Goal: Information Seeking & Learning: Check status

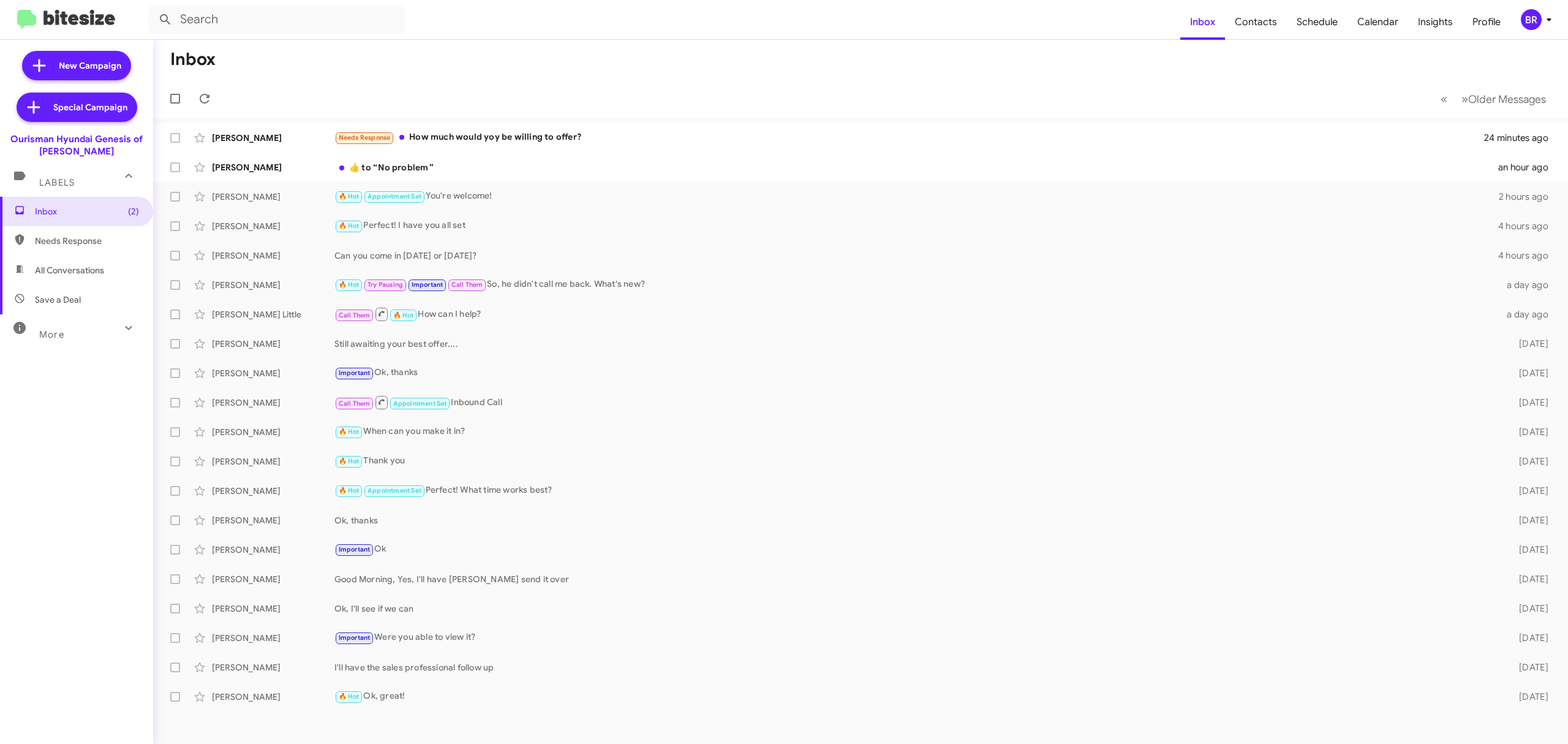
click at [1537, 6] on mat-toolbar "Inbox Contacts Schedule Calendar Insights Profile BR" at bounding box center [784, 19] width 1568 height 39
click at [1535, 20] on div "BR" at bounding box center [1531, 19] width 21 height 21
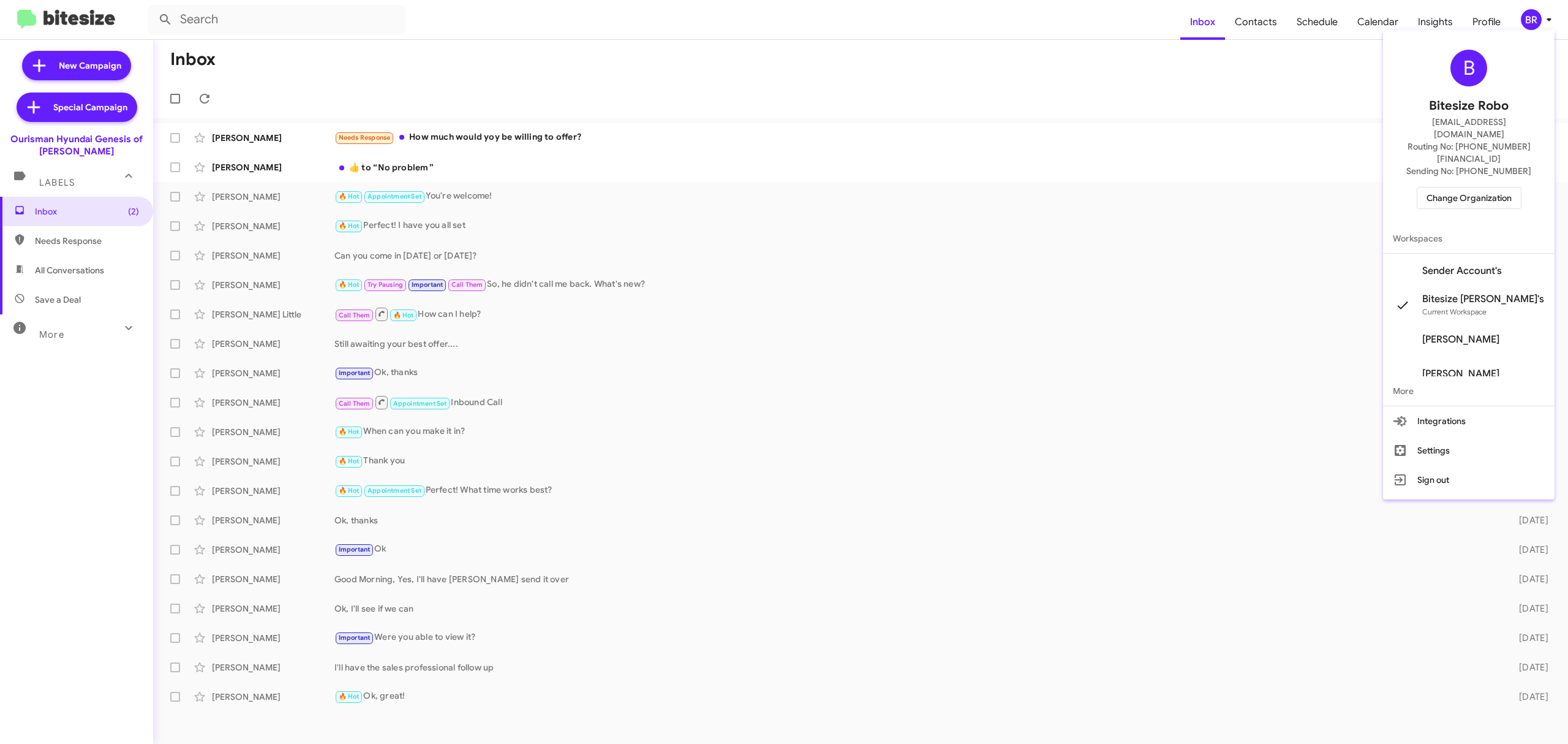
click at [1467, 187] on span "Change Organization" at bounding box center [1469, 197] width 85 height 21
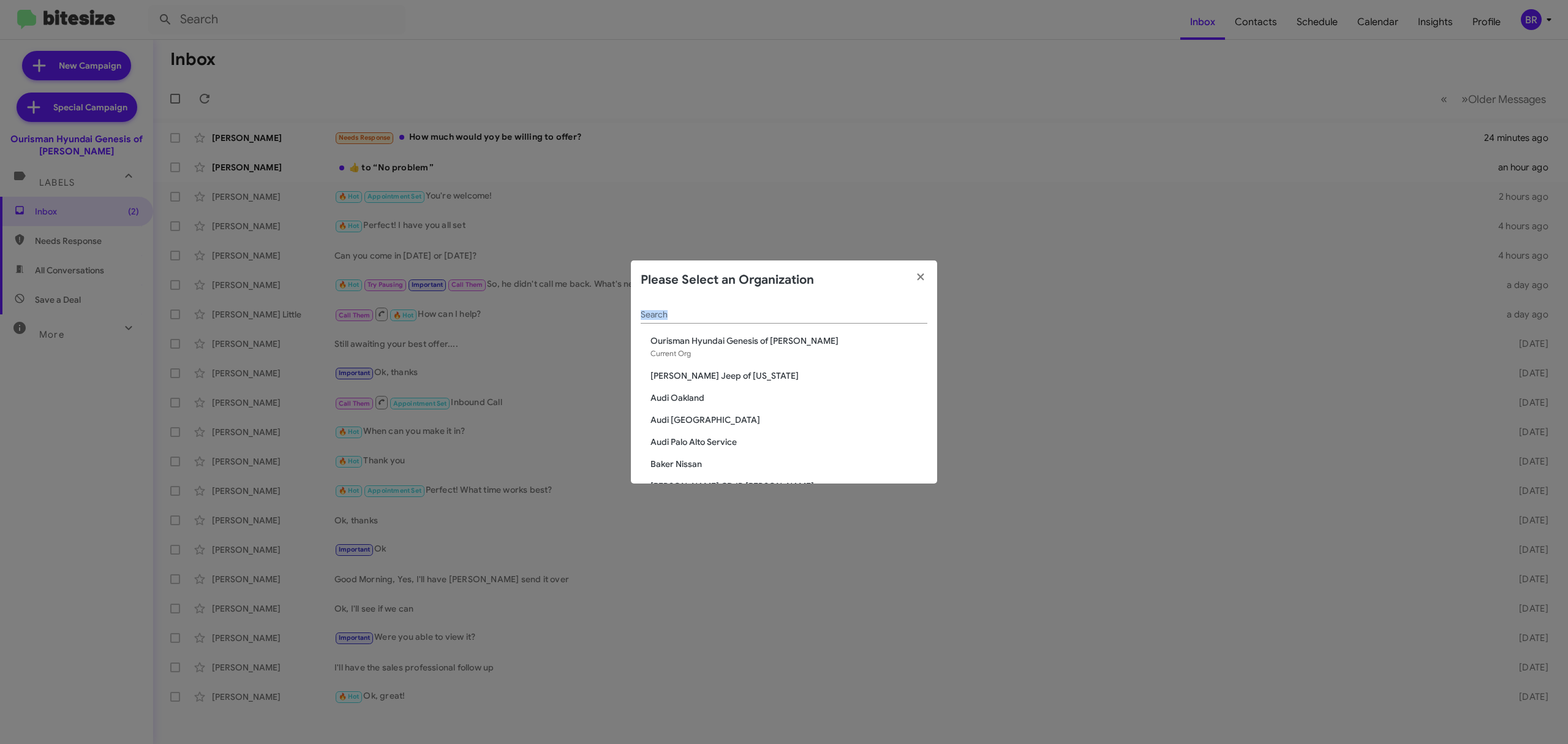
click at [784, 324] on div "Search" at bounding box center [784, 316] width 287 height 35
click at [743, 321] on div "Search" at bounding box center [784, 311] width 287 height 24
click at [725, 317] on input "Search" at bounding box center [784, 315] width 287 height 10
type input "chevro"
click at [677, 363] on span "Chevrolet of Bowie" at bounding box center [789, 362] width 277 height 12
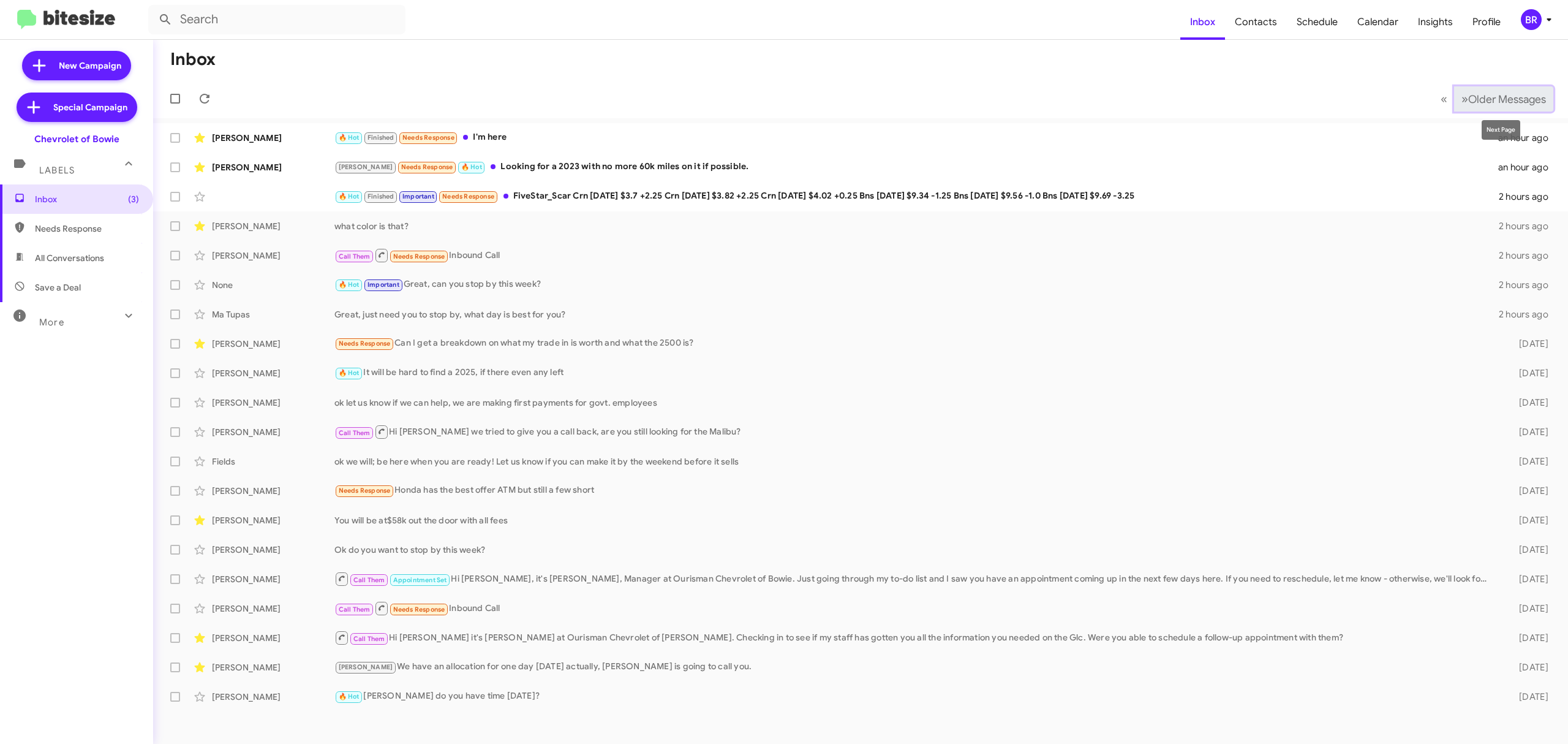
click at [1502, 106] on button "» Next Older Messages" at bounding box center [1503, 99] width 99 height 25
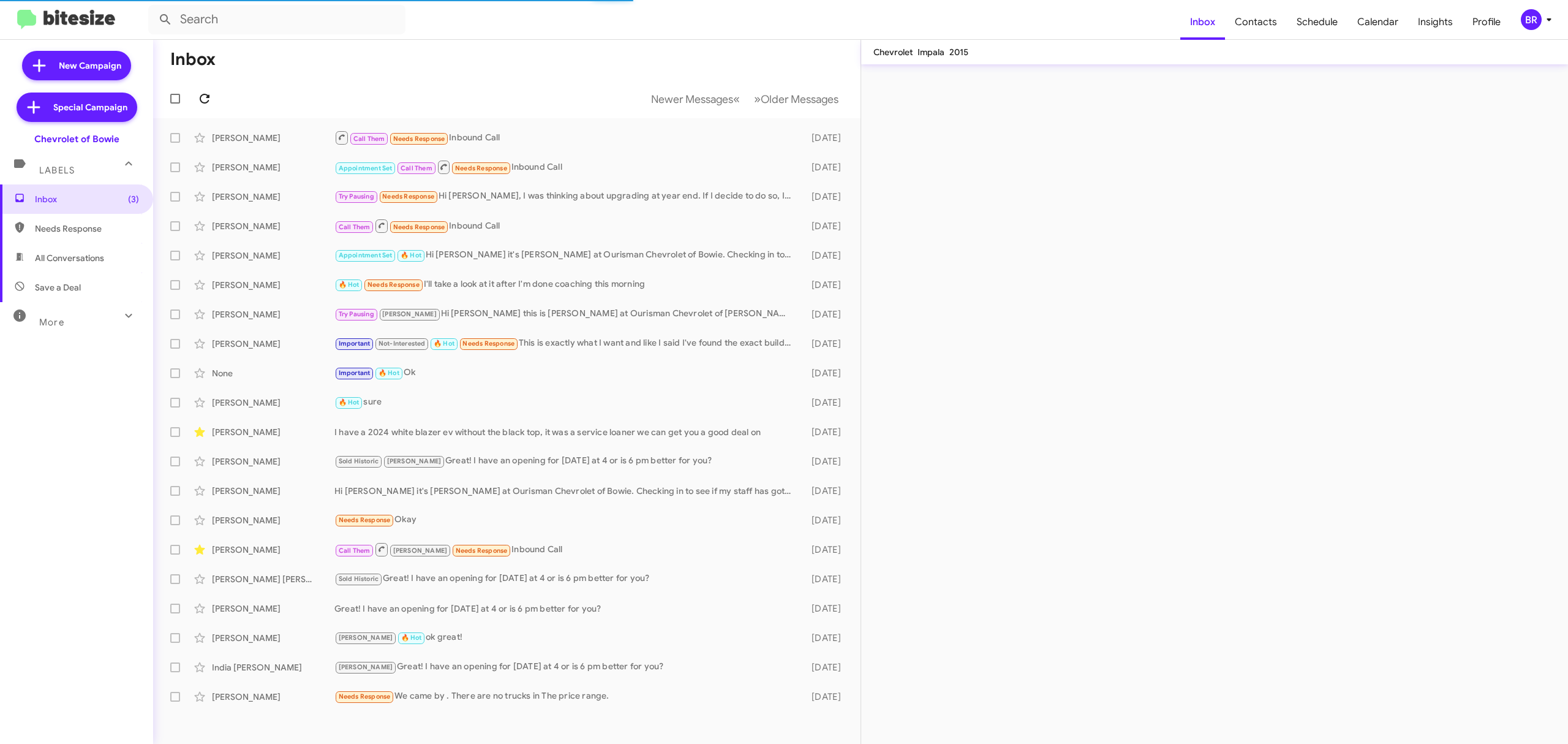
click at [204, 98] on icon at bounding box center [204, 99] width 15 height 15
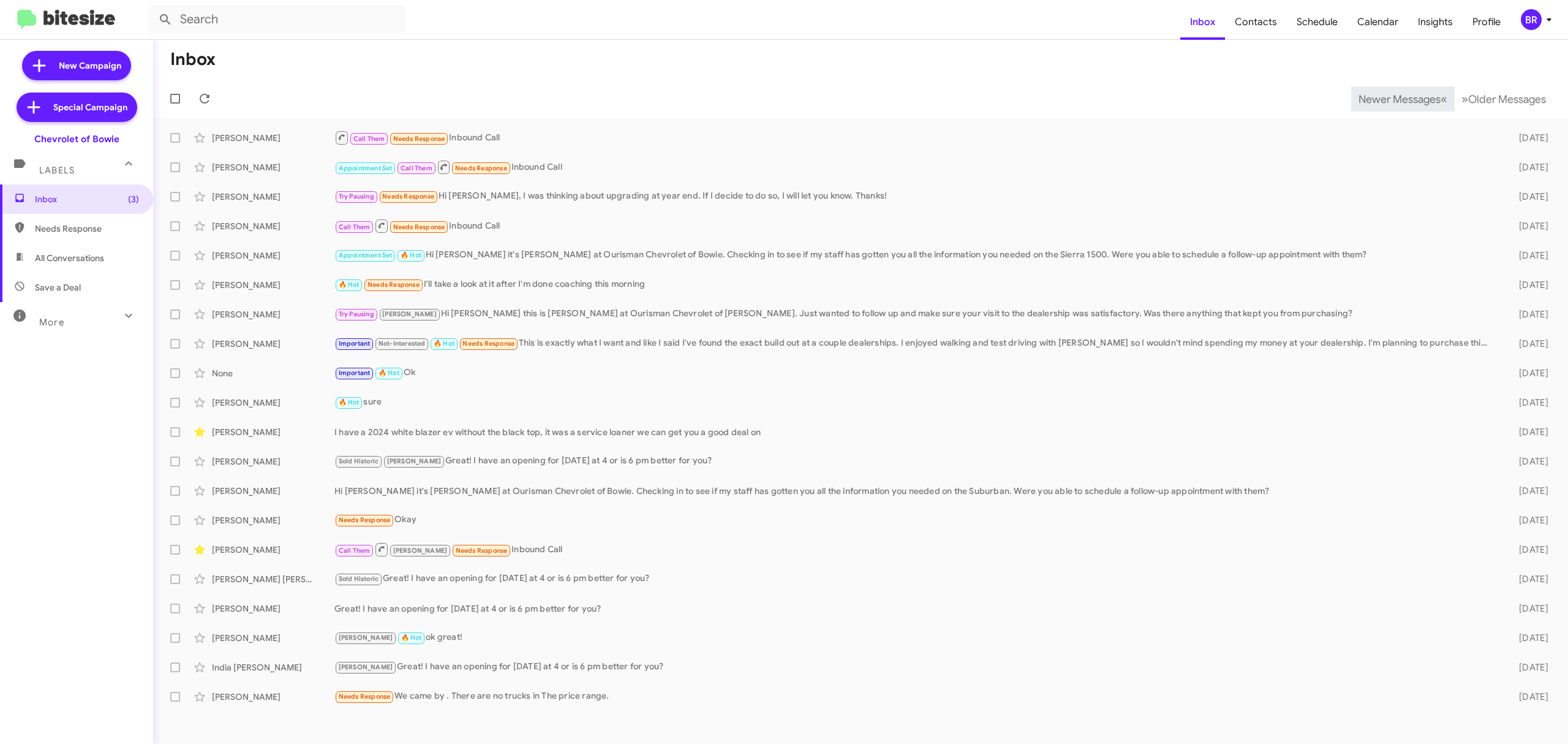
click at [1390, 98] on span "Newer Messages" at bounding box center [1400, 99] width 82 height 13
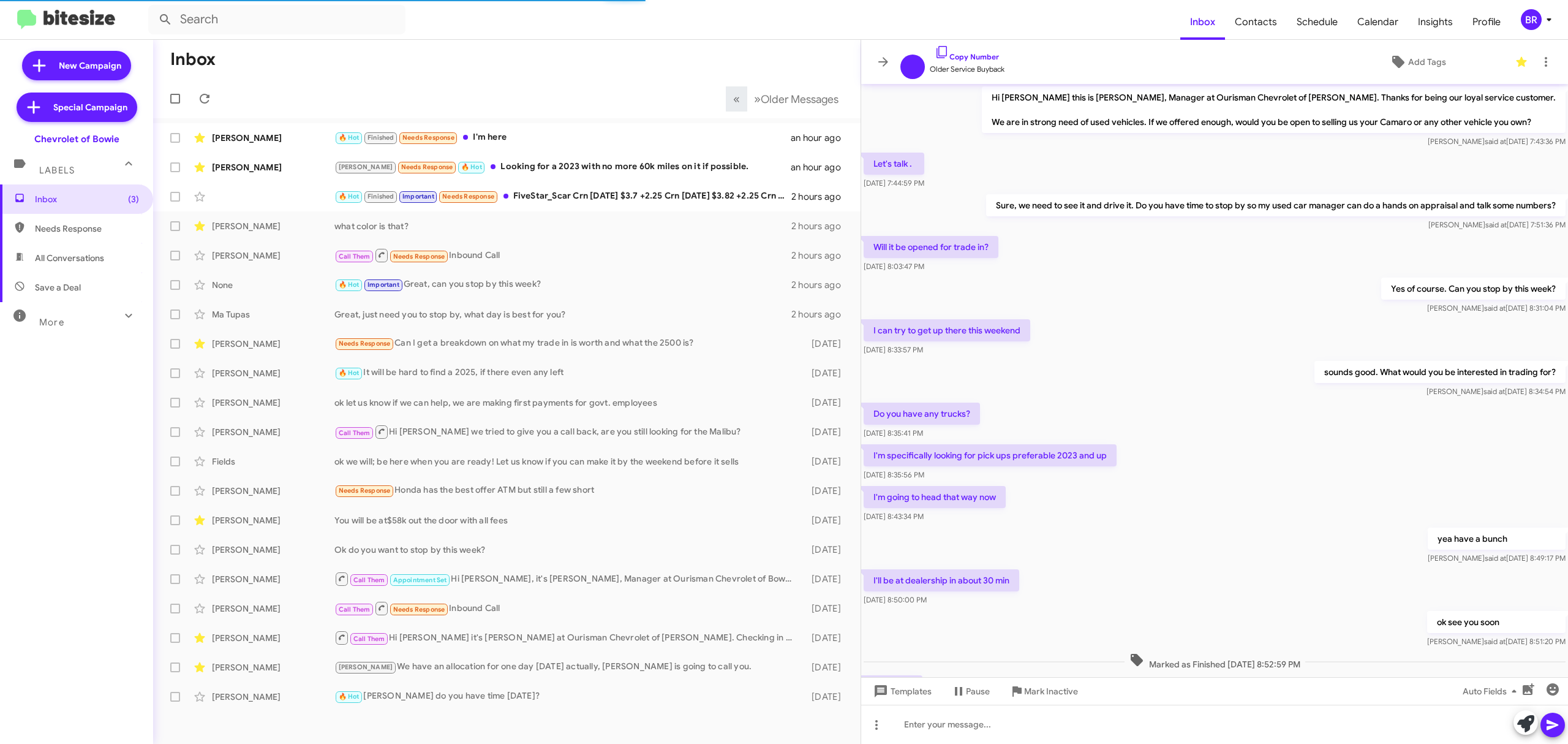
scroll to position [83, 0]
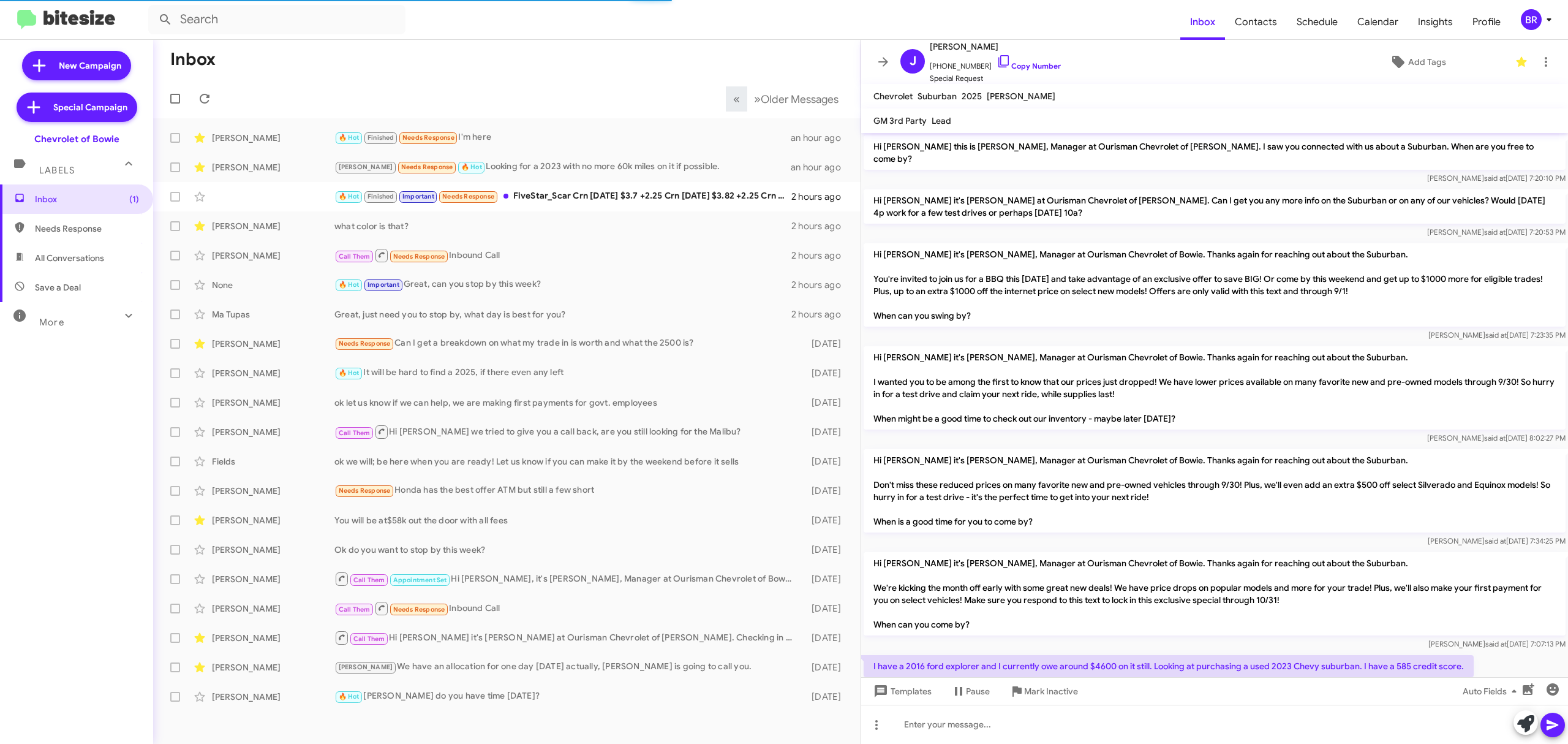
scroll to position [187, 0]
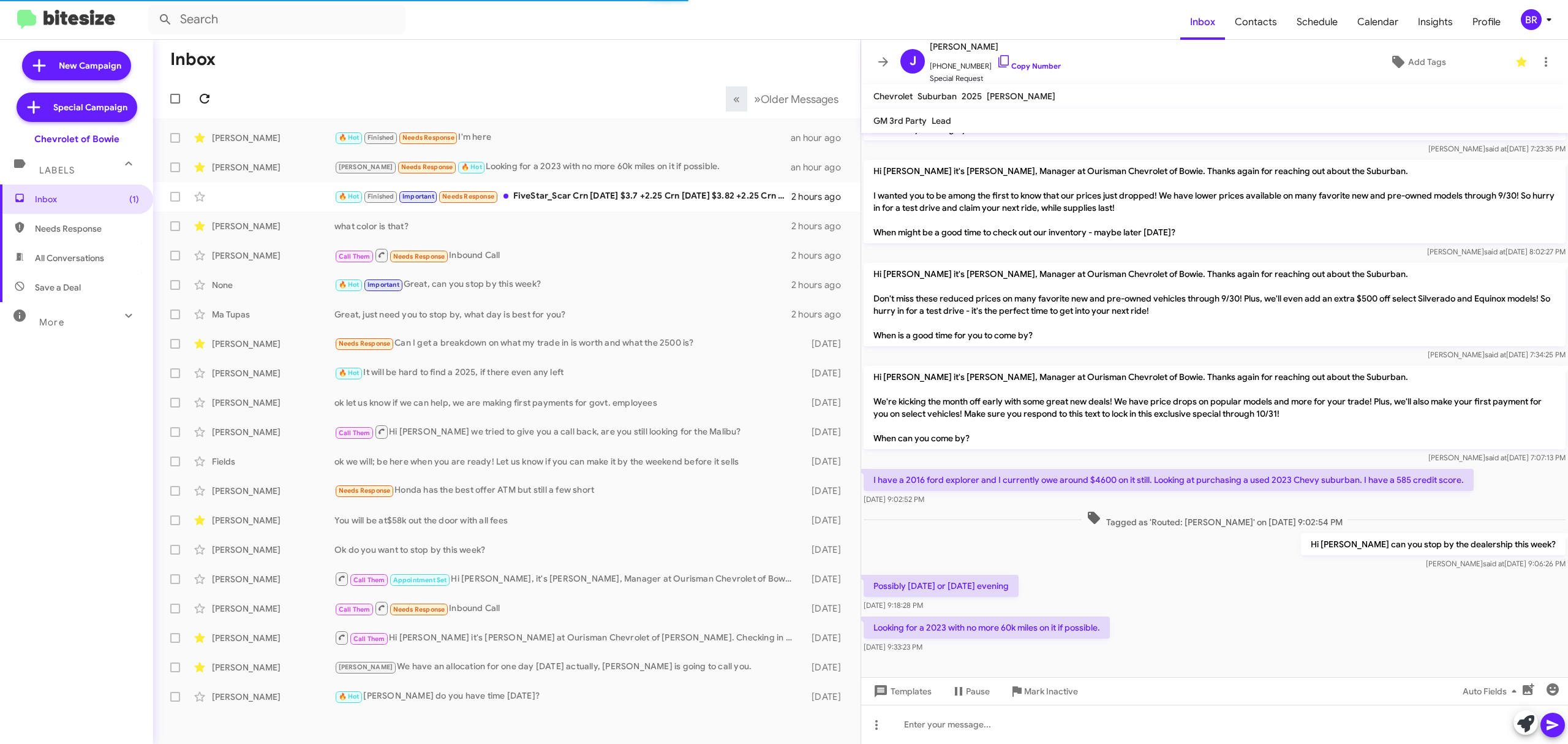
click at [204, 98] on icon at bounding box center [204, 99] width 15 height 15
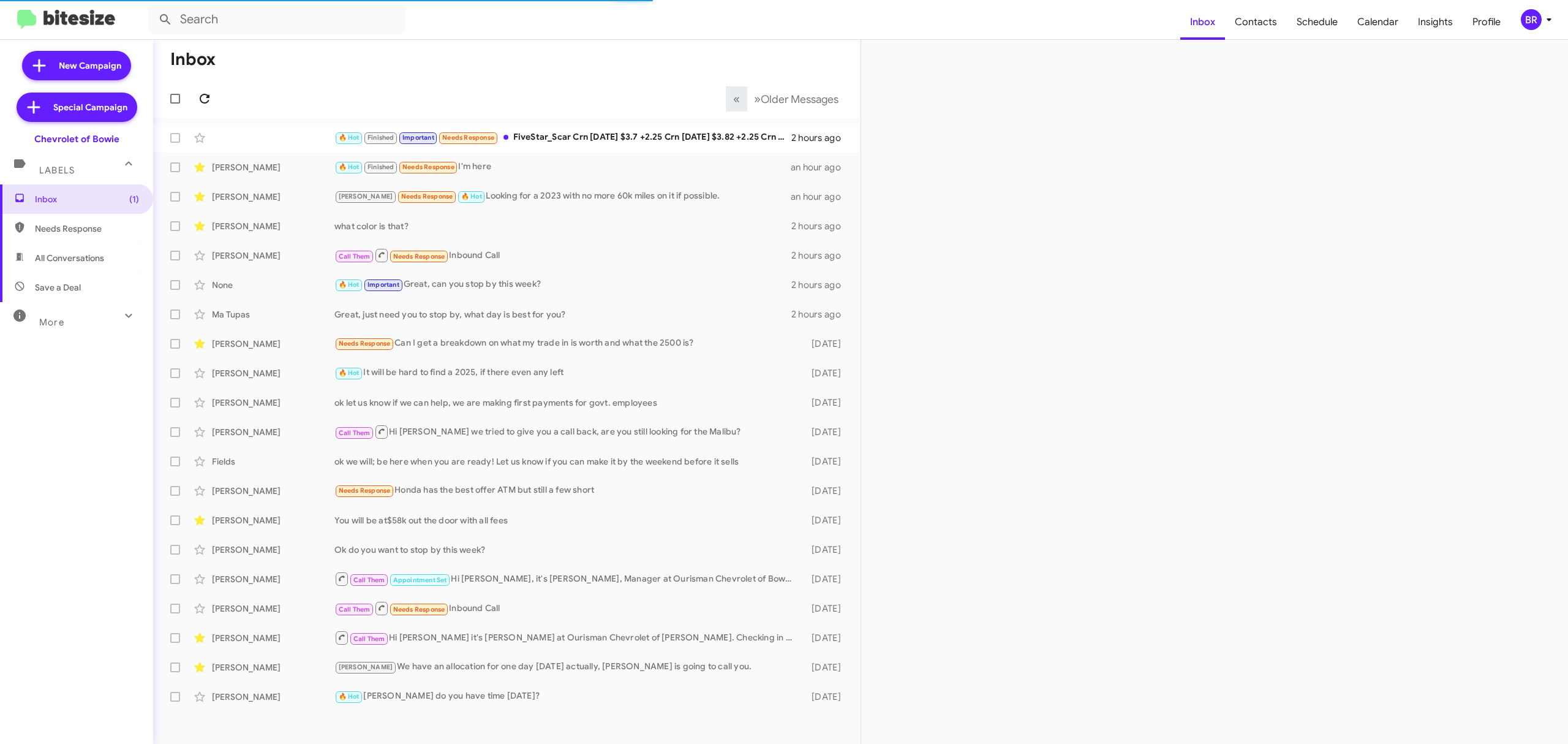
click at [204, 98] on icon at bounding box center [204, 99] width 15 height 15
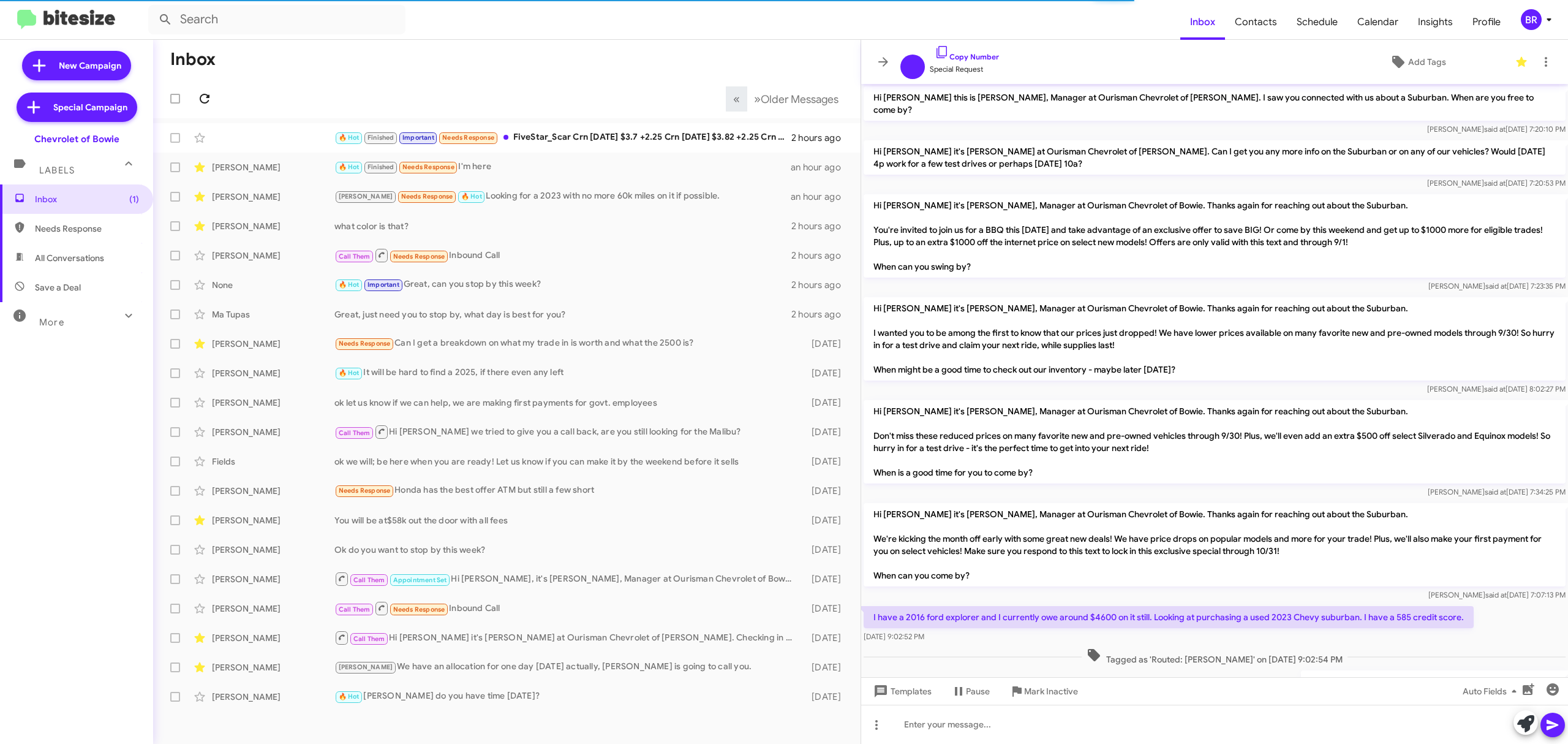
scroll to position [137, 0]
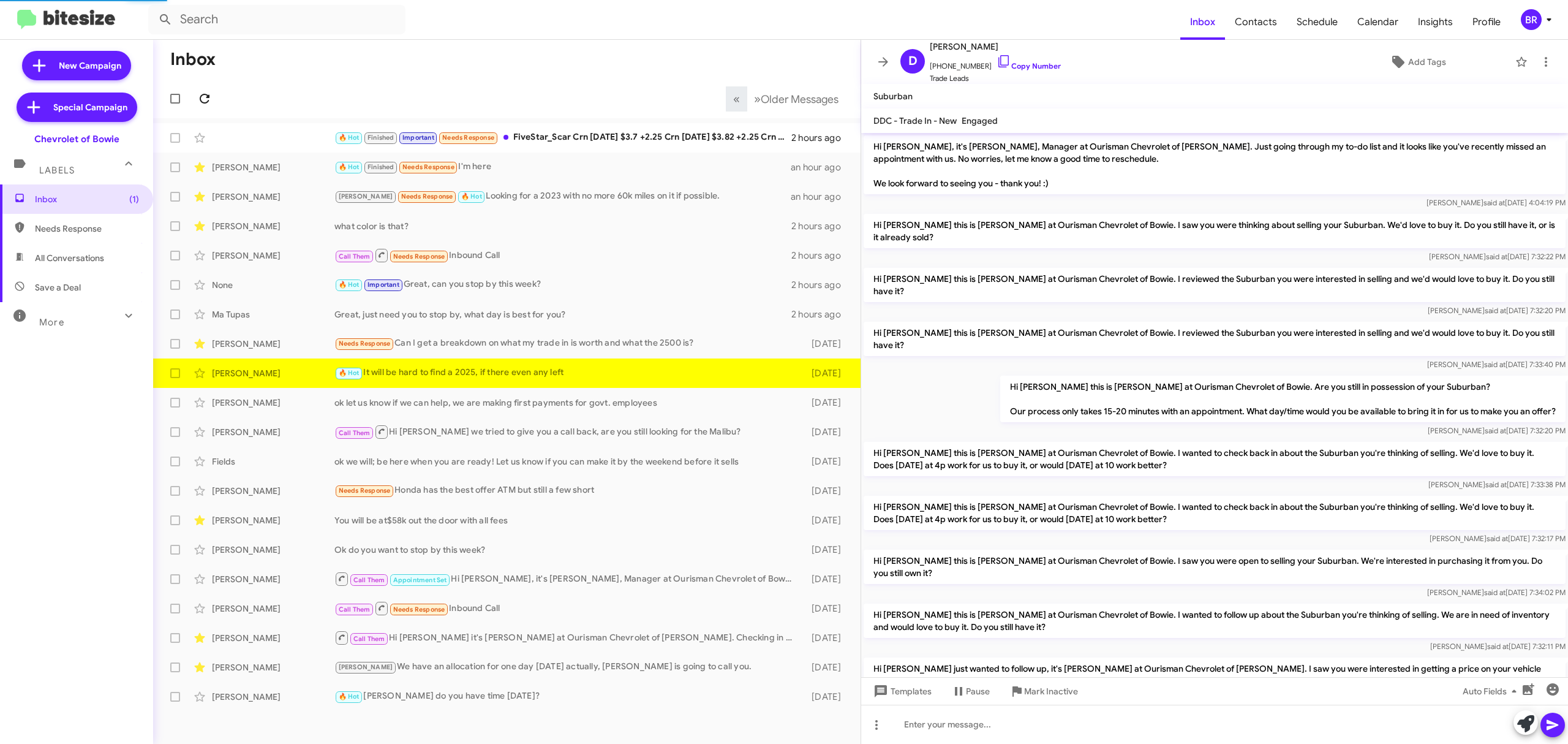
scroll to position [196, 0]
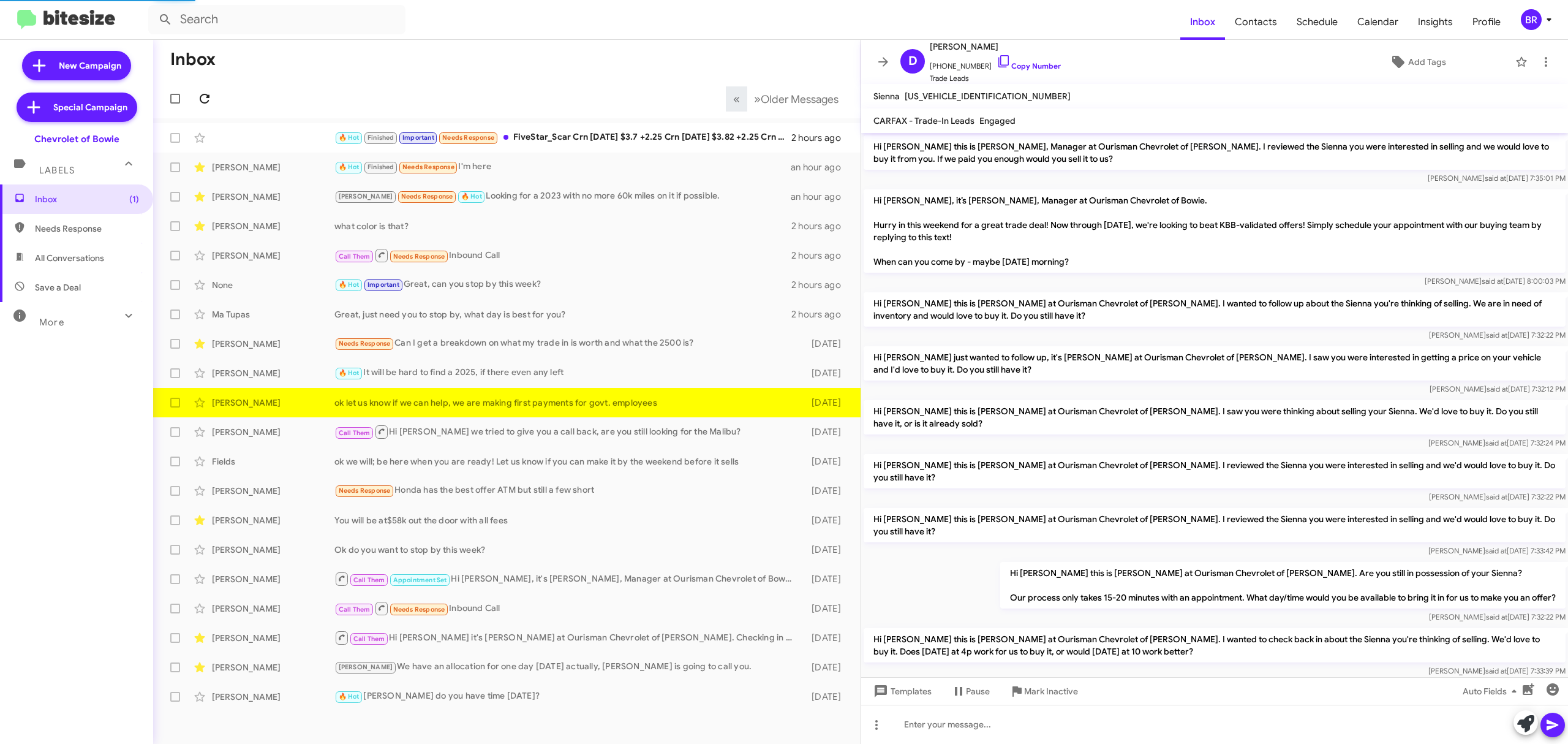
scroll to position [449, 0]
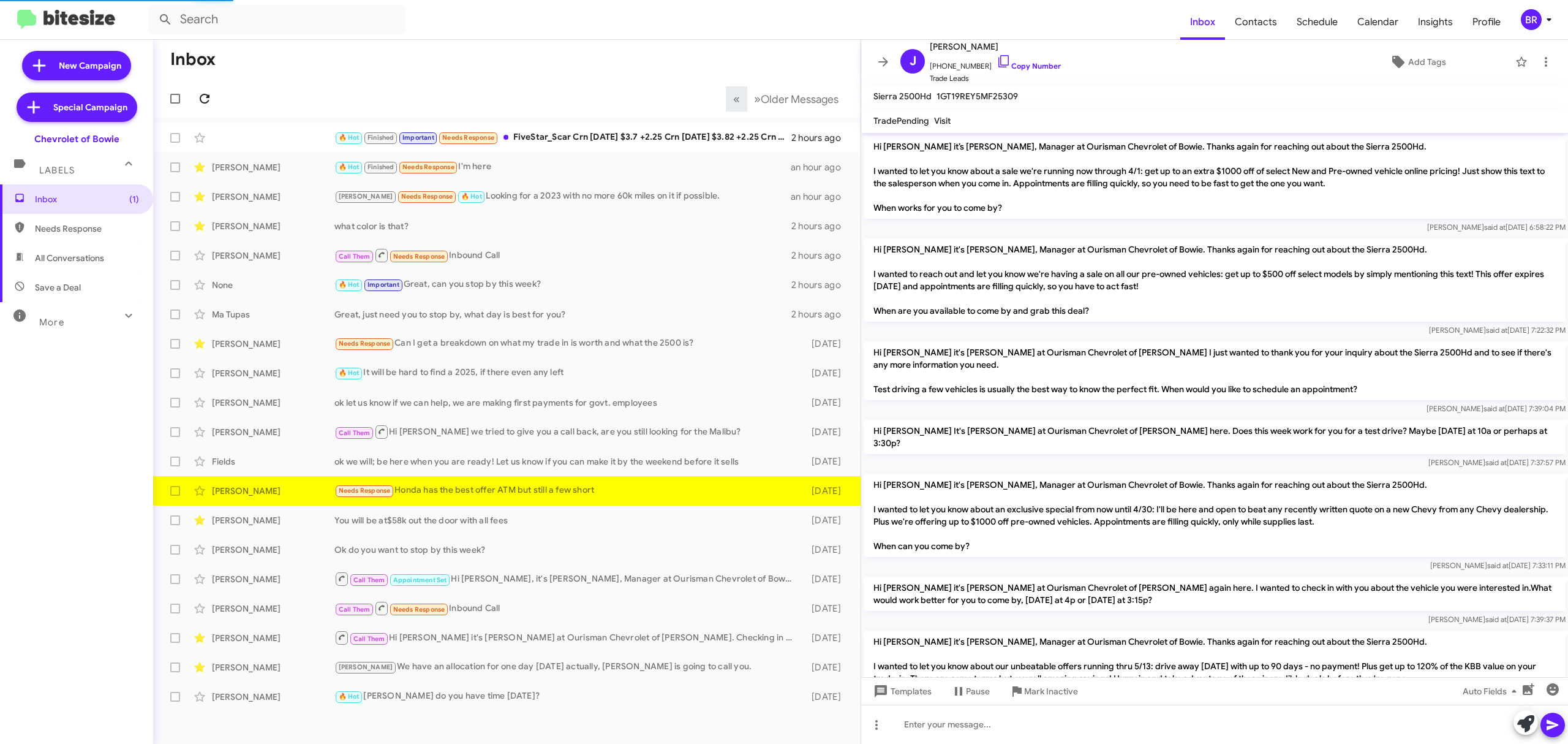
scroll to position [204, 0]
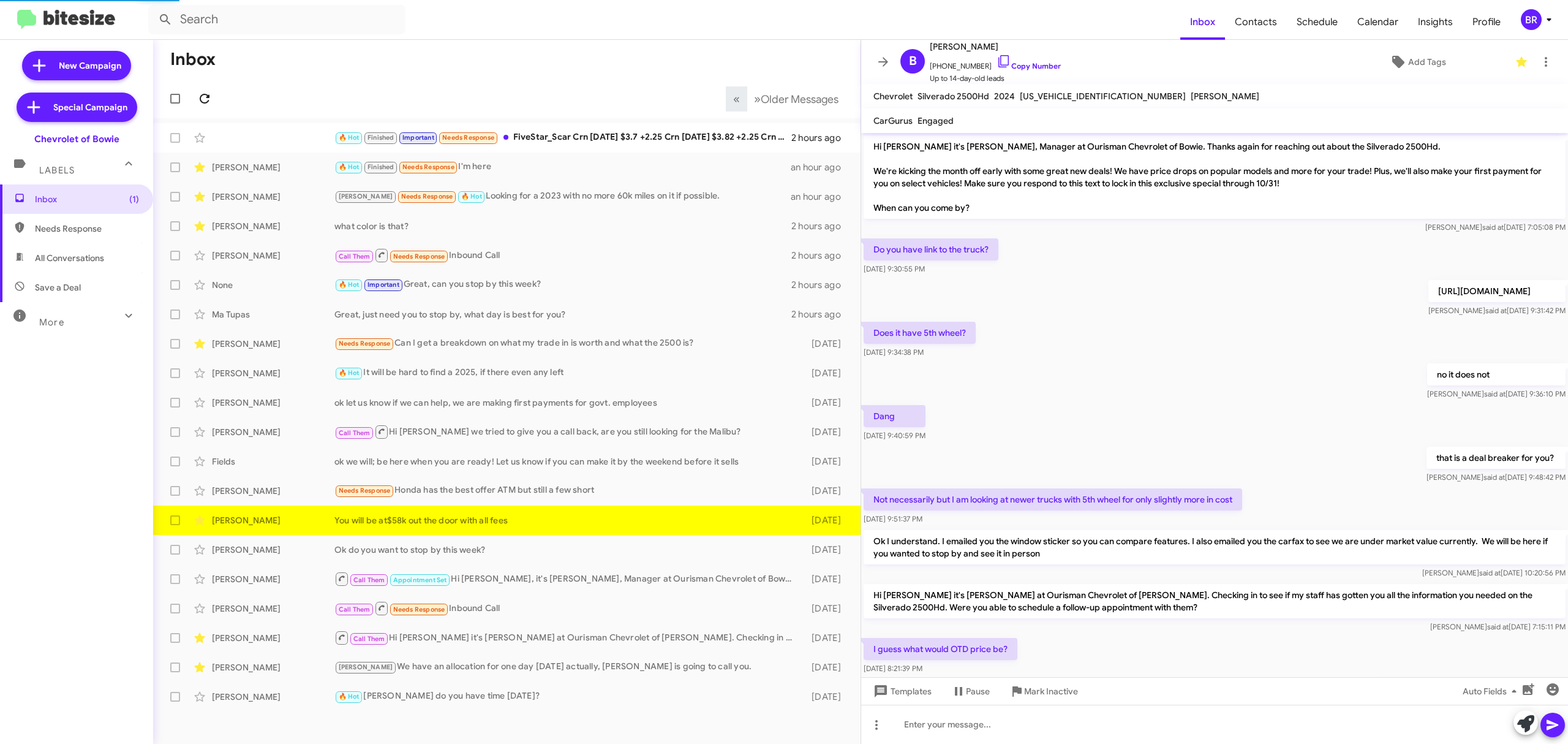
scroll to position [79, 0]
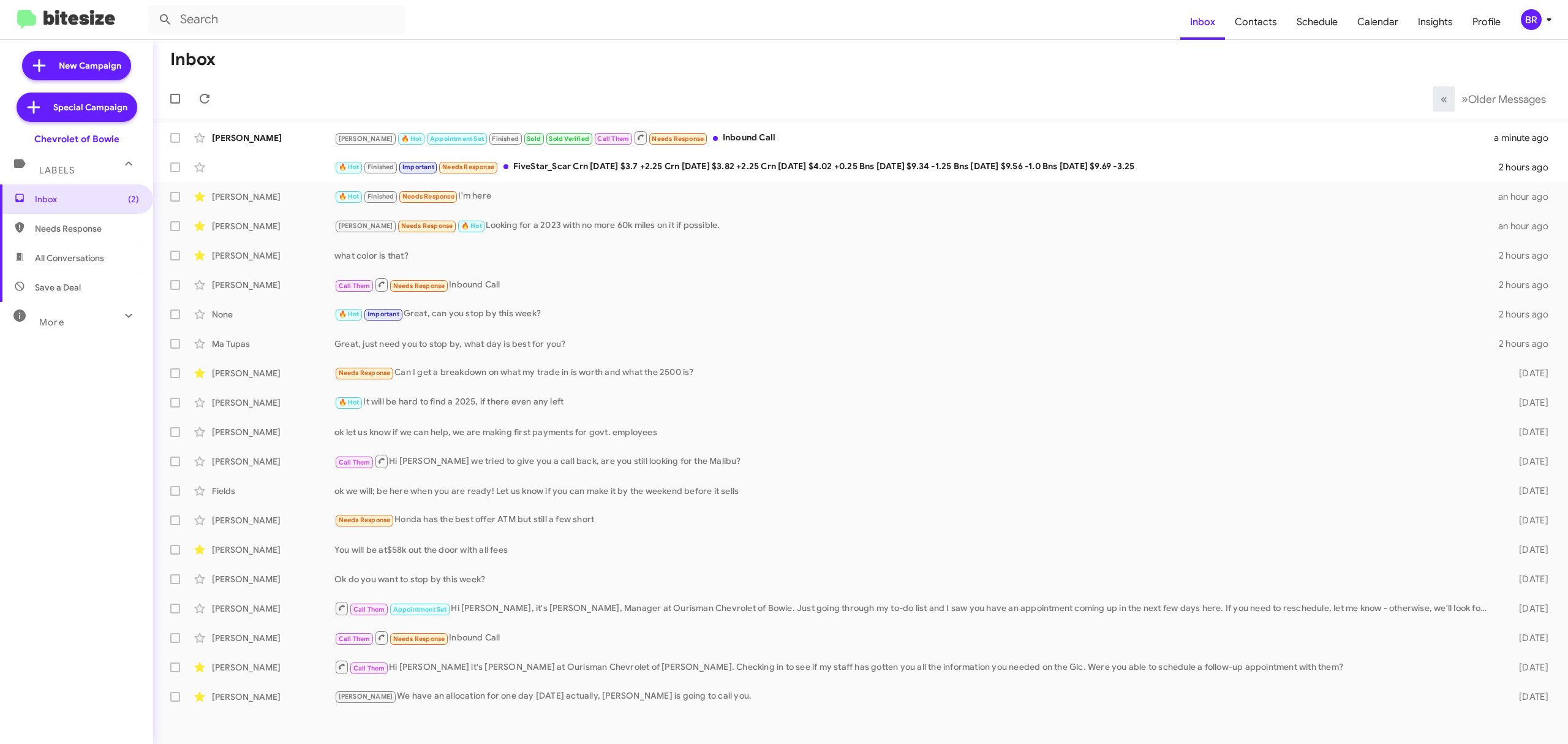
click at [1527, 29] on div "BR" at bounding box center [1531, 19] width 21 height 21
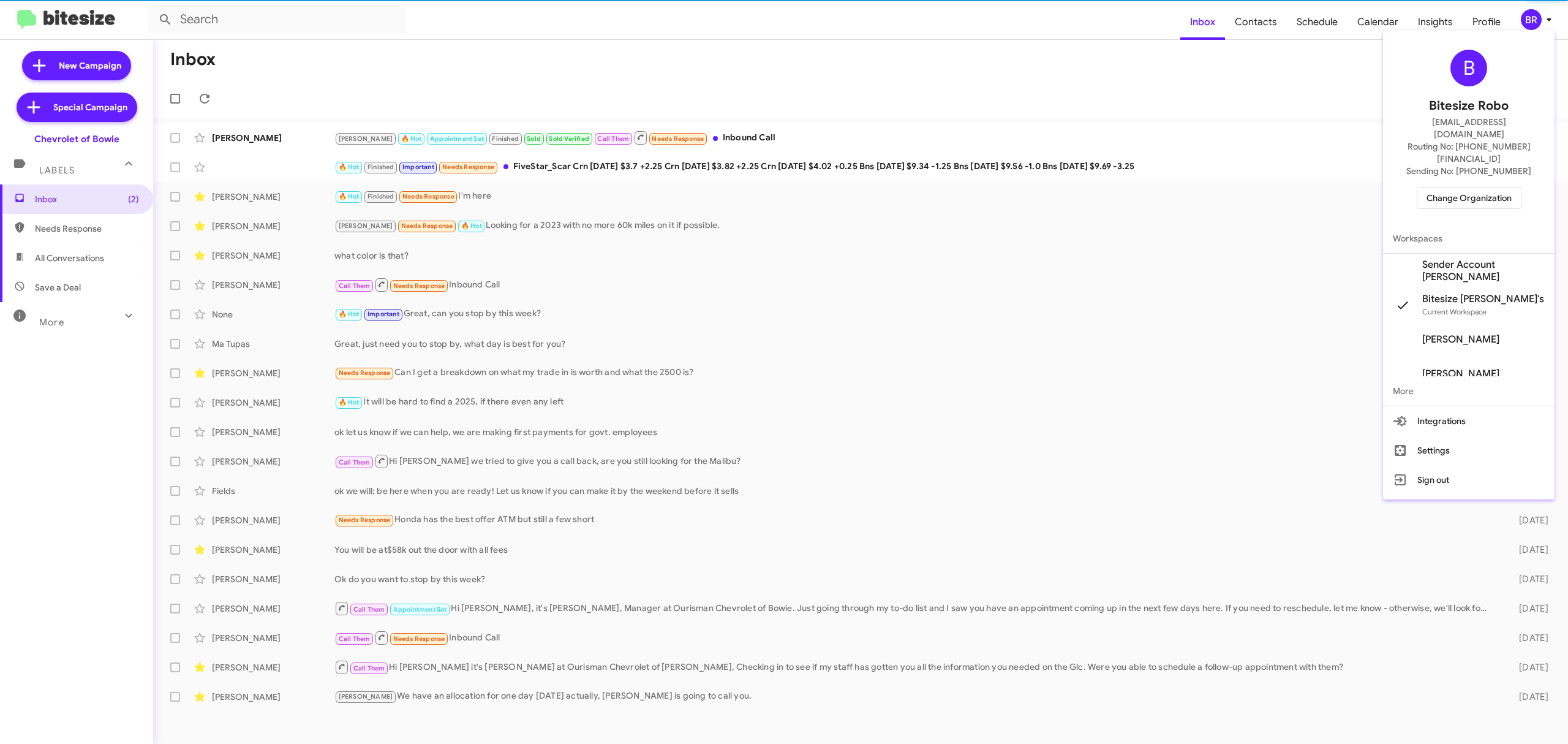
click at [1456, 187] on span "Change Organization" at bounding box center [1469, 197] width 85 height 21
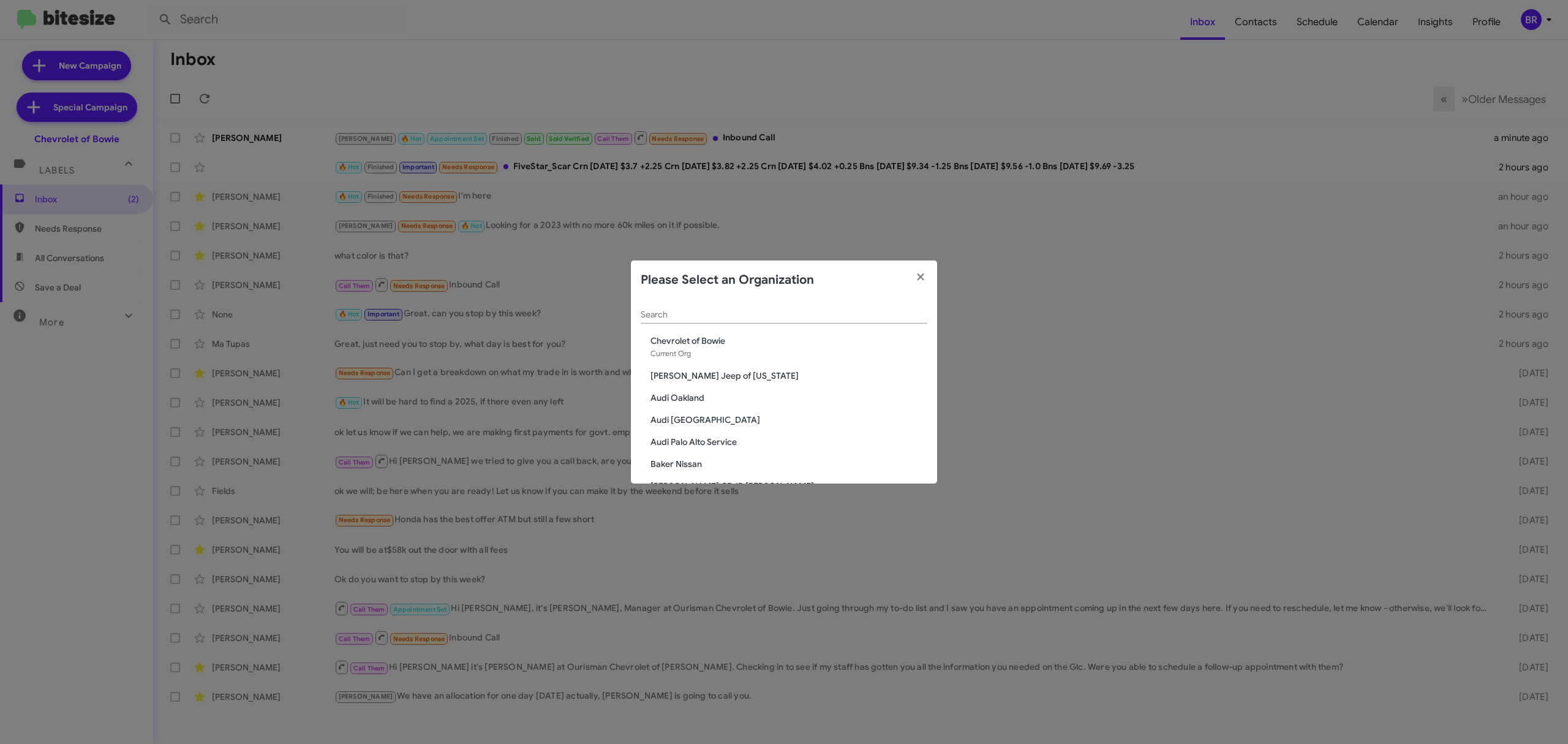
click at [841, 319] on input "Search" at bounding box center [784, 315] width 287 height 10
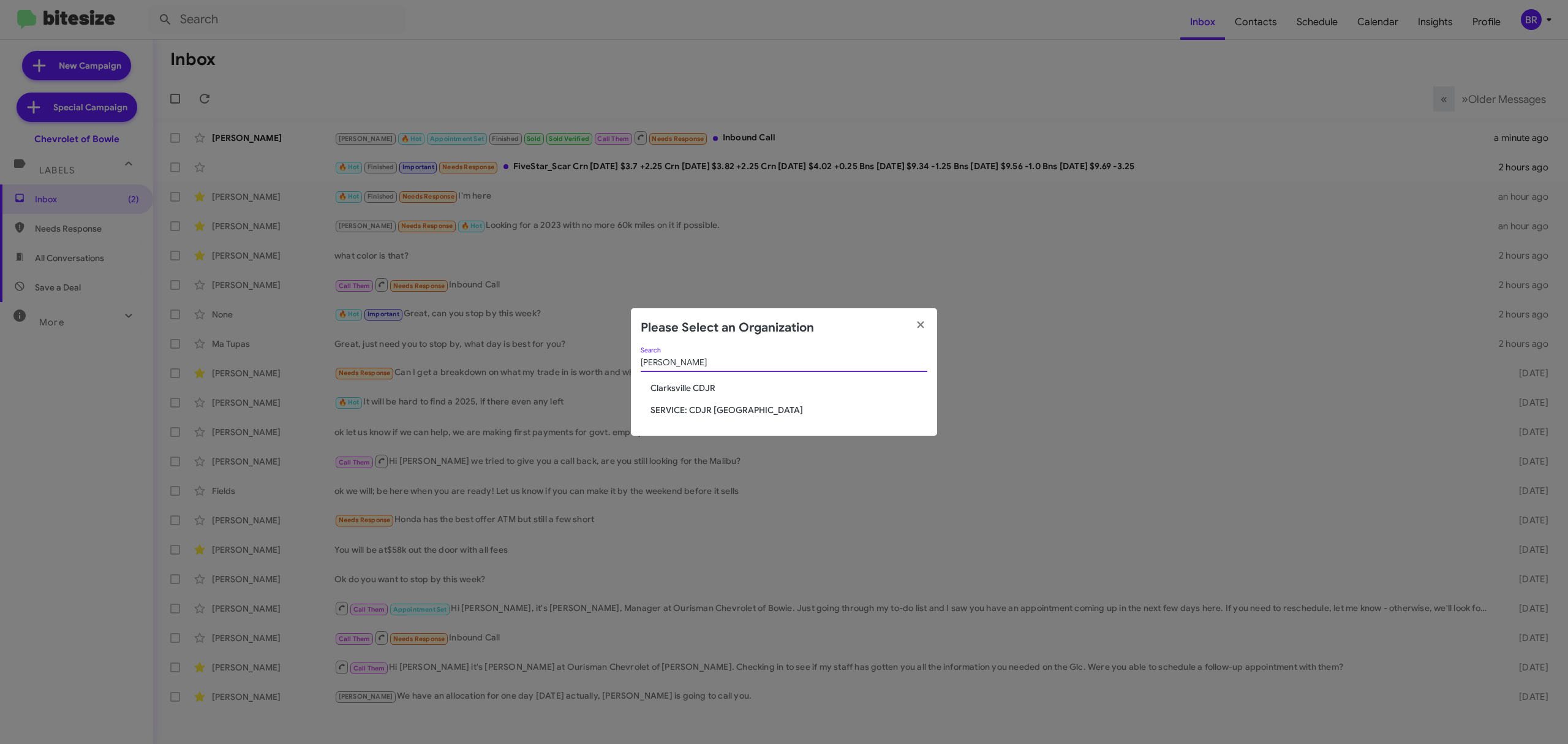
type input "clark"
click at [706, 390] on span "Clarksville CDJR" at bounding box center [789, 387] width 277 height 12
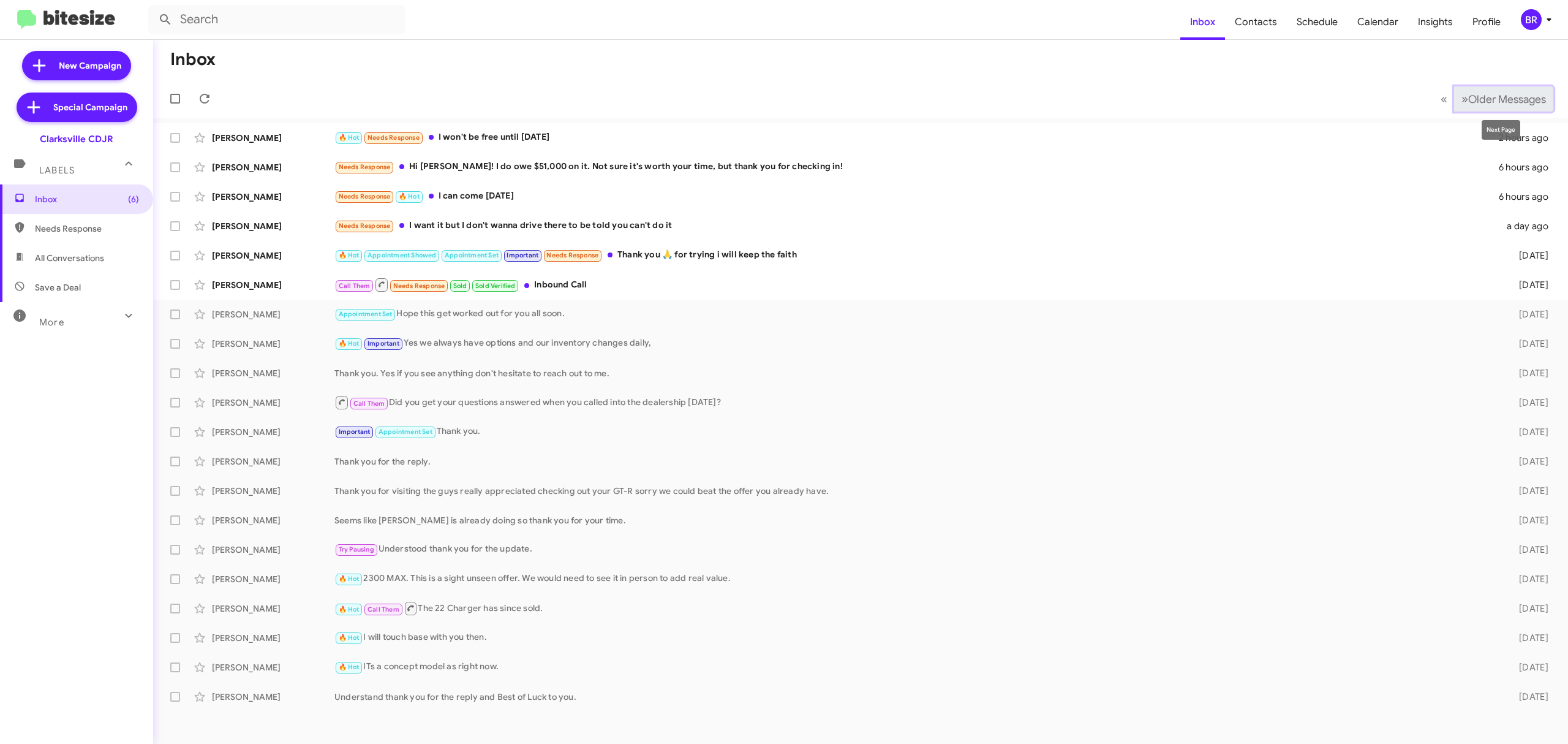
click at [1494, 98] on span "Older Messages" at bounding box center [1507, 99] width 78 height 13
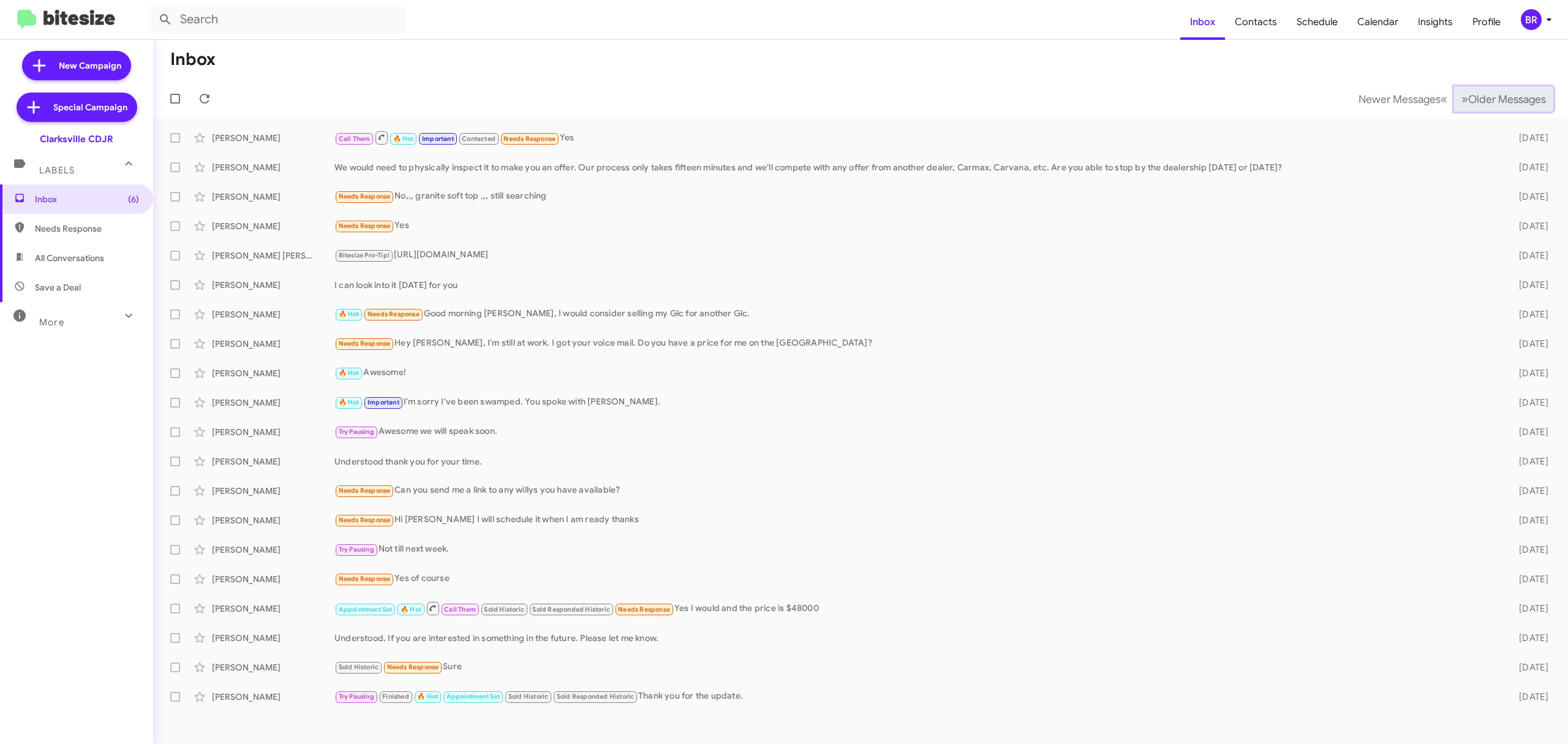
click at [1494, 98] on span "Older Messages" at bounding box center [1507, 99] width 78 height 13
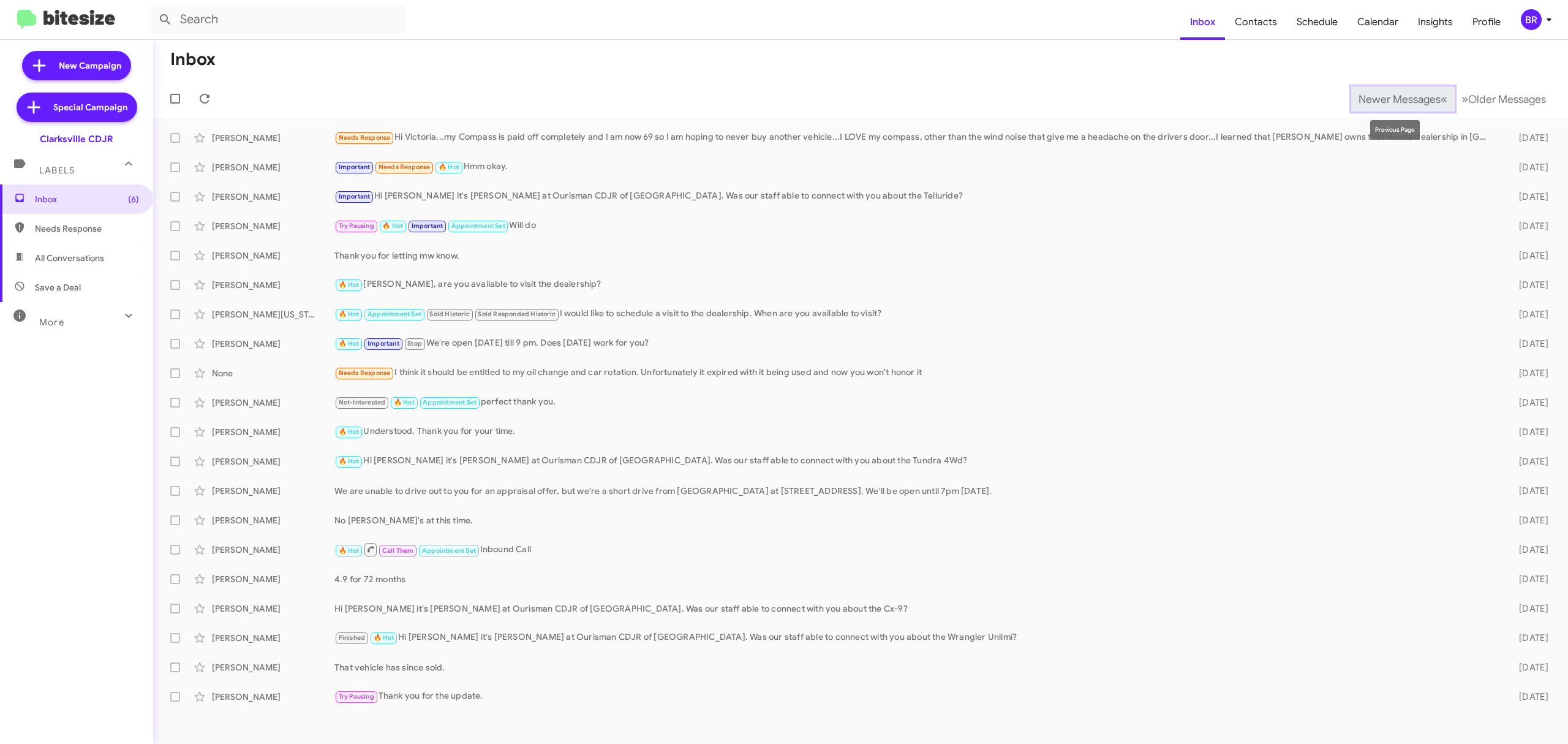
click at [1371, 99] on span "Newer Messages" at bounding box center [1400, 99] width 82 height 13
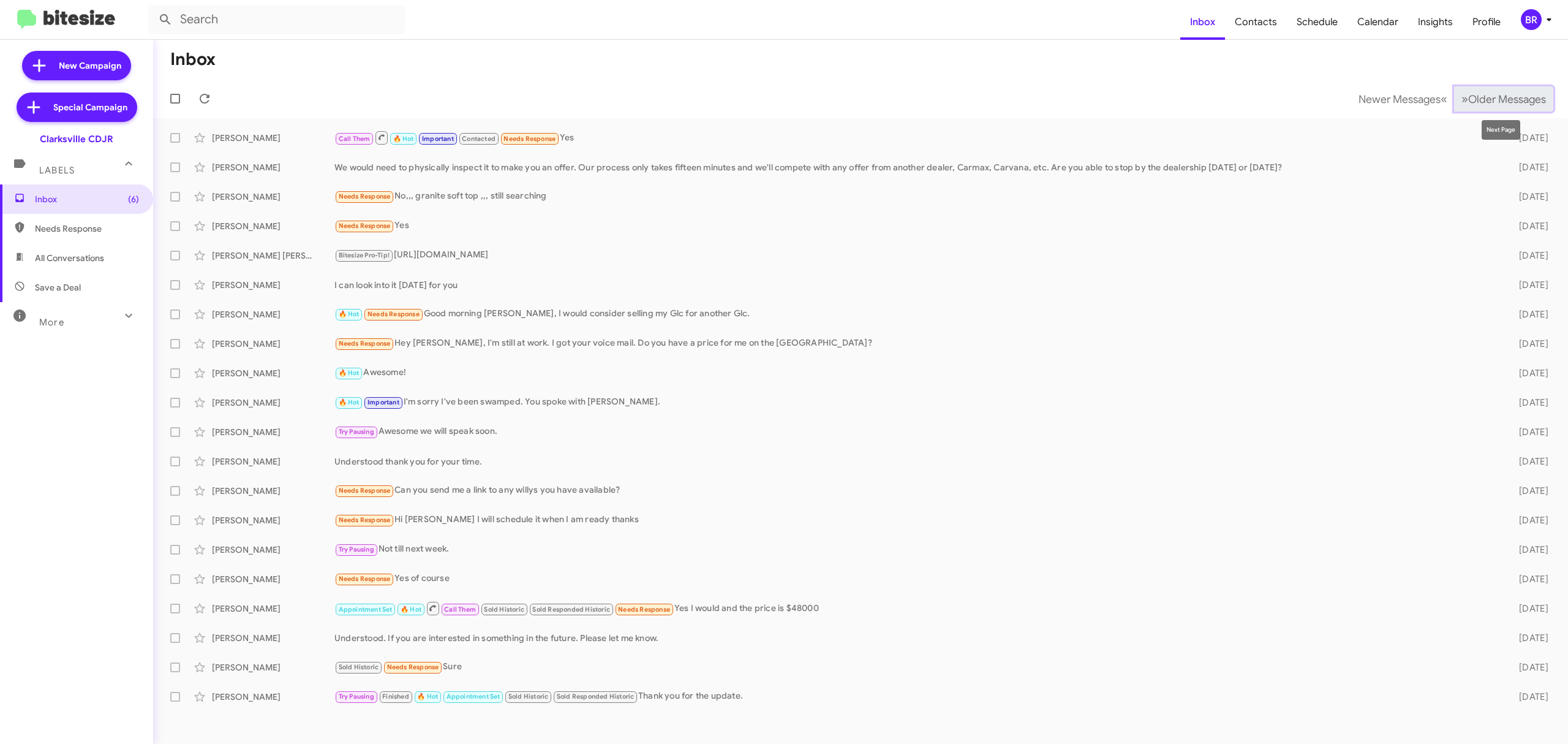
click at [1486, 92] on span "Older Messages" at bounding box center [1507, 99] width 78 height 13
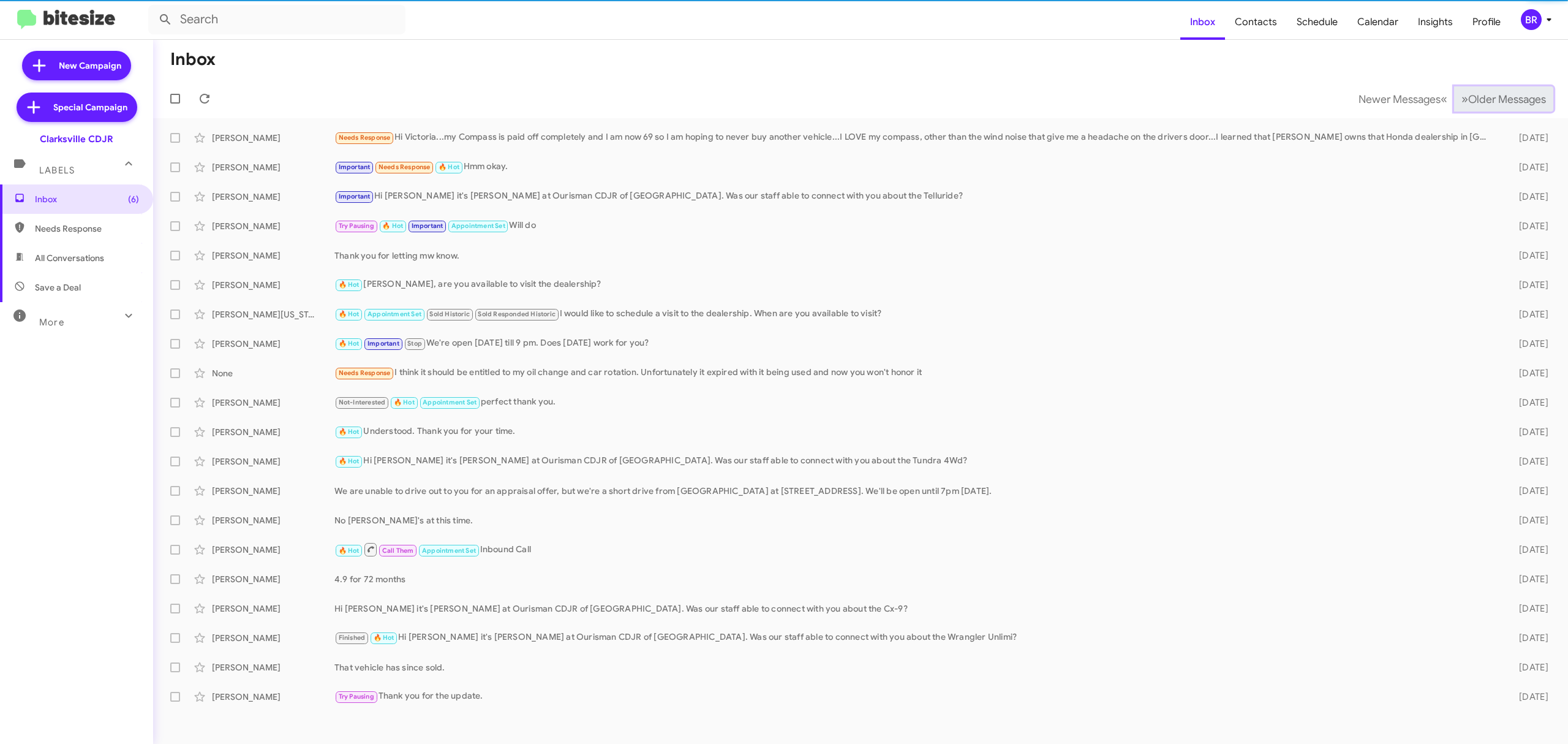
click at [1486, 92] on span "Older Messages" at bounding box center [1507, 99] width 78 height 13
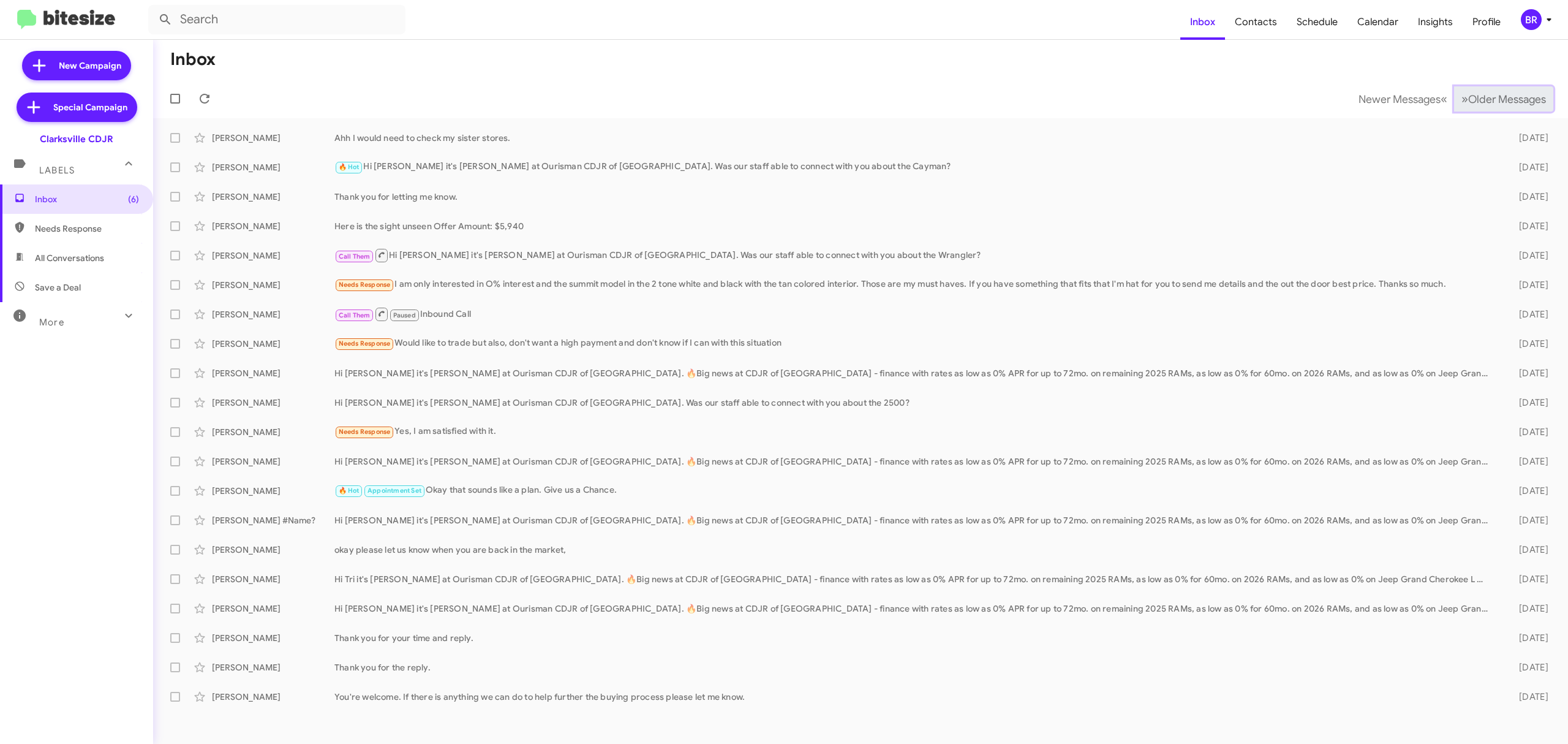
click at [1486, 92] on span "Older Messages" at bounding box center [1507, 99] width 78 height 13
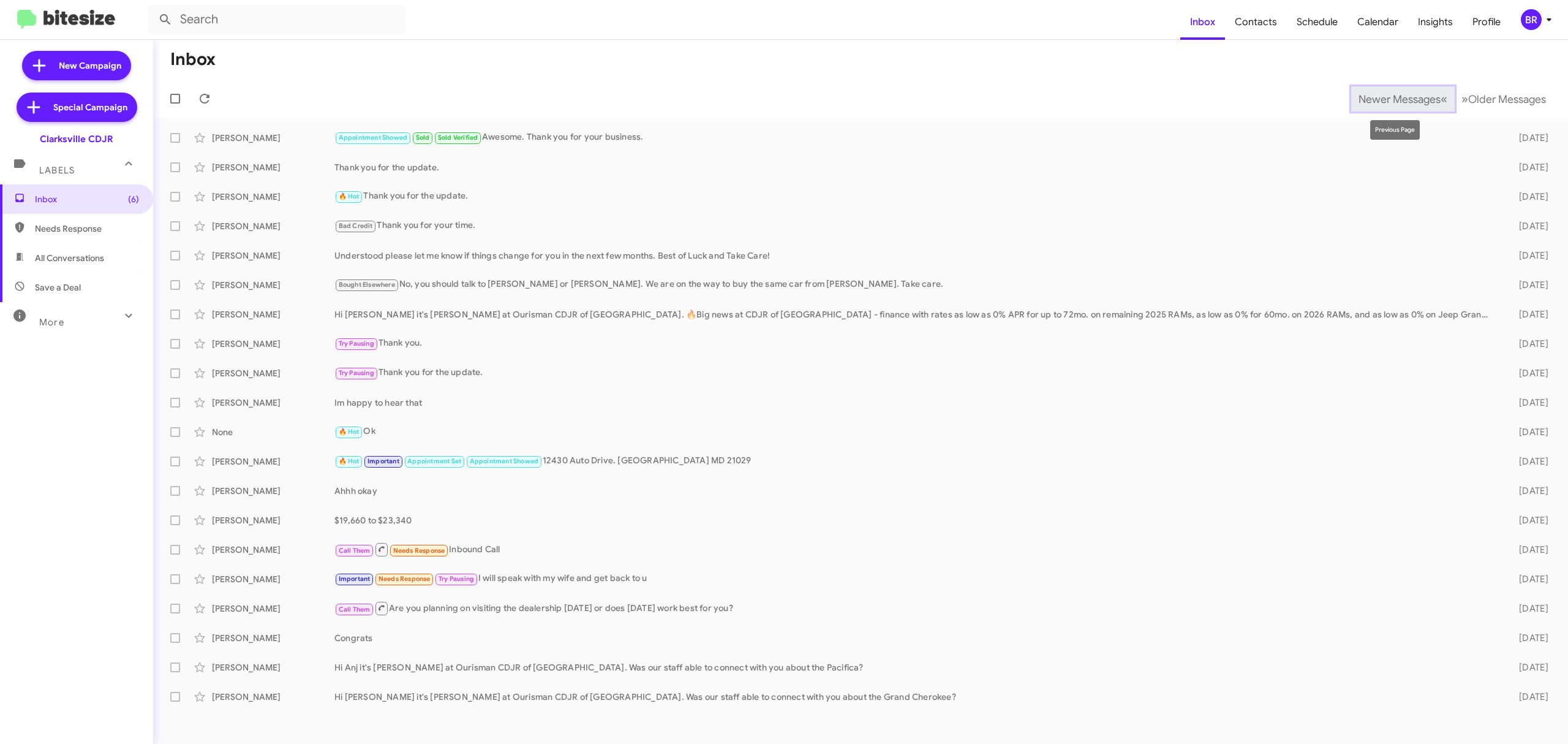
click at [1387, 103] on span "Newer Messages" at bounding box center [1400, 99] width 82 height 13
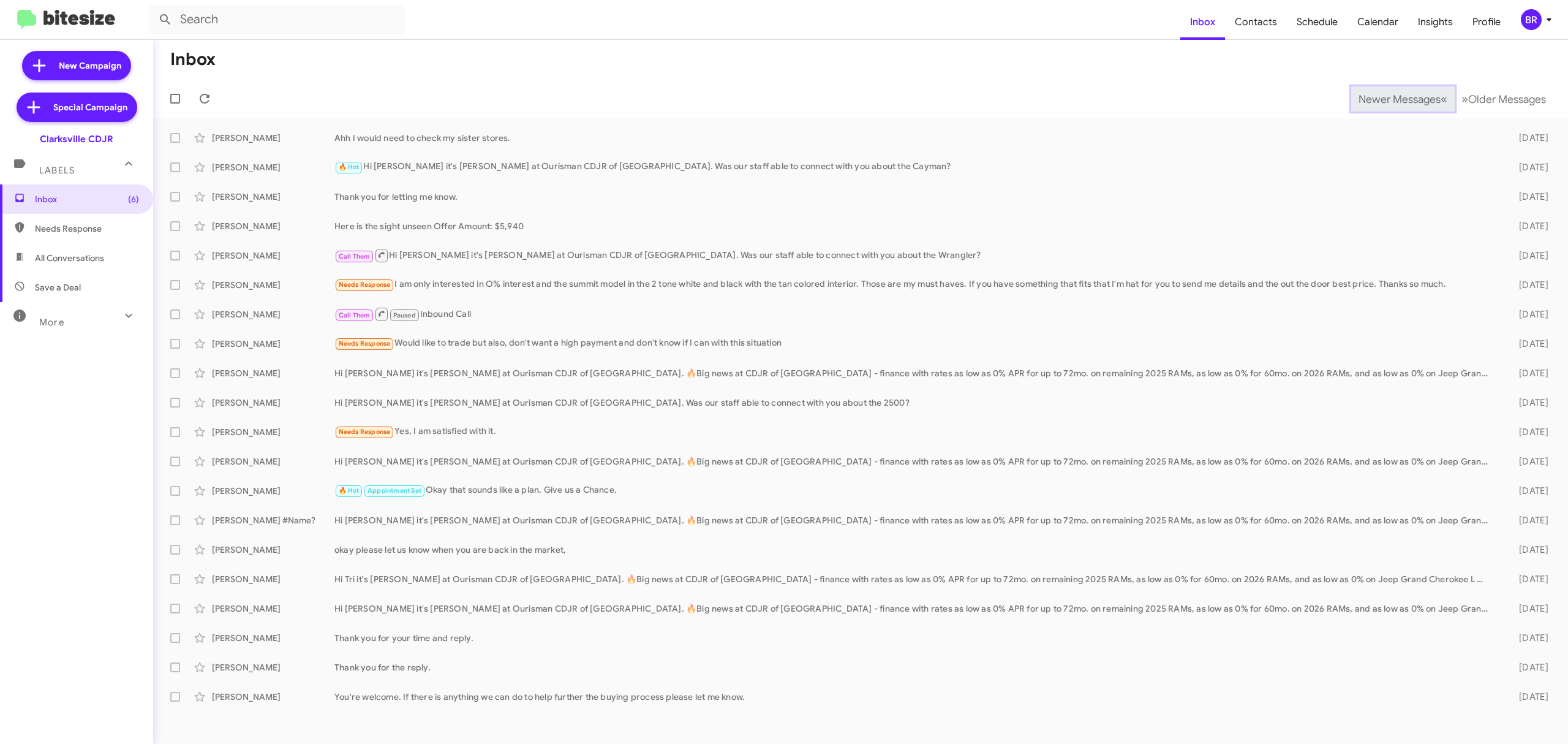
click at [1387, 103] on span "Newer Messages" at bounding box center [1400, 99] width 82 height 13
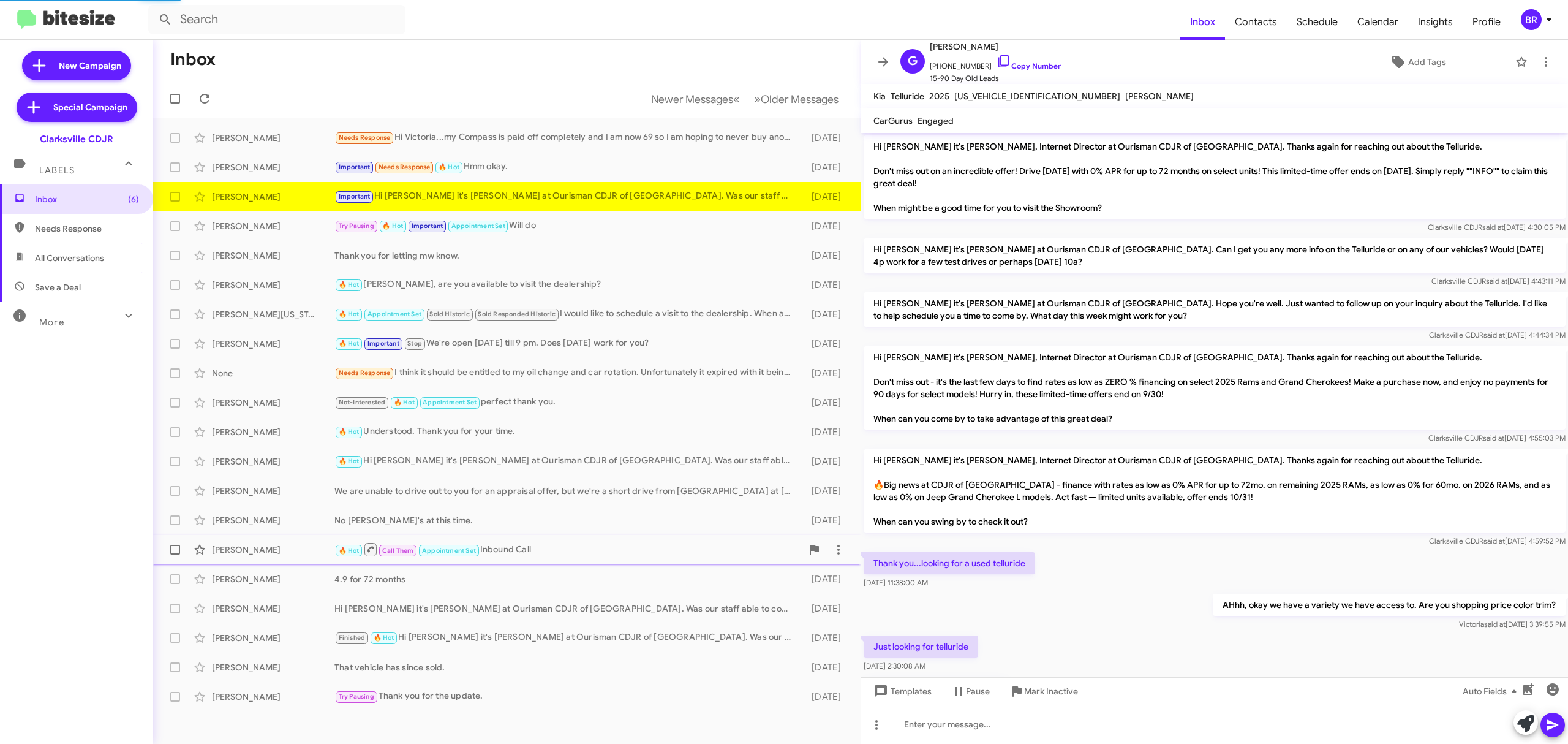
scroll to position [241, 0]
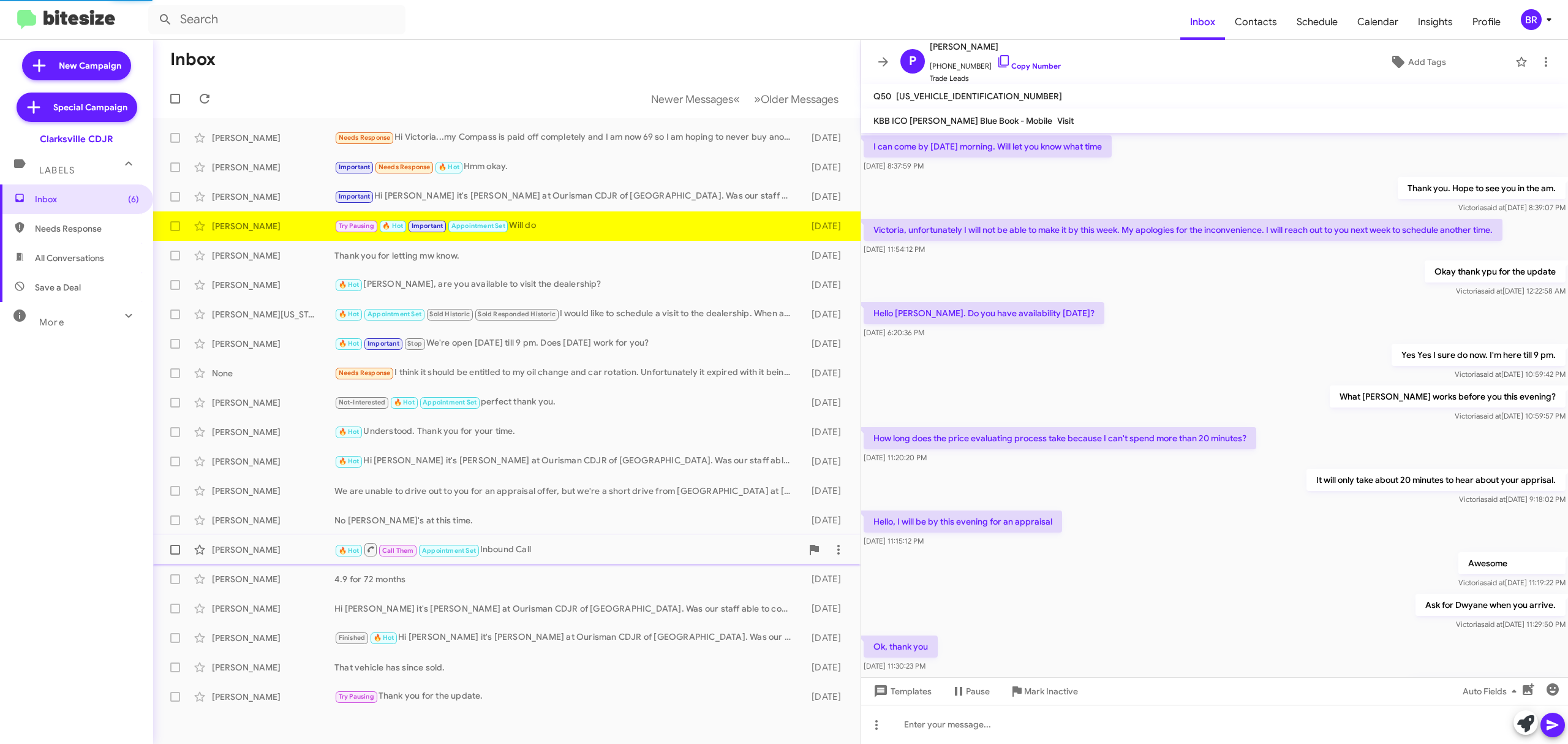
scroll to position [282, 0]
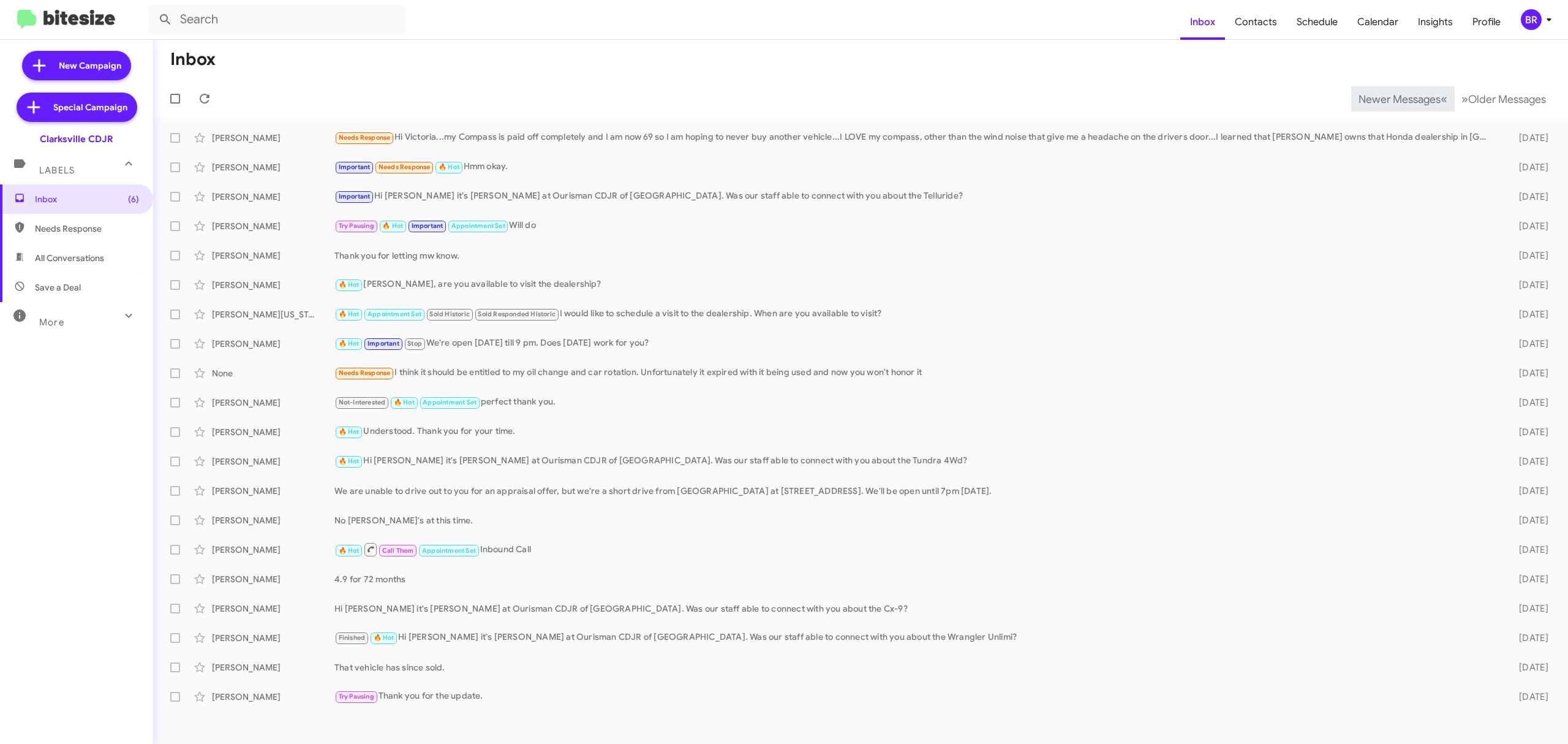
click at [1390, 98] on span "Newer Messages" at bounding box center [1400, 99] width 82 height 13
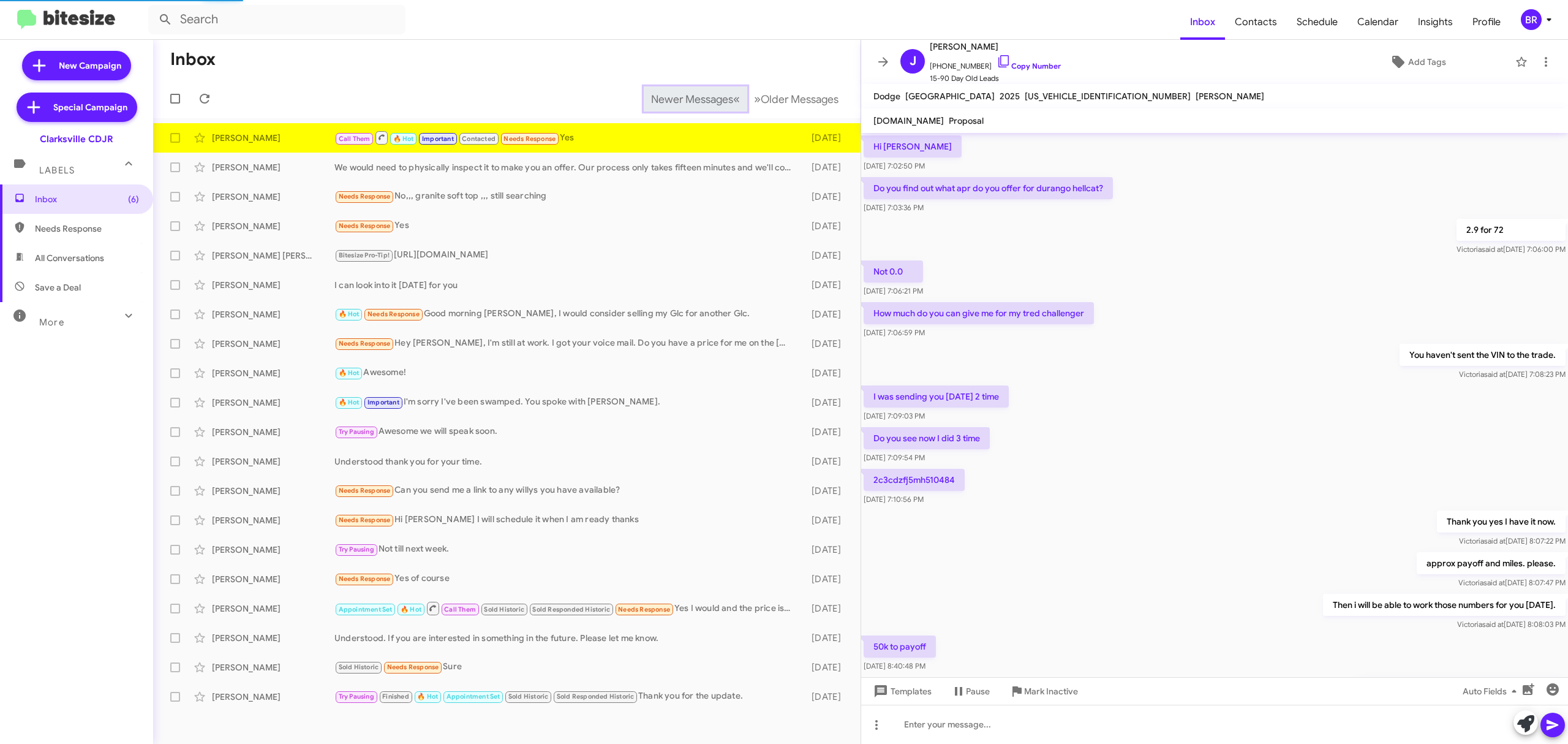
scroll to position [294, 0]
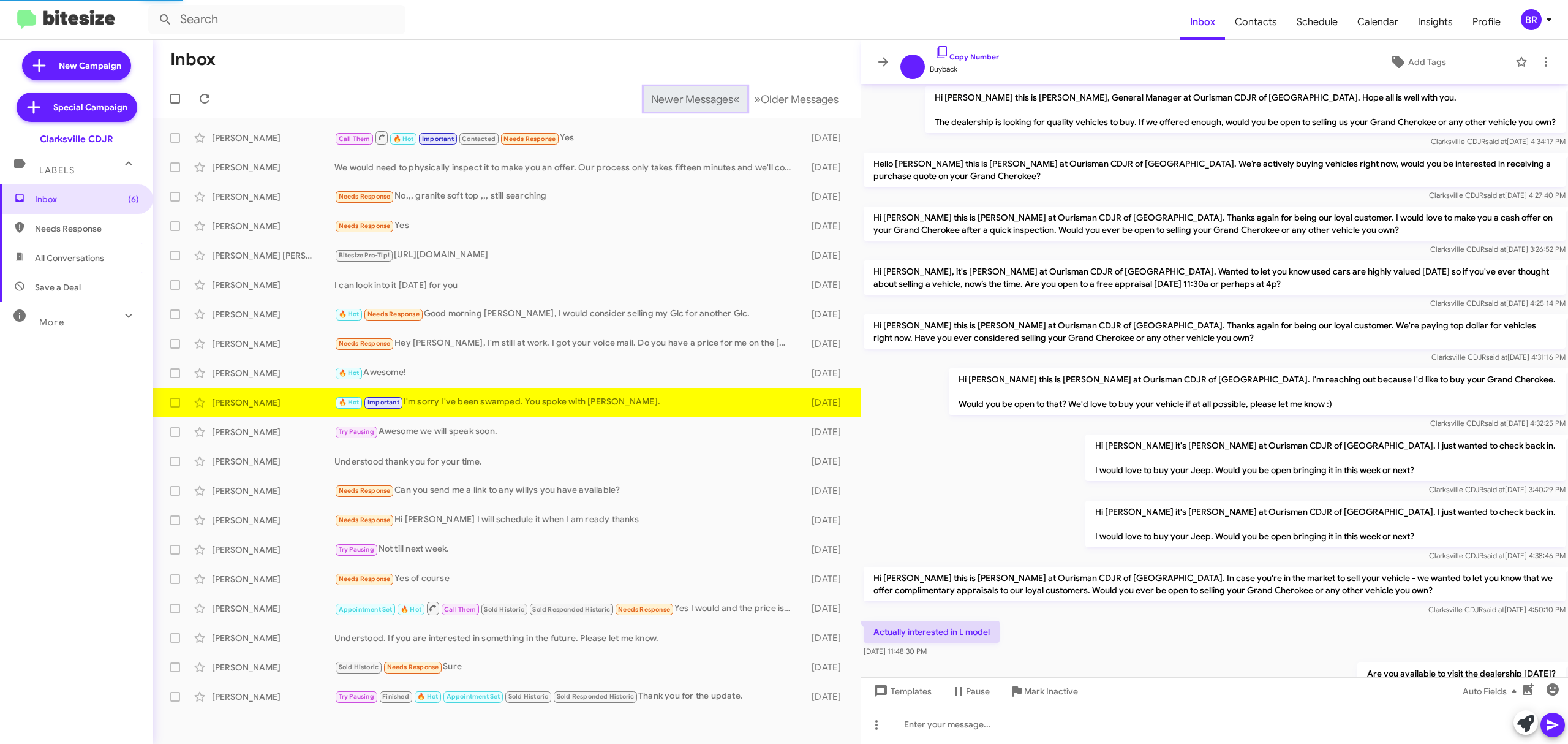
scroll to position [236, 0]
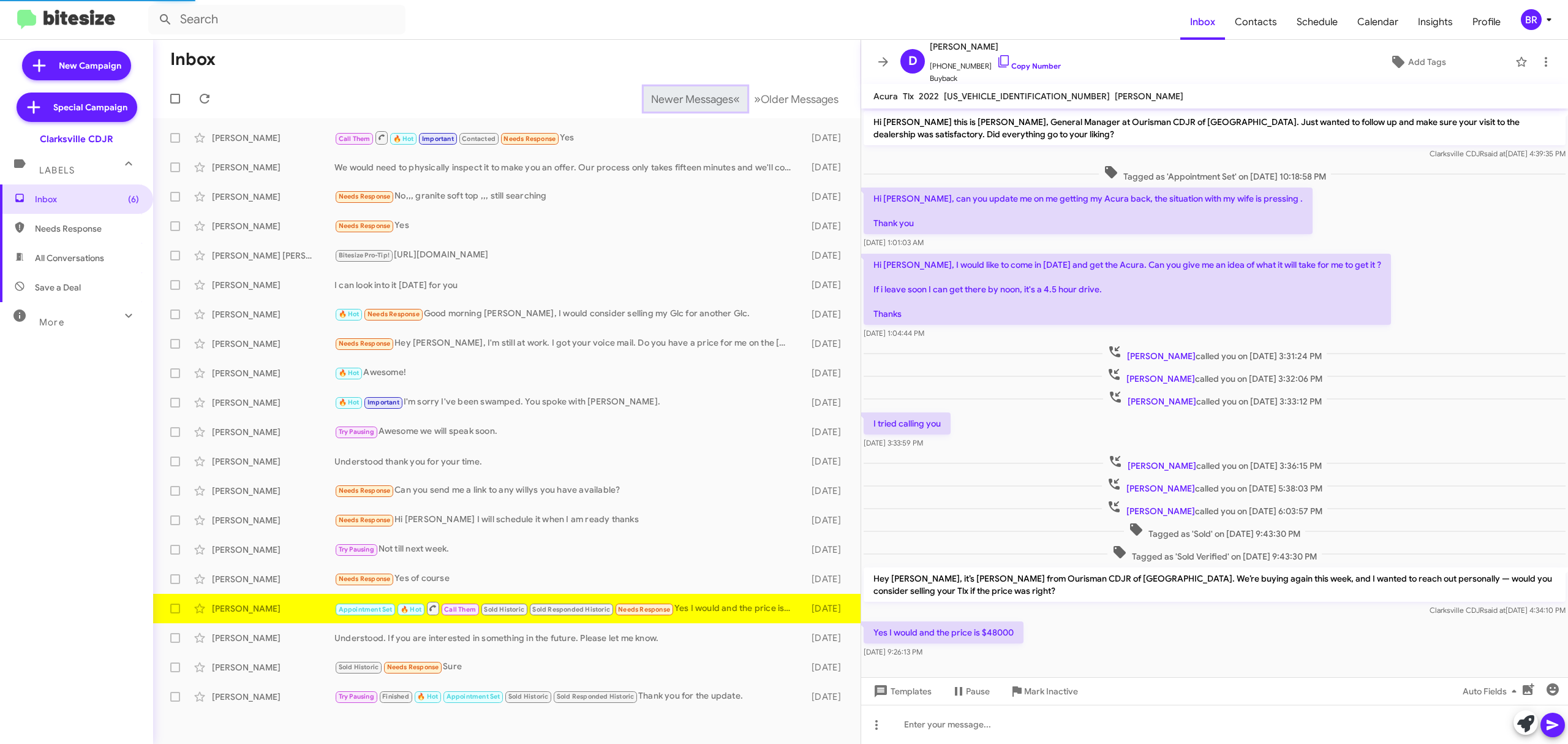
scroll to position [6, 0]
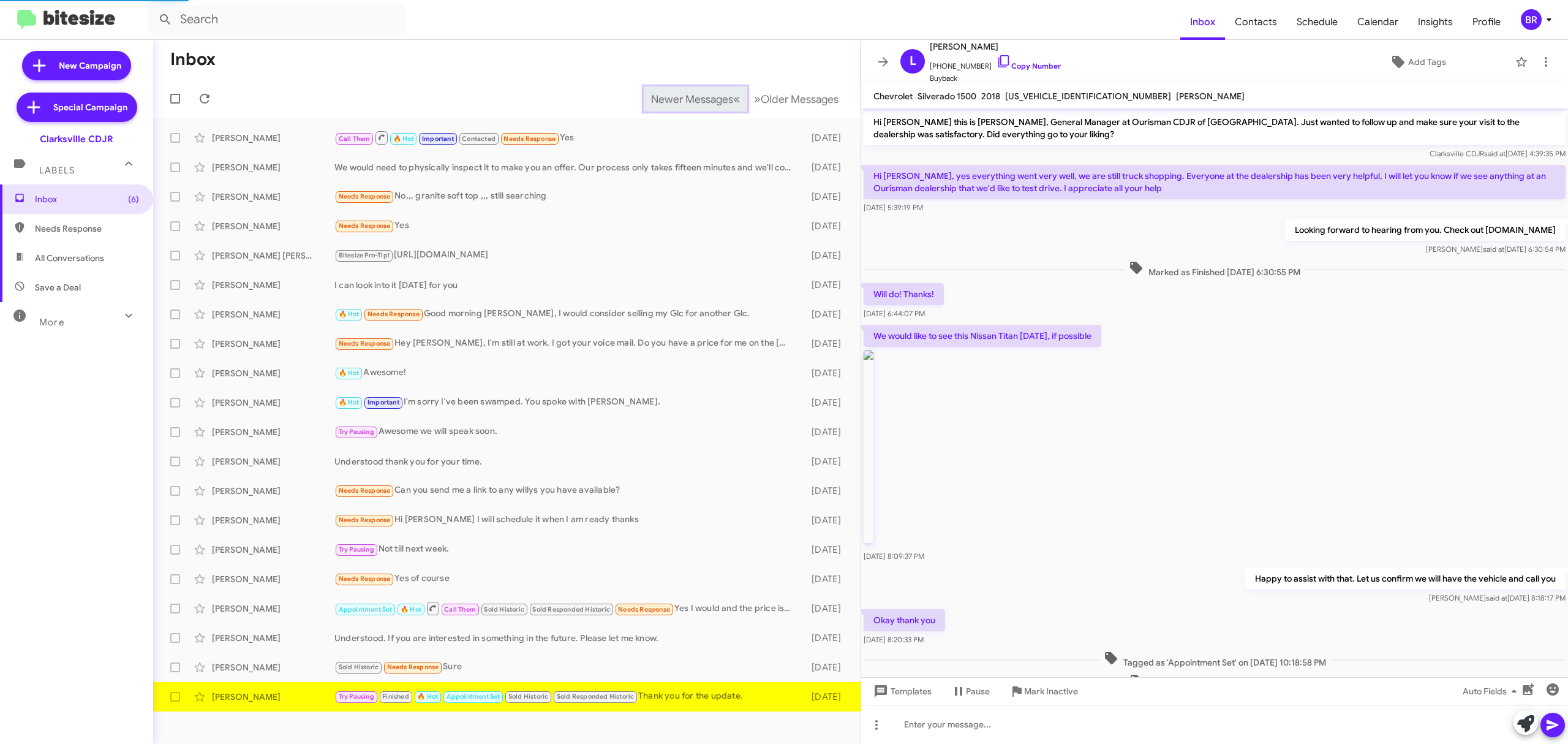
scroll to position [195, 0]
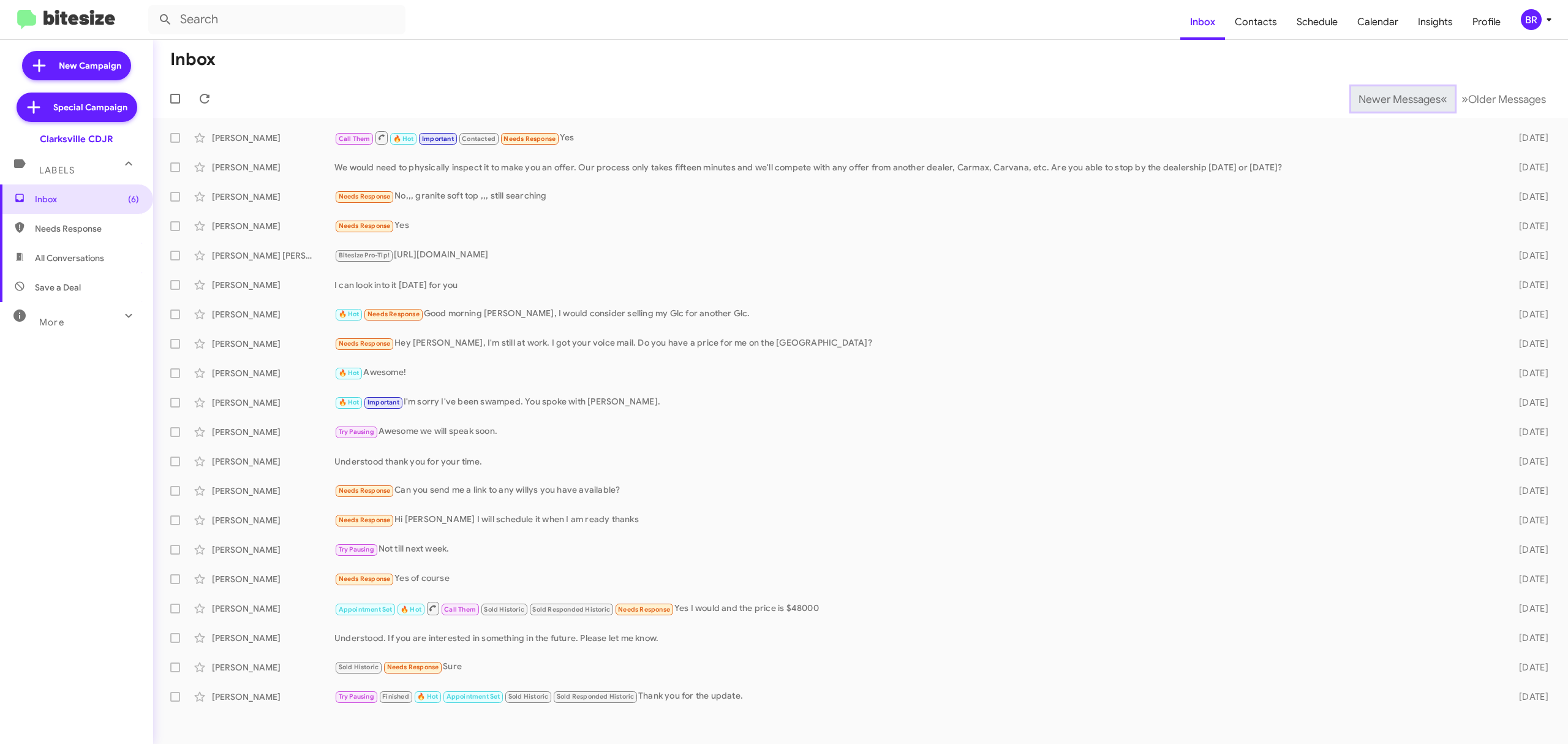
click at [1390, 98] on span "Newer Messages" at bounding box center [1400, 99] width 82 height 13
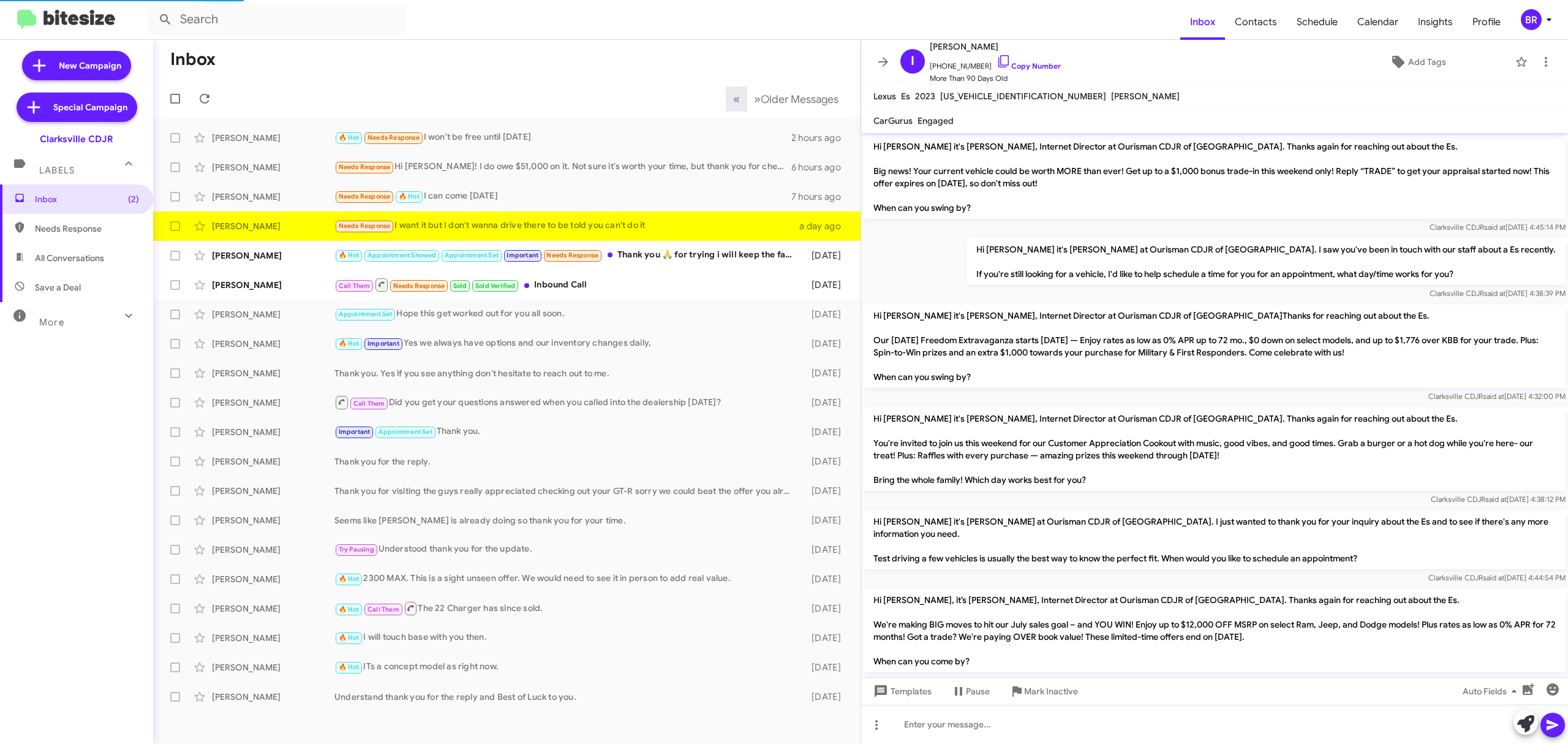
scroll to position [874, 0]
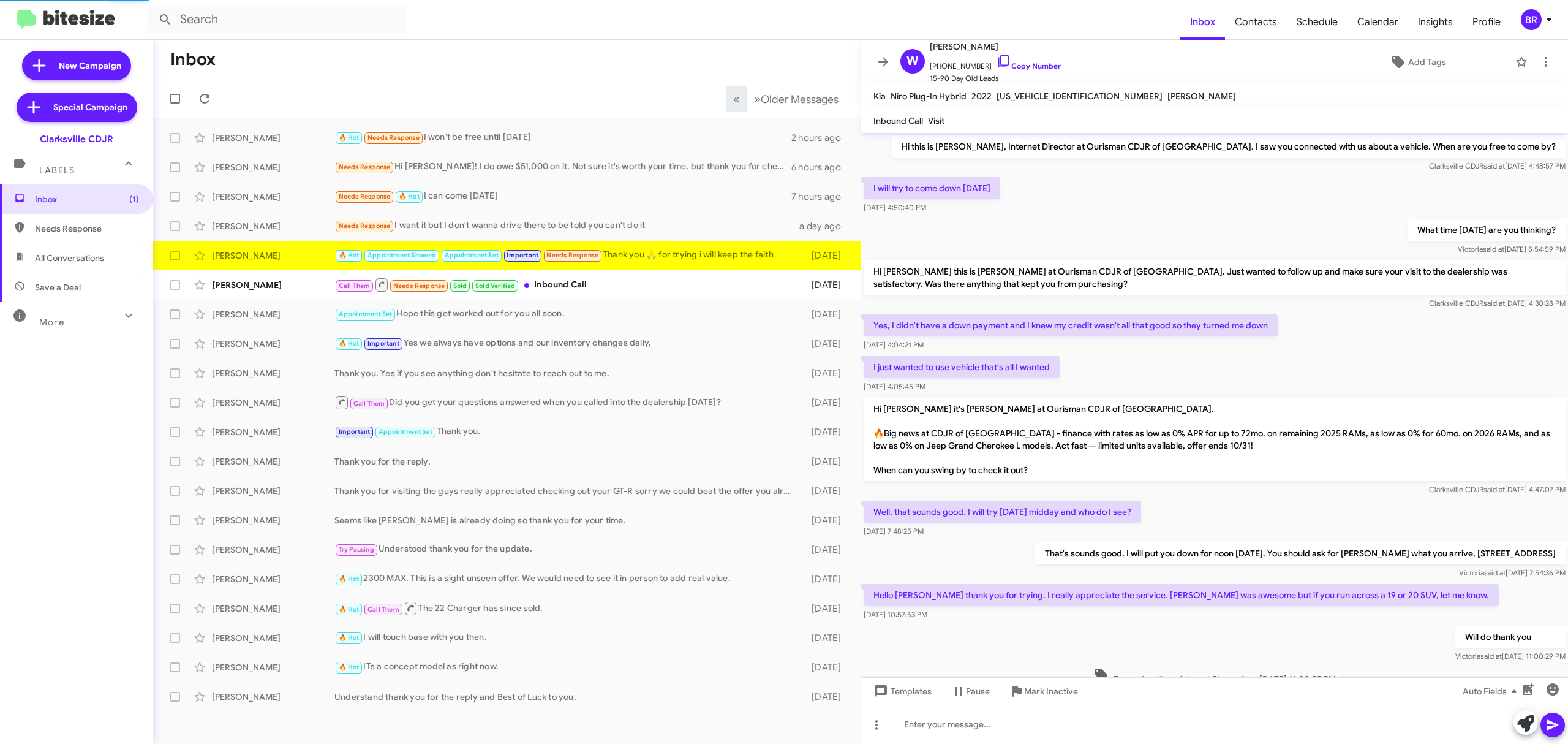
scroll to position [309, 0]
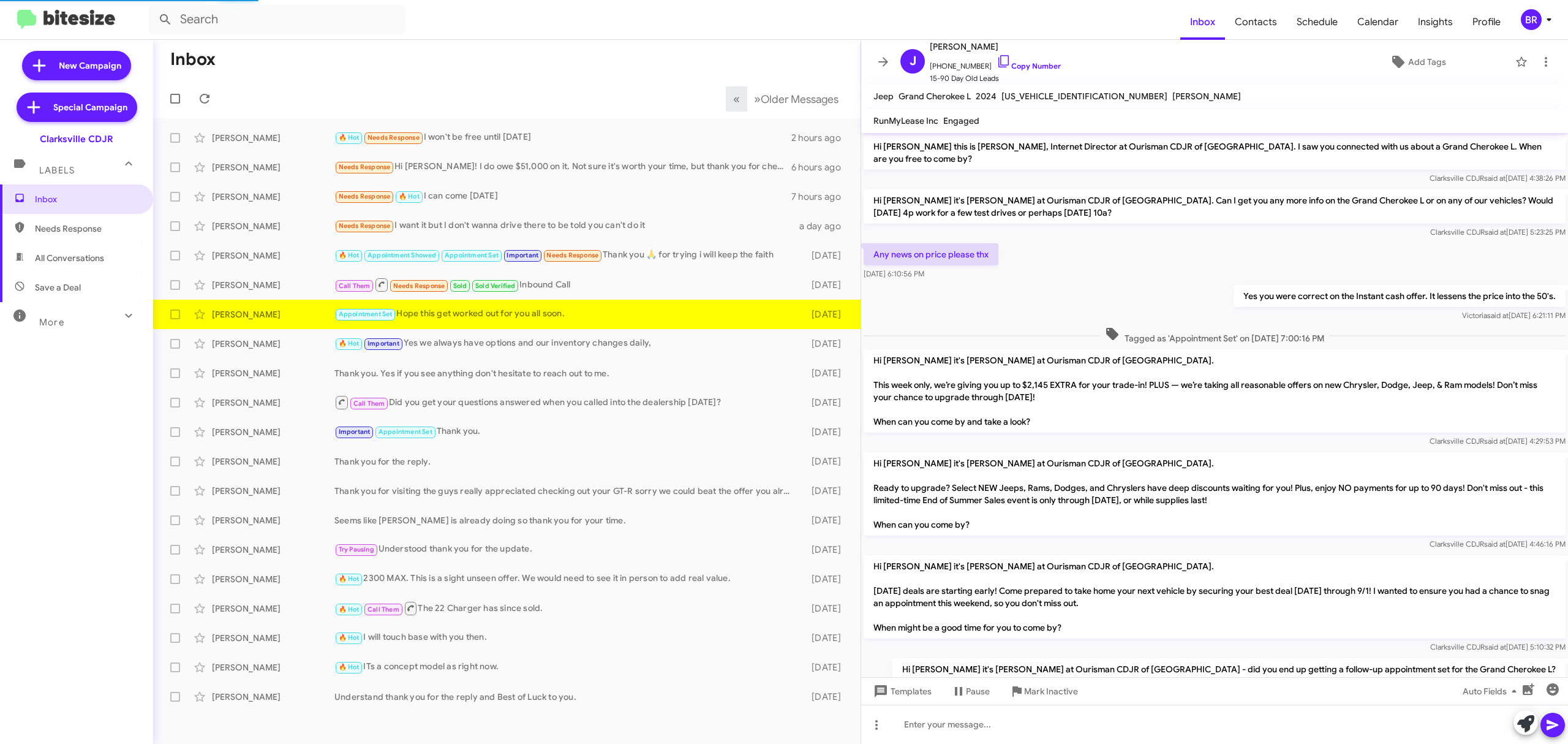
scroll to position [814, 0]
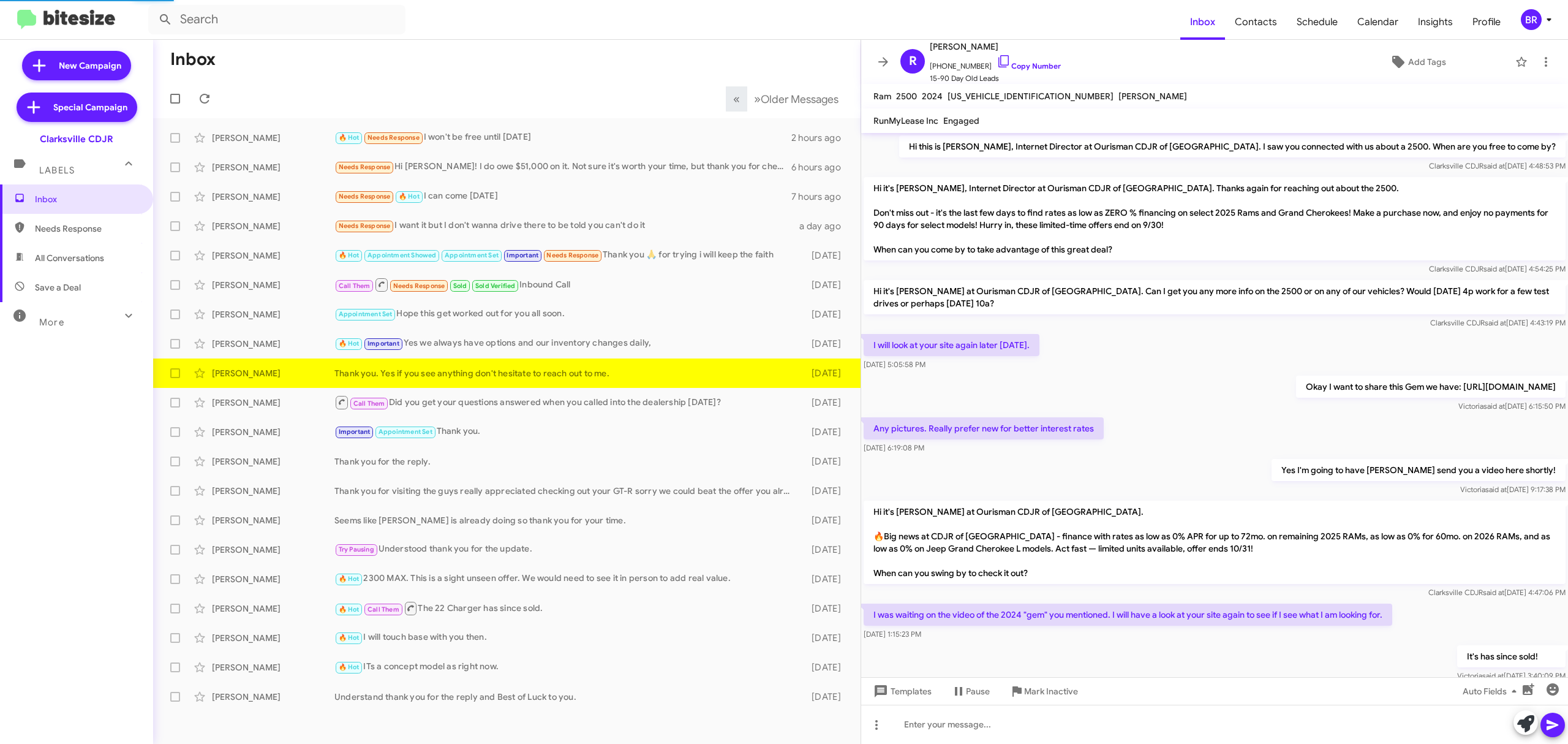
scroll to position [261, 0]
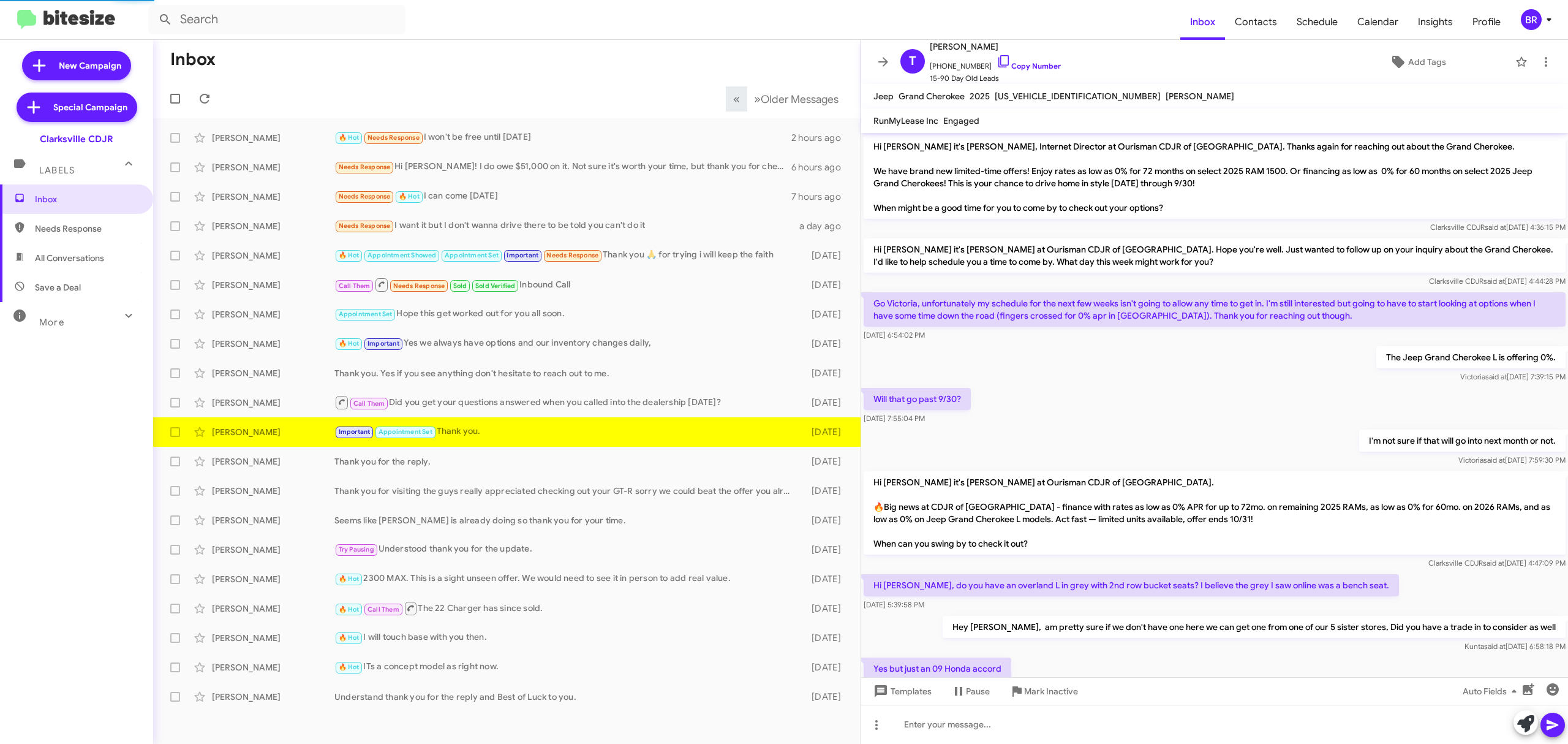
scroll to position [518, 0]
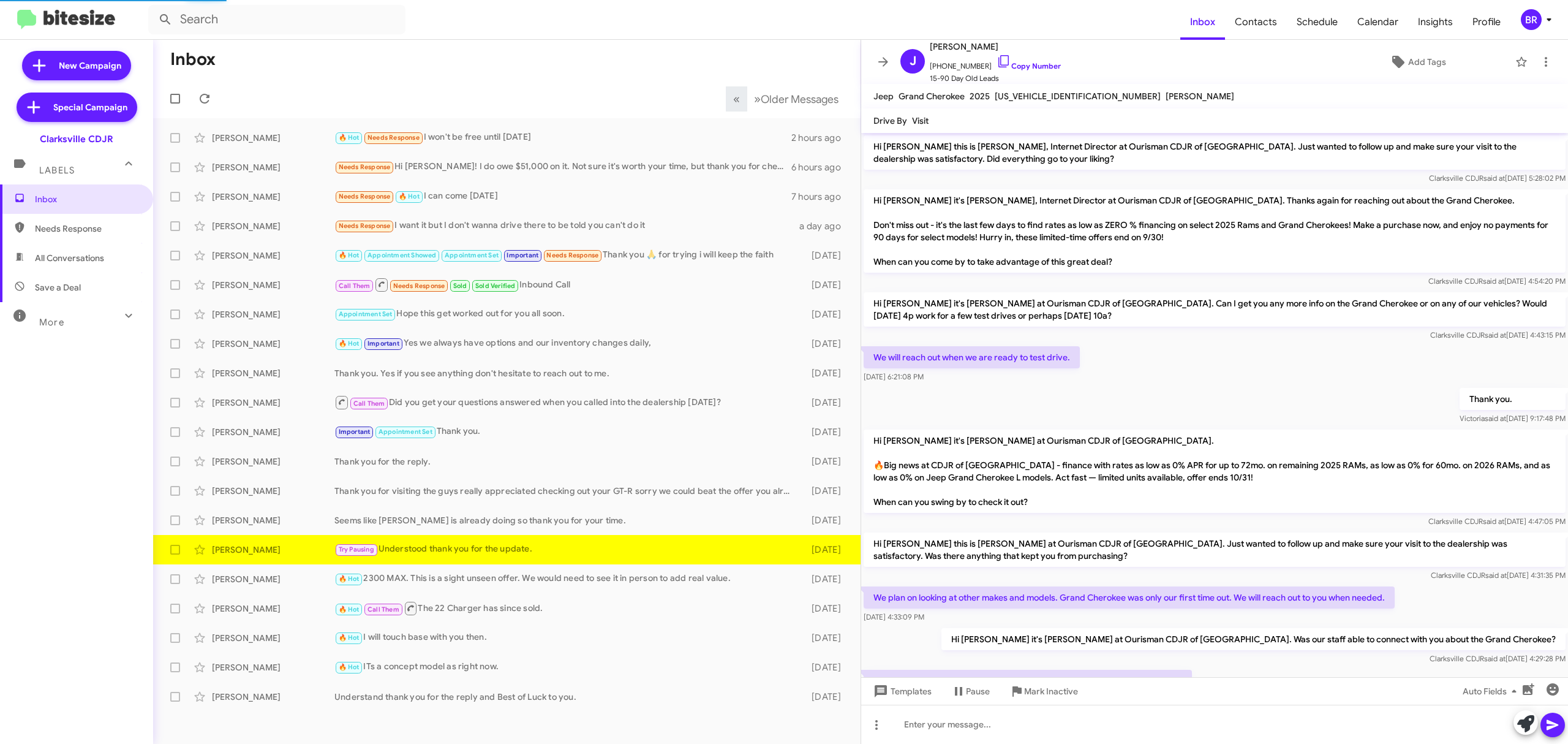
scroll to position [106, 0]
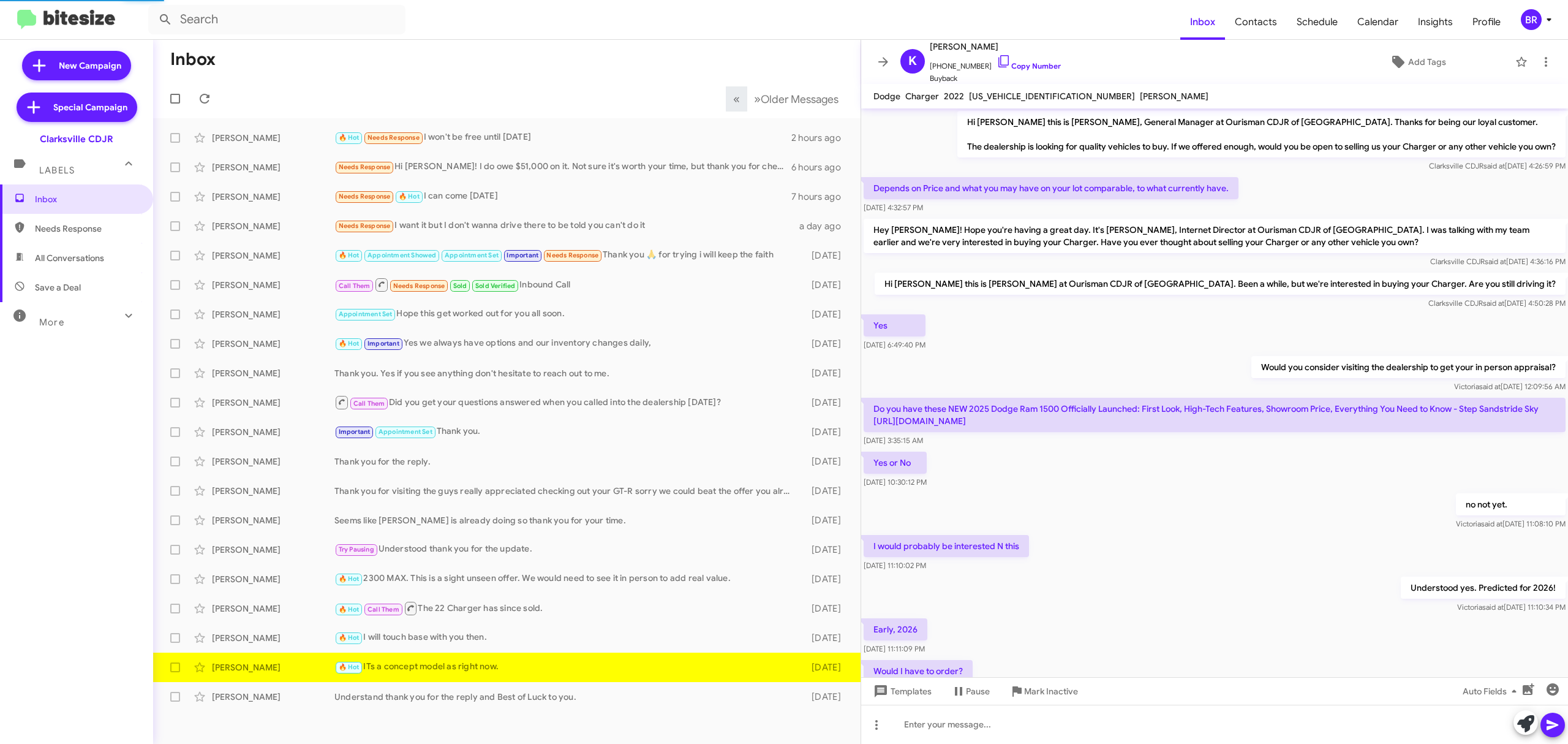
scroll to position [150, 0]
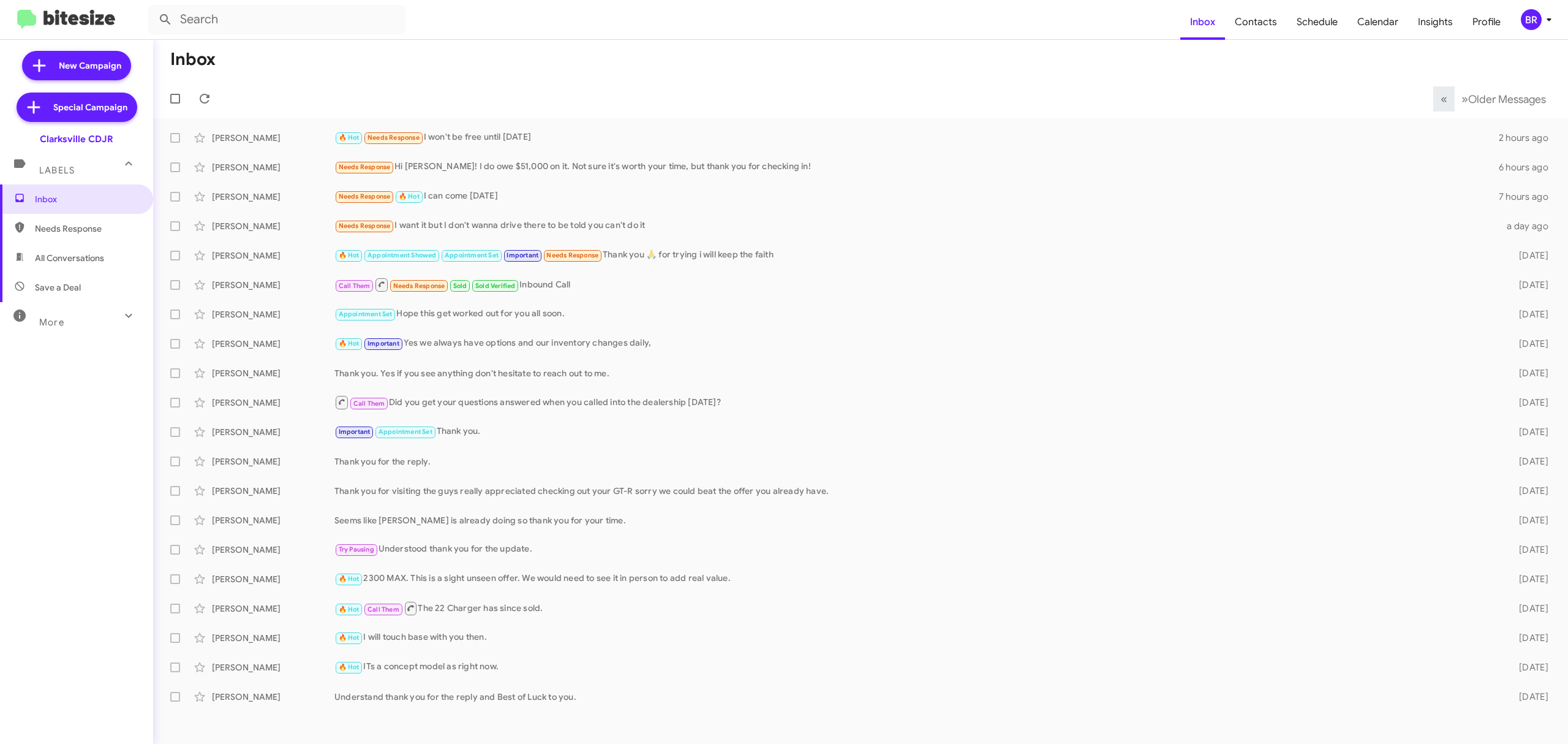
click at [584, 79] on mat-toolbar-row "« Previous » Next Older Messages" at bounding box center [860, 98] width 1415 height 39
click at [1537, 28] on div "BR" at bounding box center [1531, 19] width 21 height 21
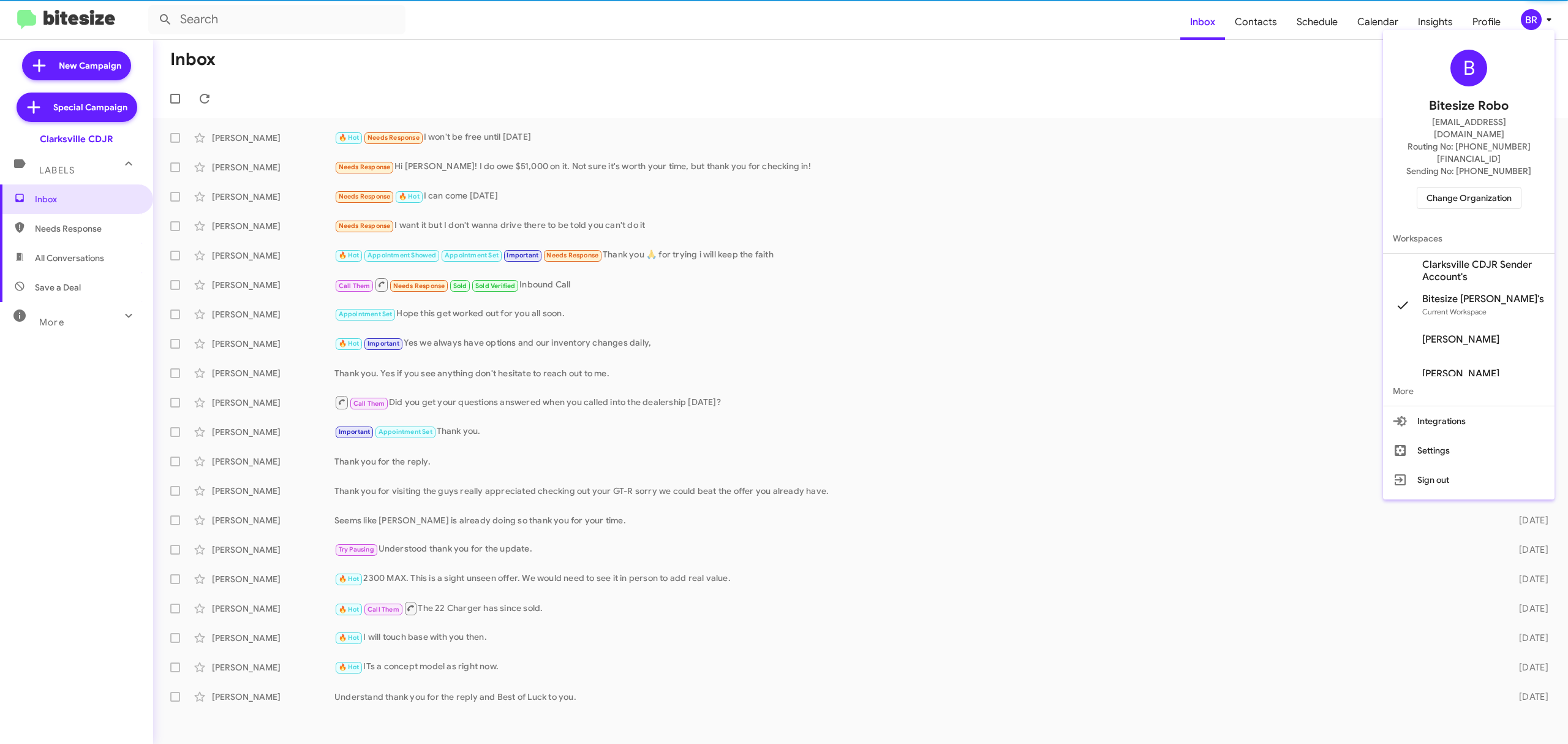
click at [1457, 187] on span "Change Organization" at bounding box center [1469, 197] width 85 height 21
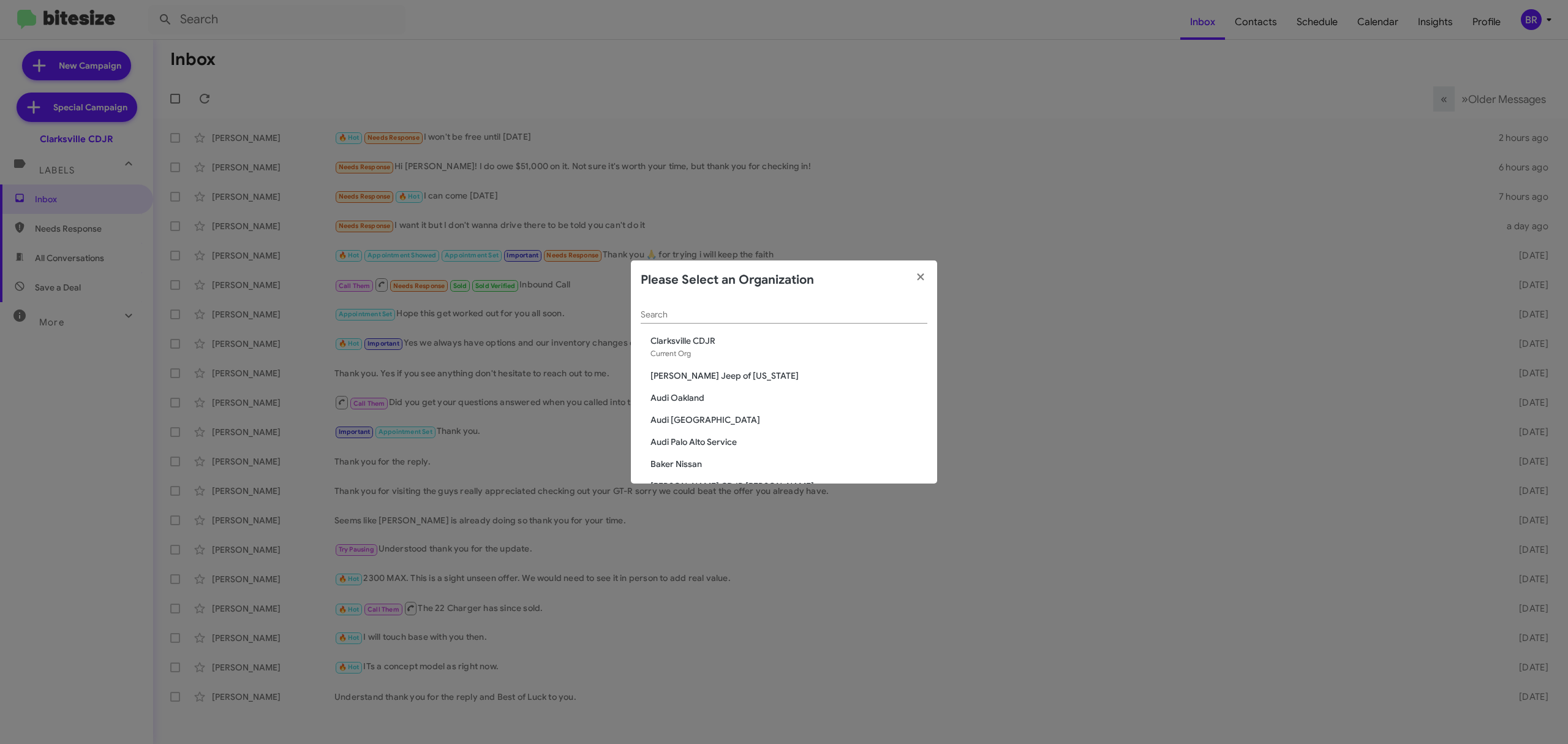
click at [867, 310] on input "Search" at bounding box center [784, 315] width 287 height 10
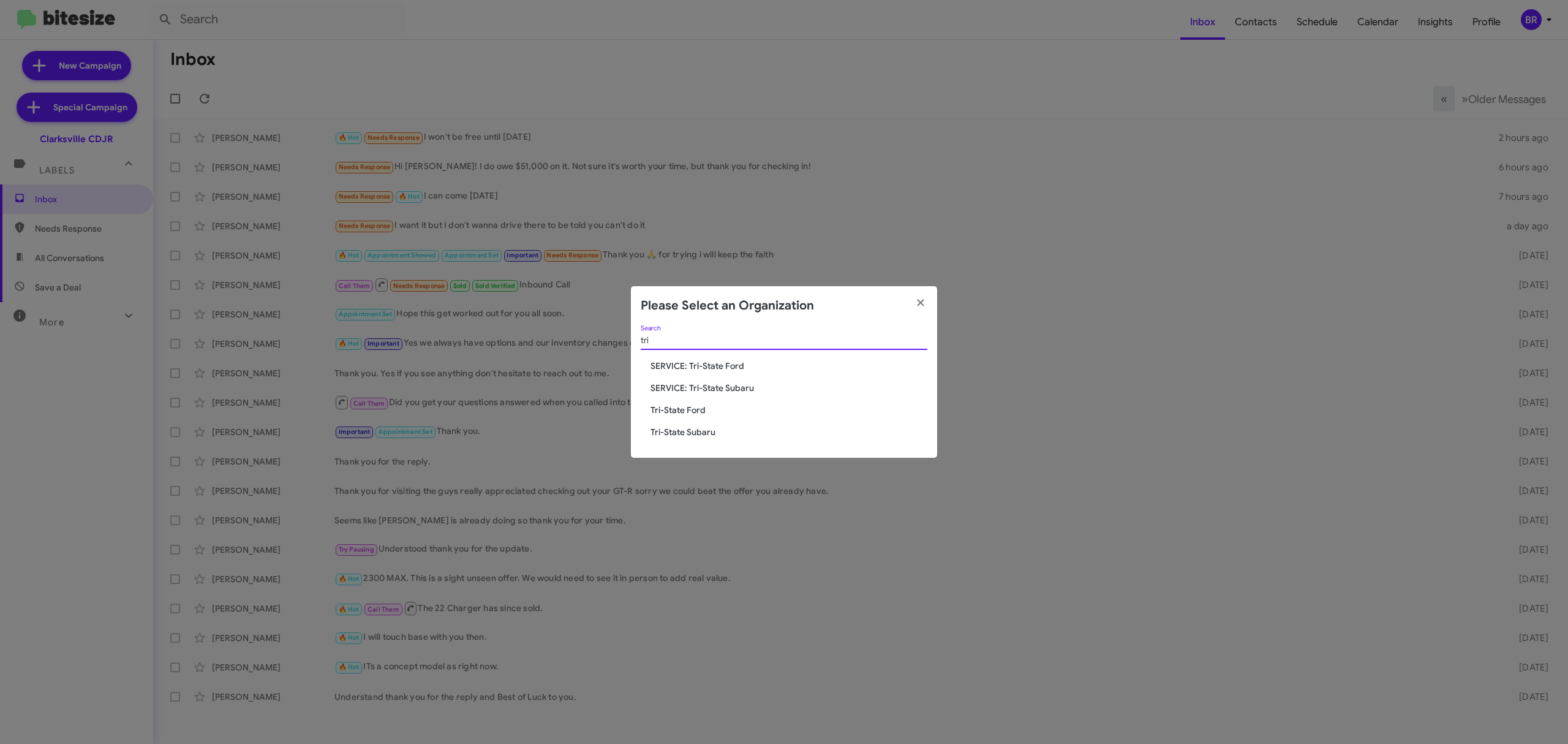
type input "tri"
click at [694, 429] on span "Tri-State Subaru" at bounding box center [789, 431] width 277 height 12
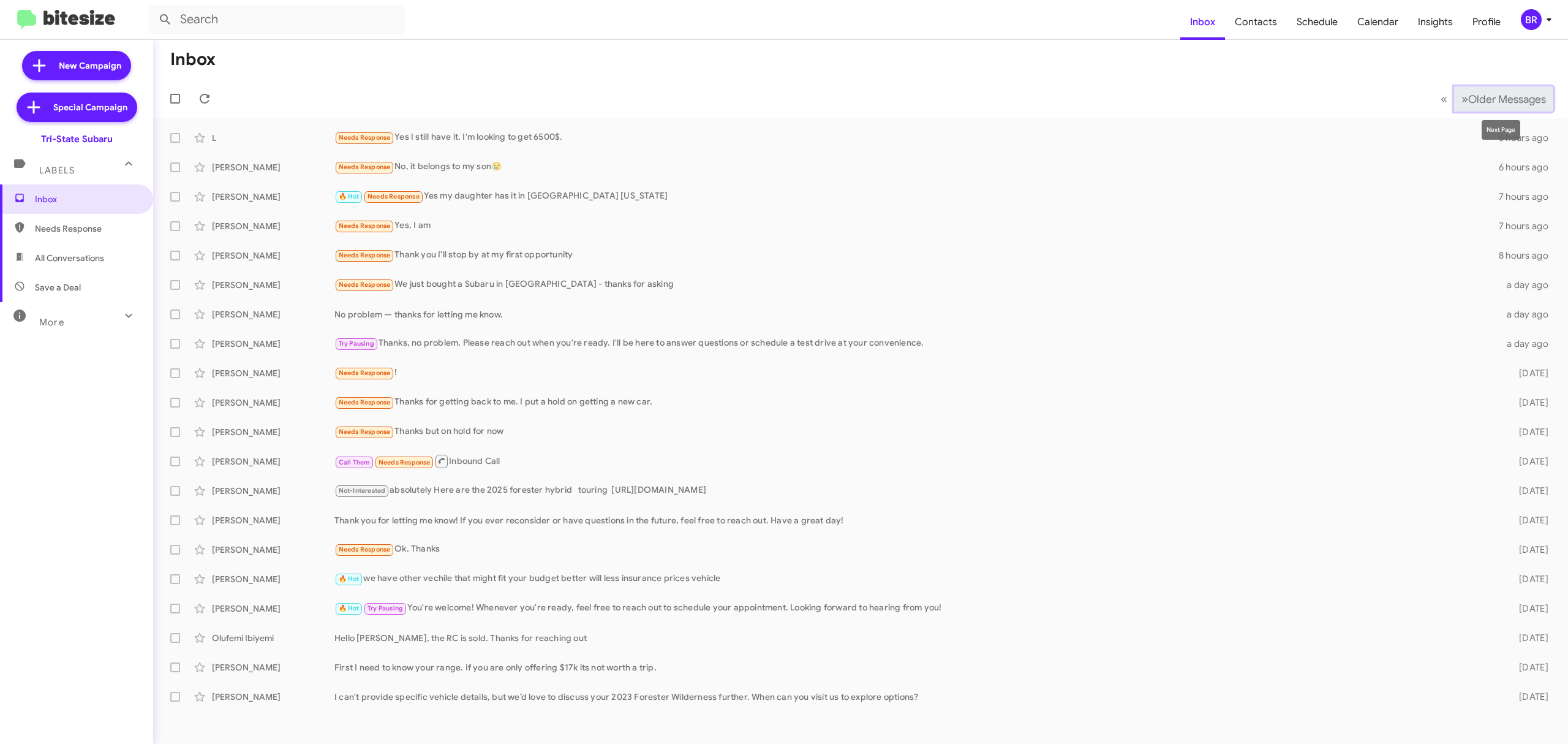
click at [1484, 110] on button "» Next Older Messages" at bounding box center [1503, 99] width 99 height 25
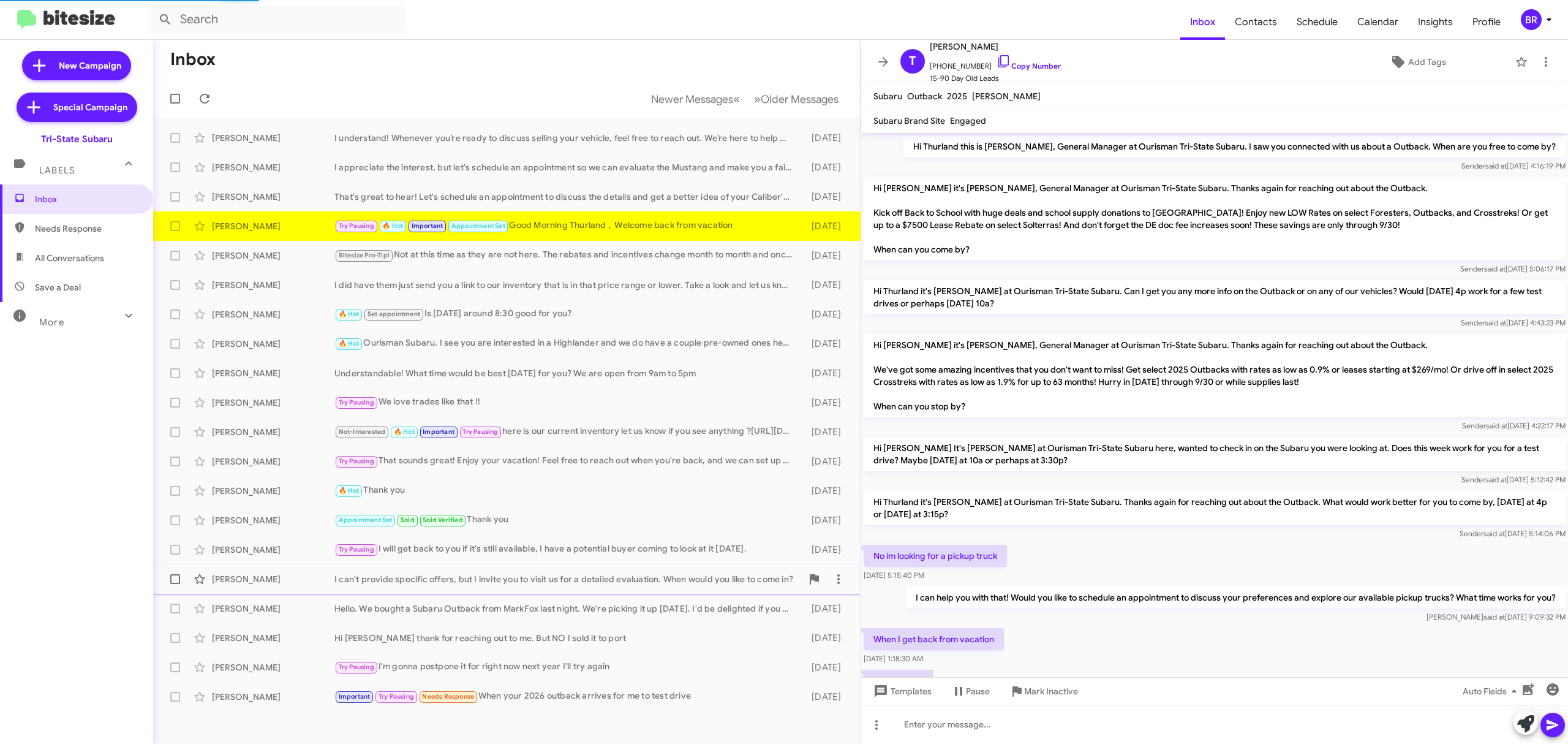
scroll to position [369, 0]
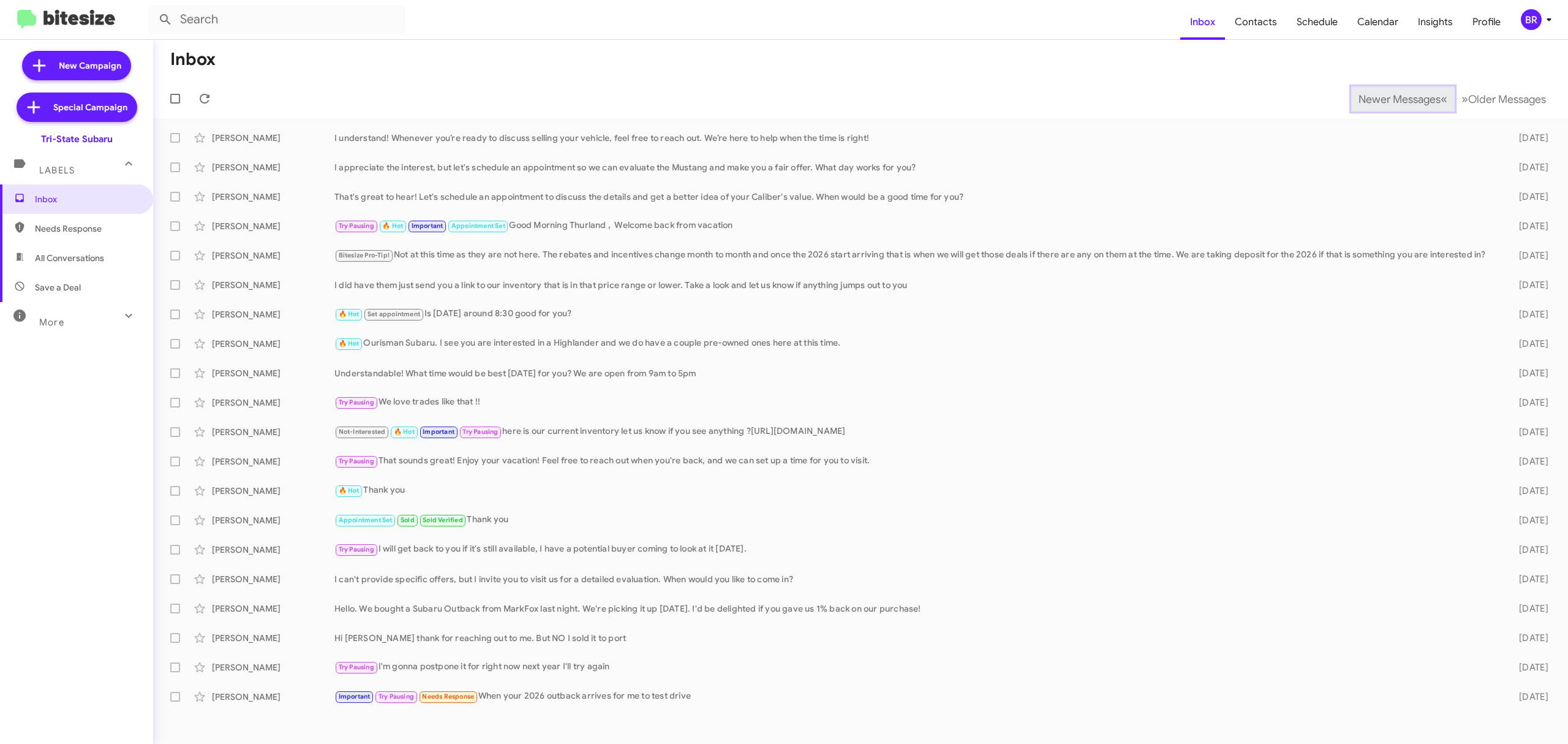
click at [1390, 98] on span "Newer Messages" at bounding box center [1400, 99] width 82 height 13
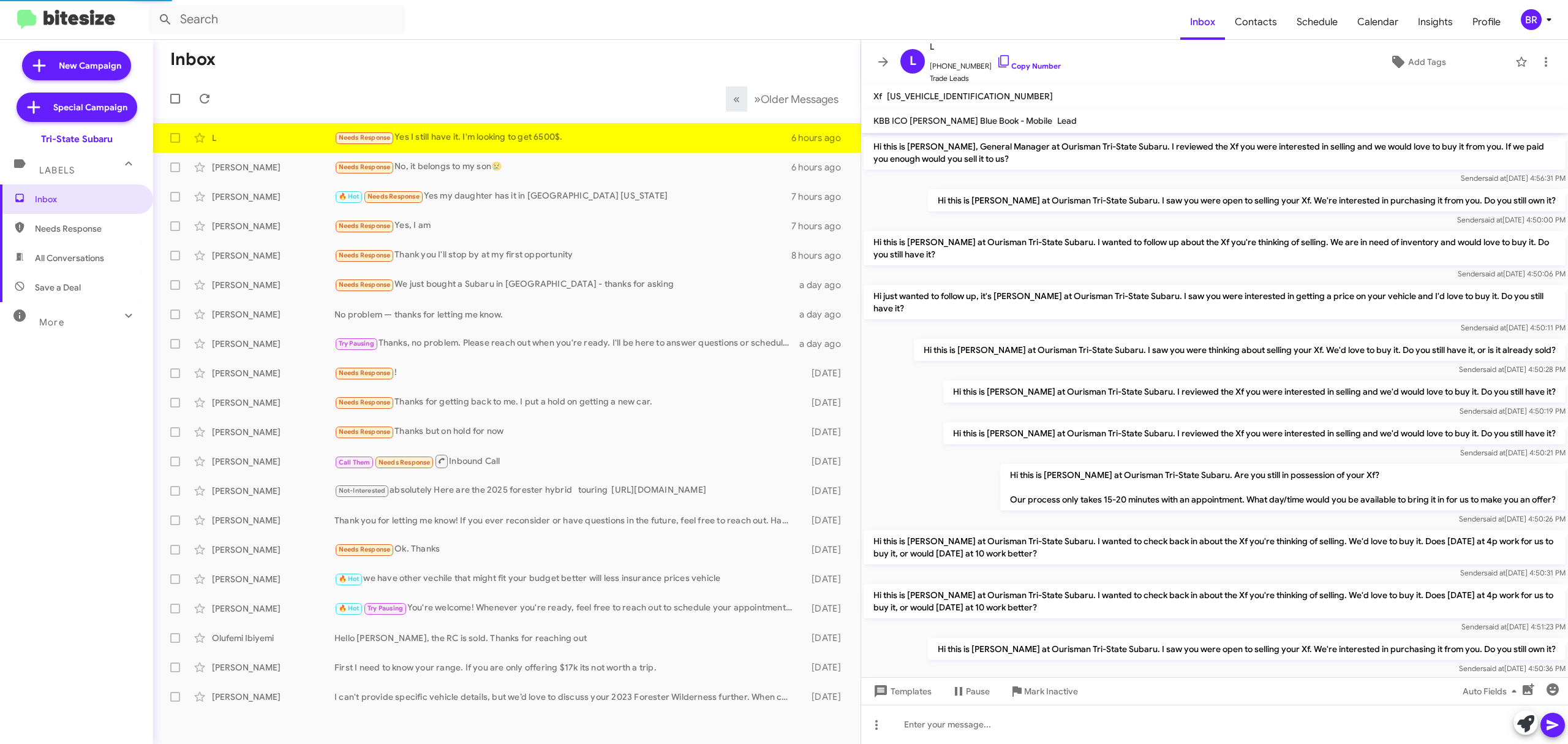
scroll to position [135, 0]
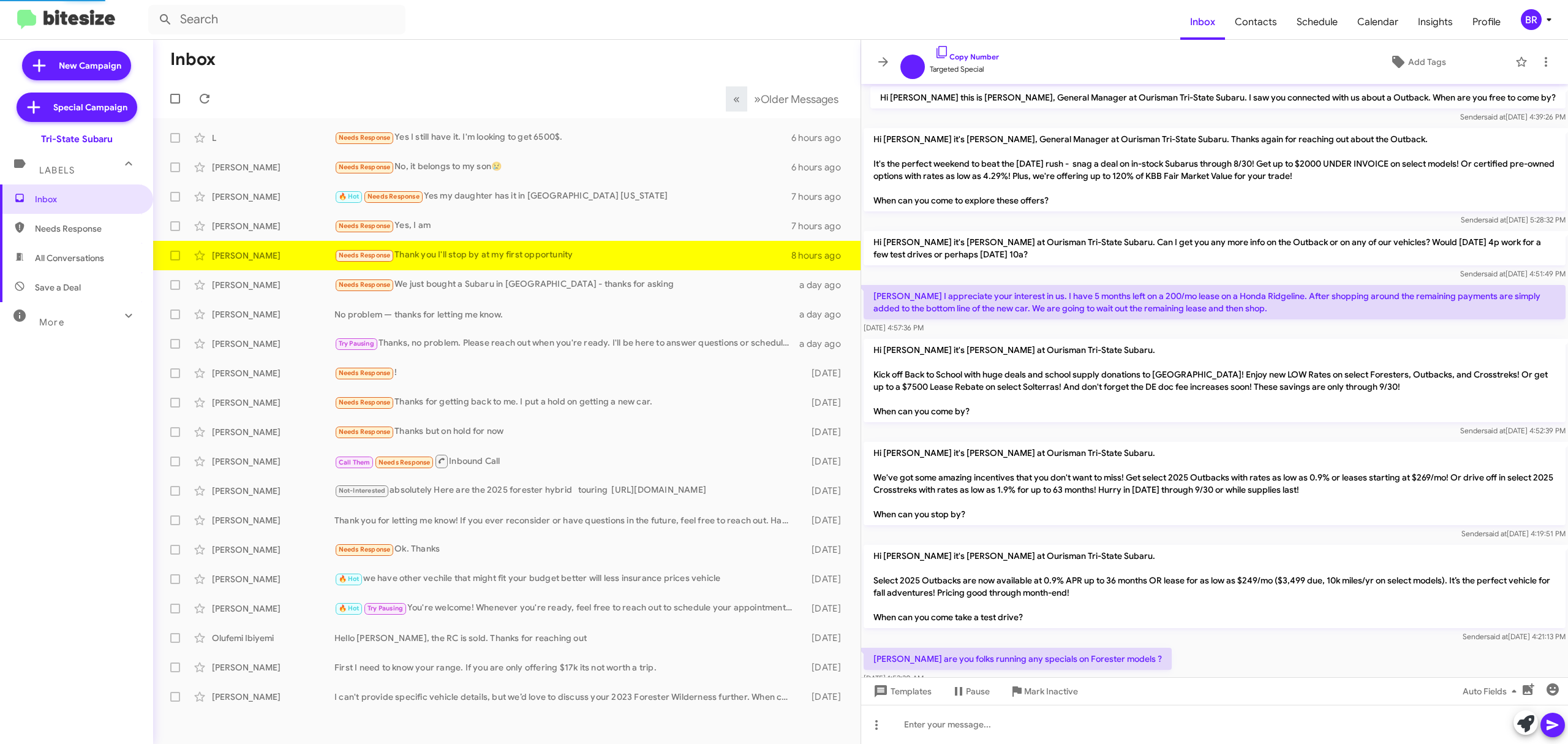
scroll to position [168, 0]
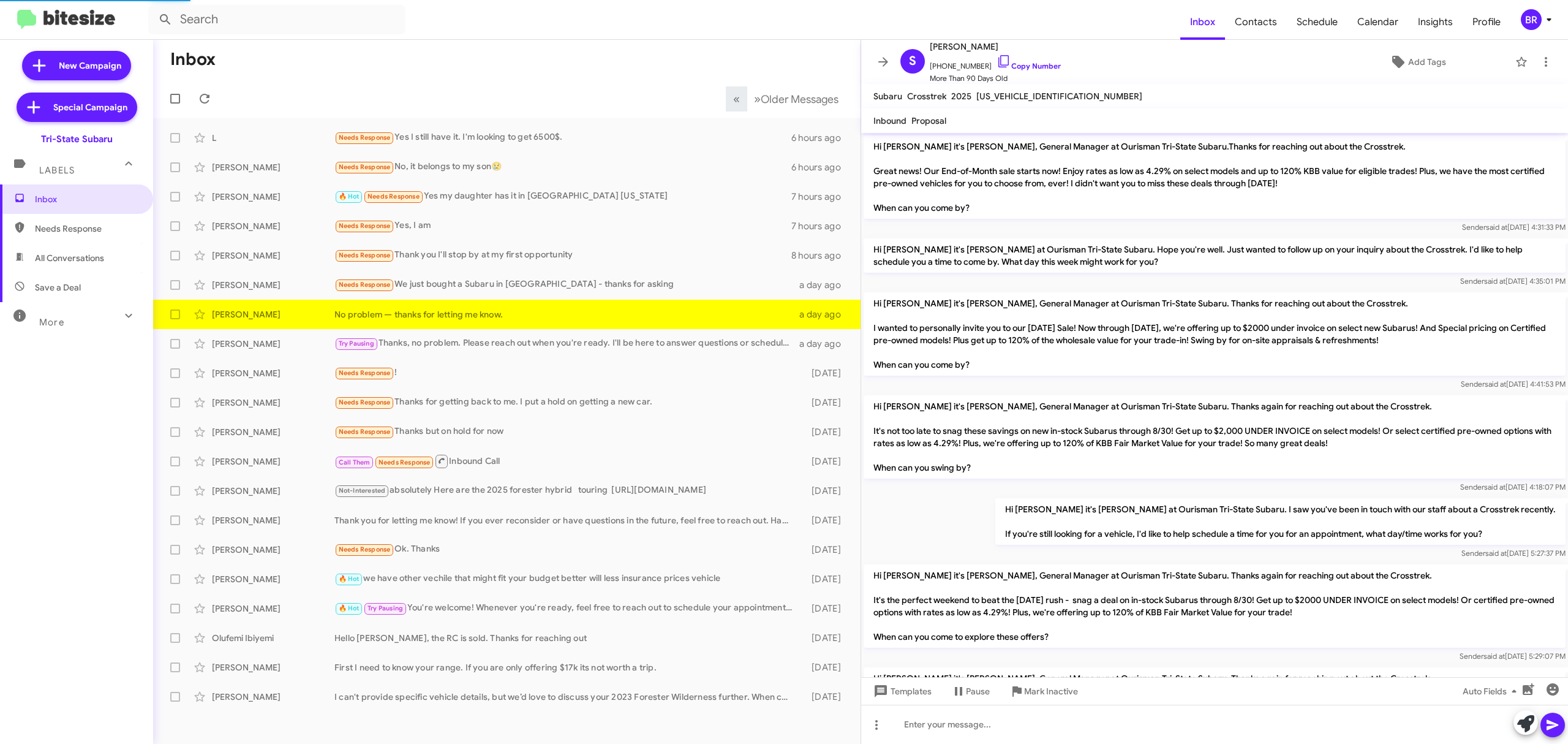
scroll to position [743, 0]
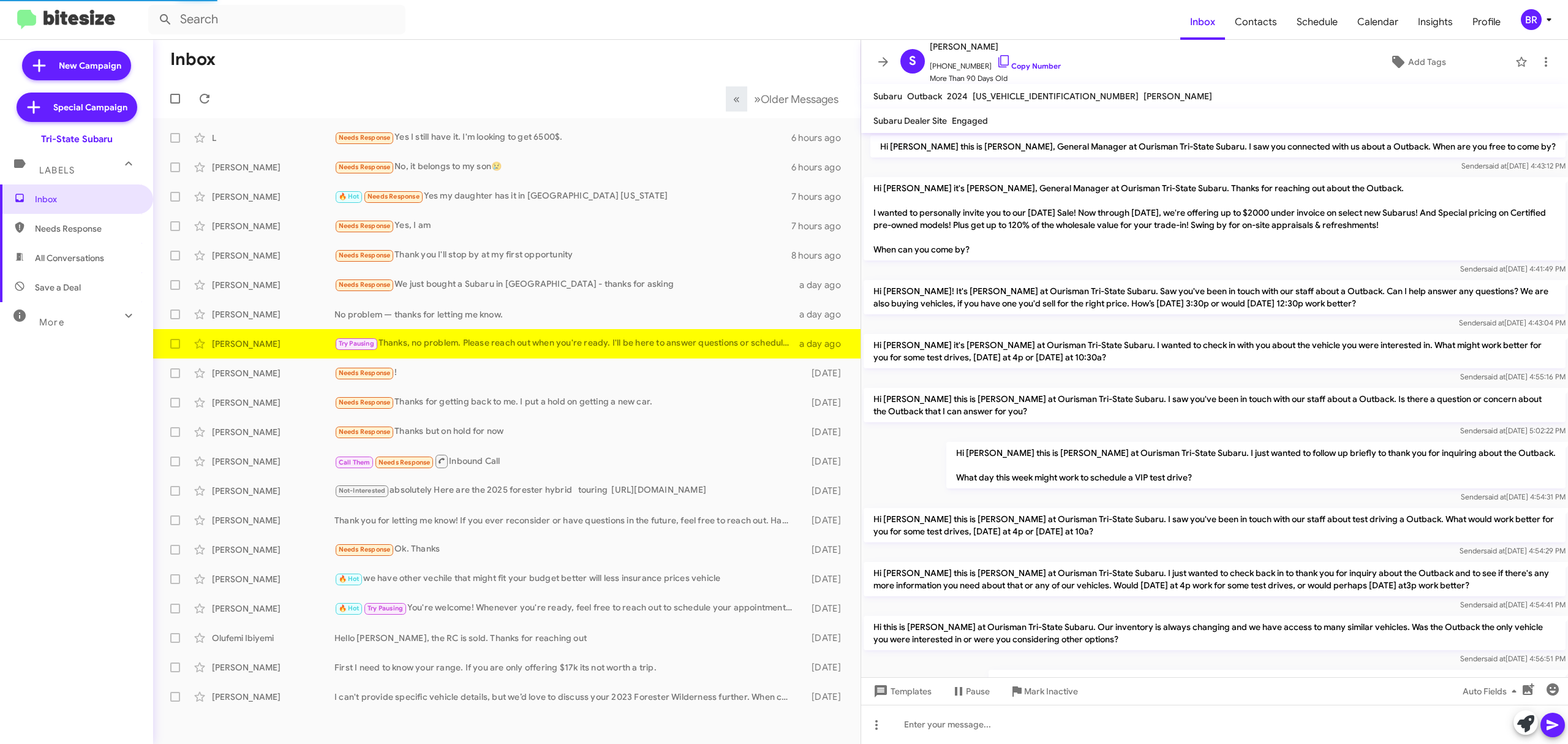
scroll to position [531, 0]
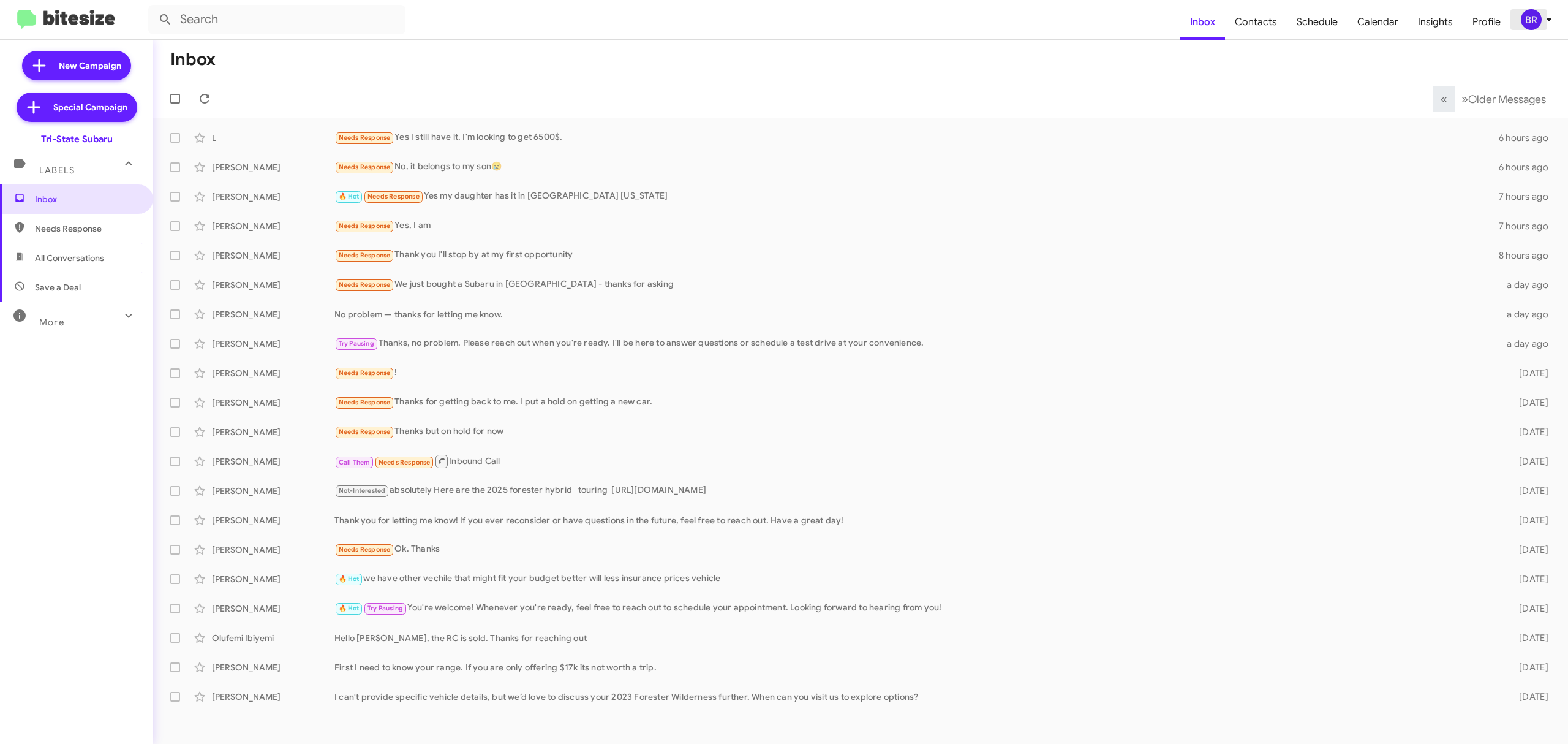
click at [1544, 23] on icon at bounding box center [1549, 19] width 15 height 15
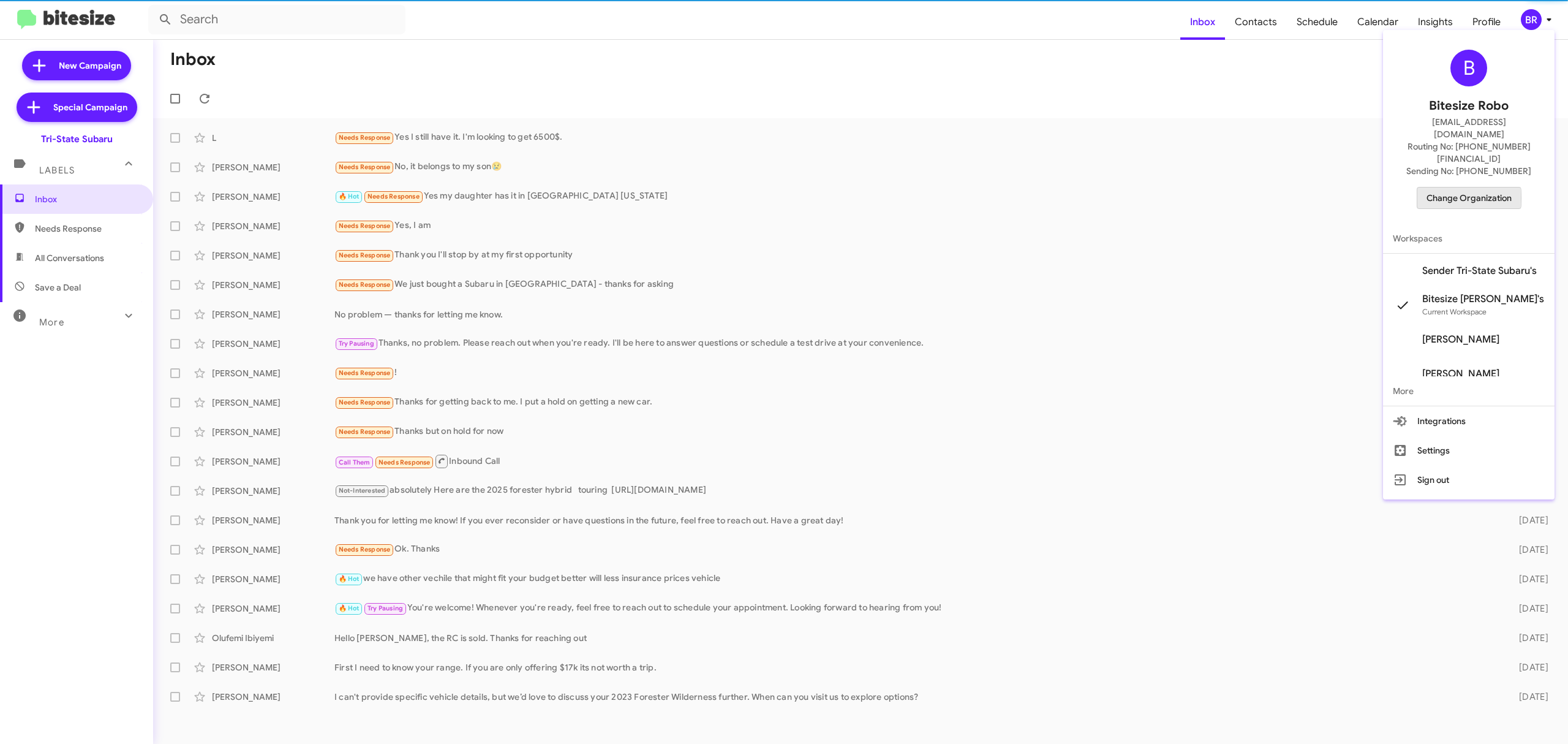
click at [1445, 187] on span "Change Organization" at bounding box center [1469, 197] width 85 height 21
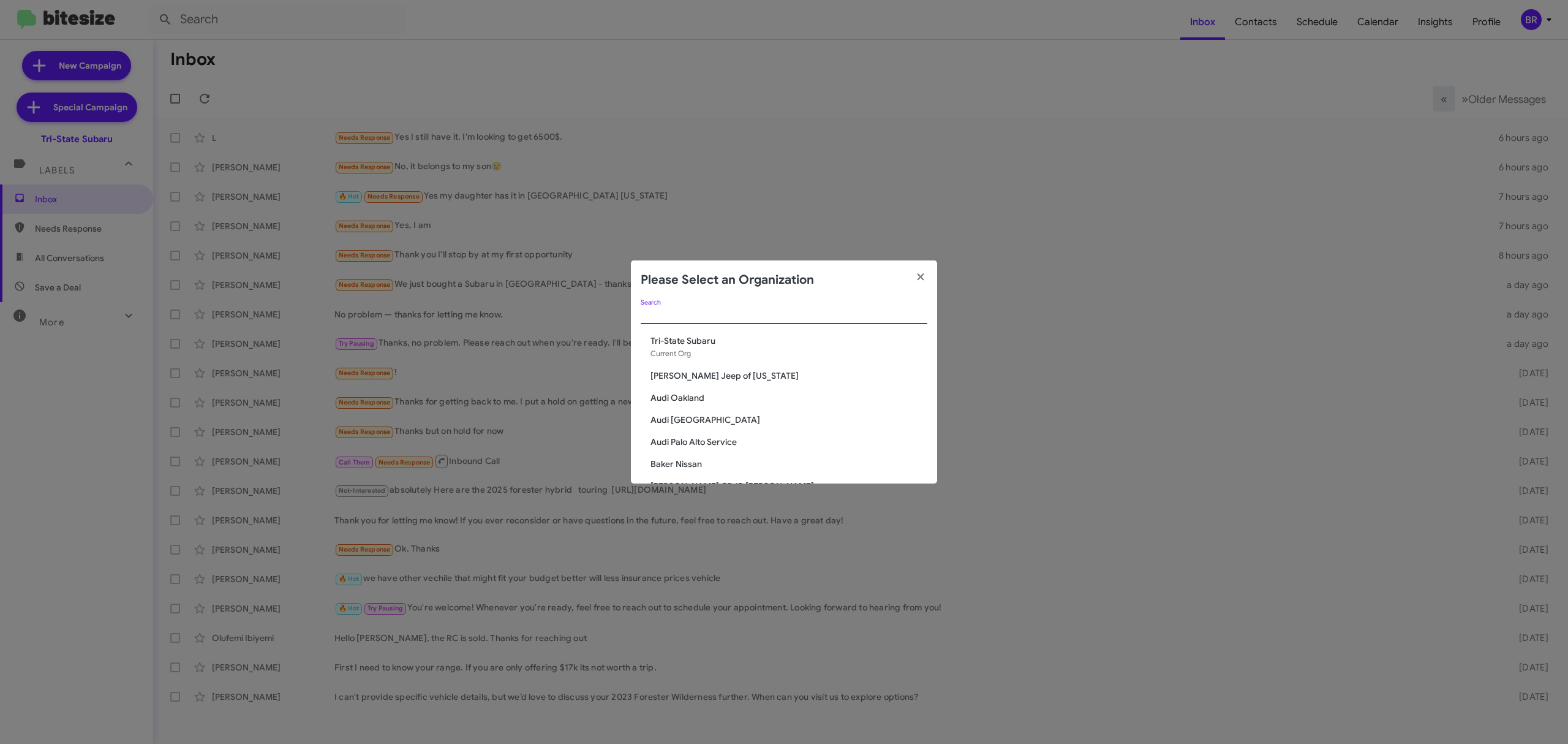
click at [856, 310] on input "Search" at bounding box center [784, 315] width 287 height 10
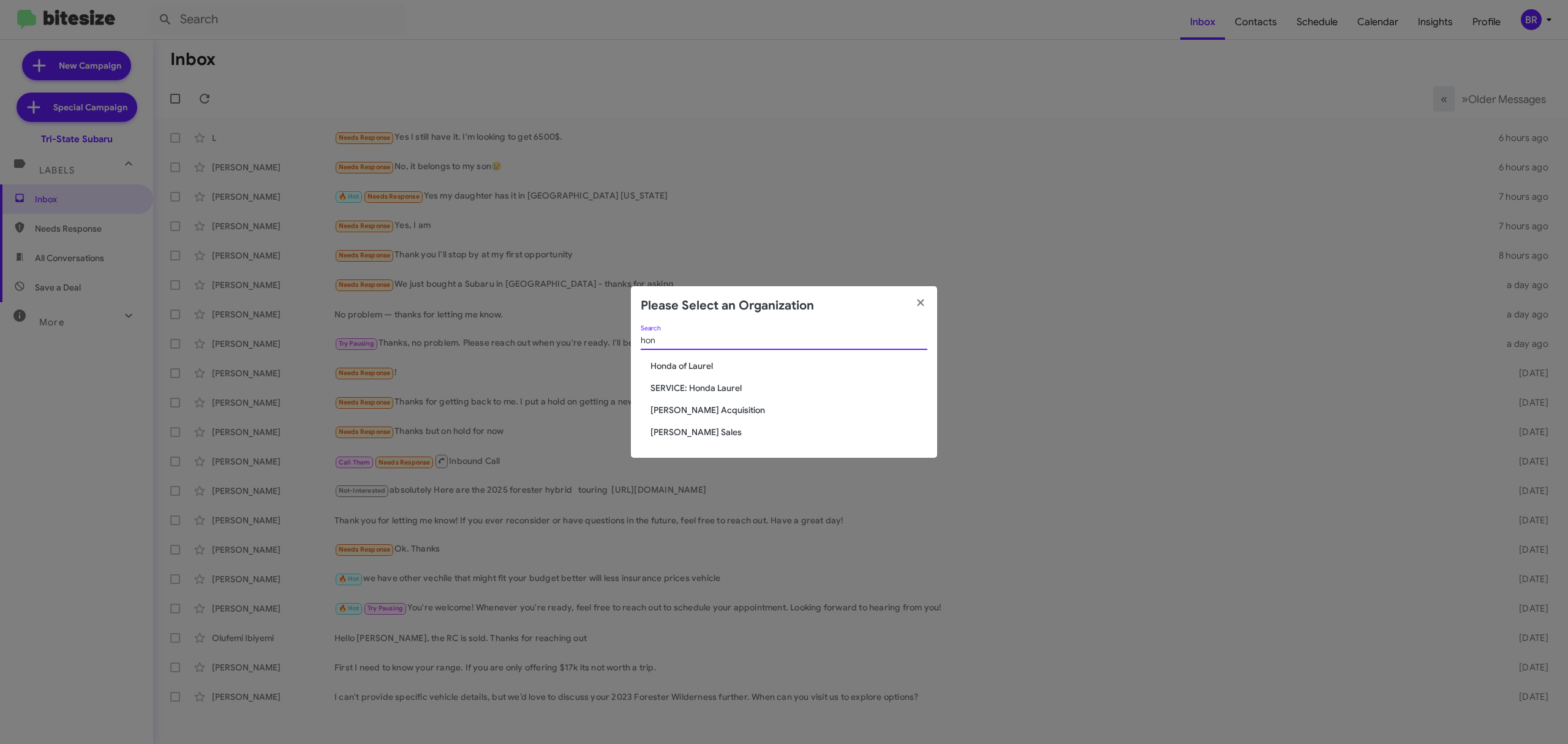
type input "hon"
click at [691, 372] on div "hon Search Honda of Laurel SERVICE: Honda Laurel Tony Honda Acquisition Tony Ho…" at bounding box center [784, 392] width 306 height 133
click at [702, 369] on span "Honda of Laurel" at bounding box center [789, 365] width 277 height 12
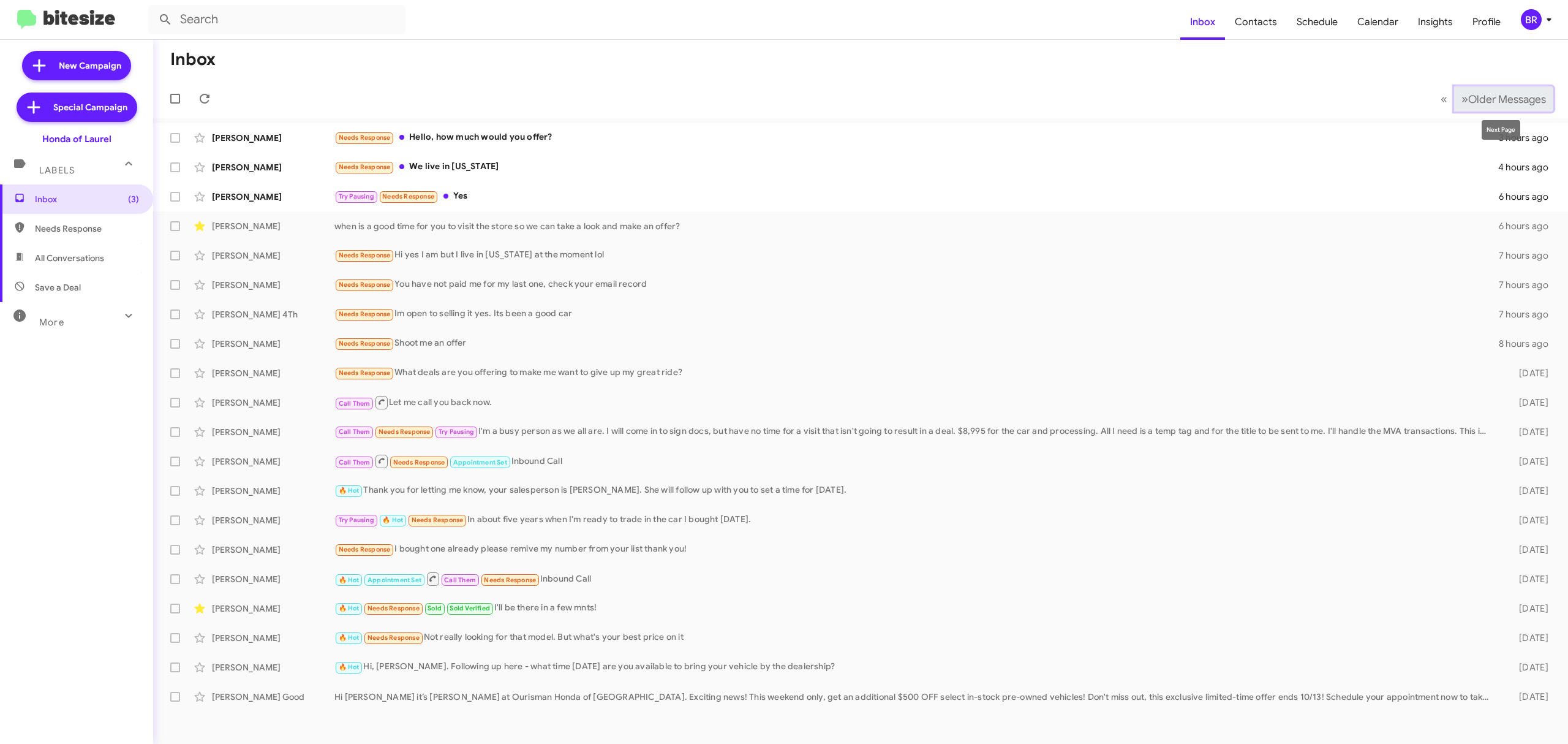
click at [1488, 104] on span "Older Messages" at bounding box center [1507, 99] width 78 height 13
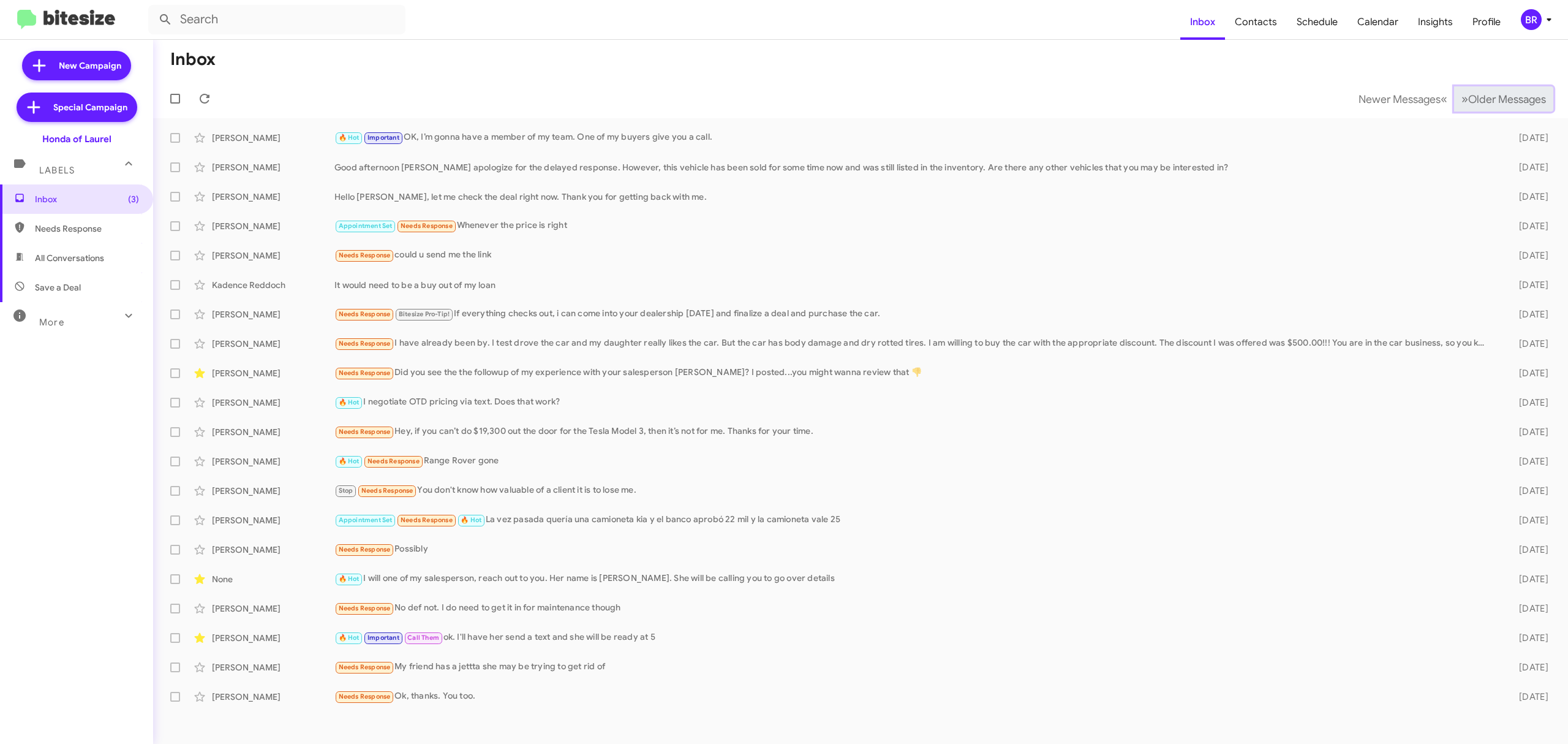
click at [1488, 104] on span "Older Messages" at bounding box center [1507, 99] width 78 height 13
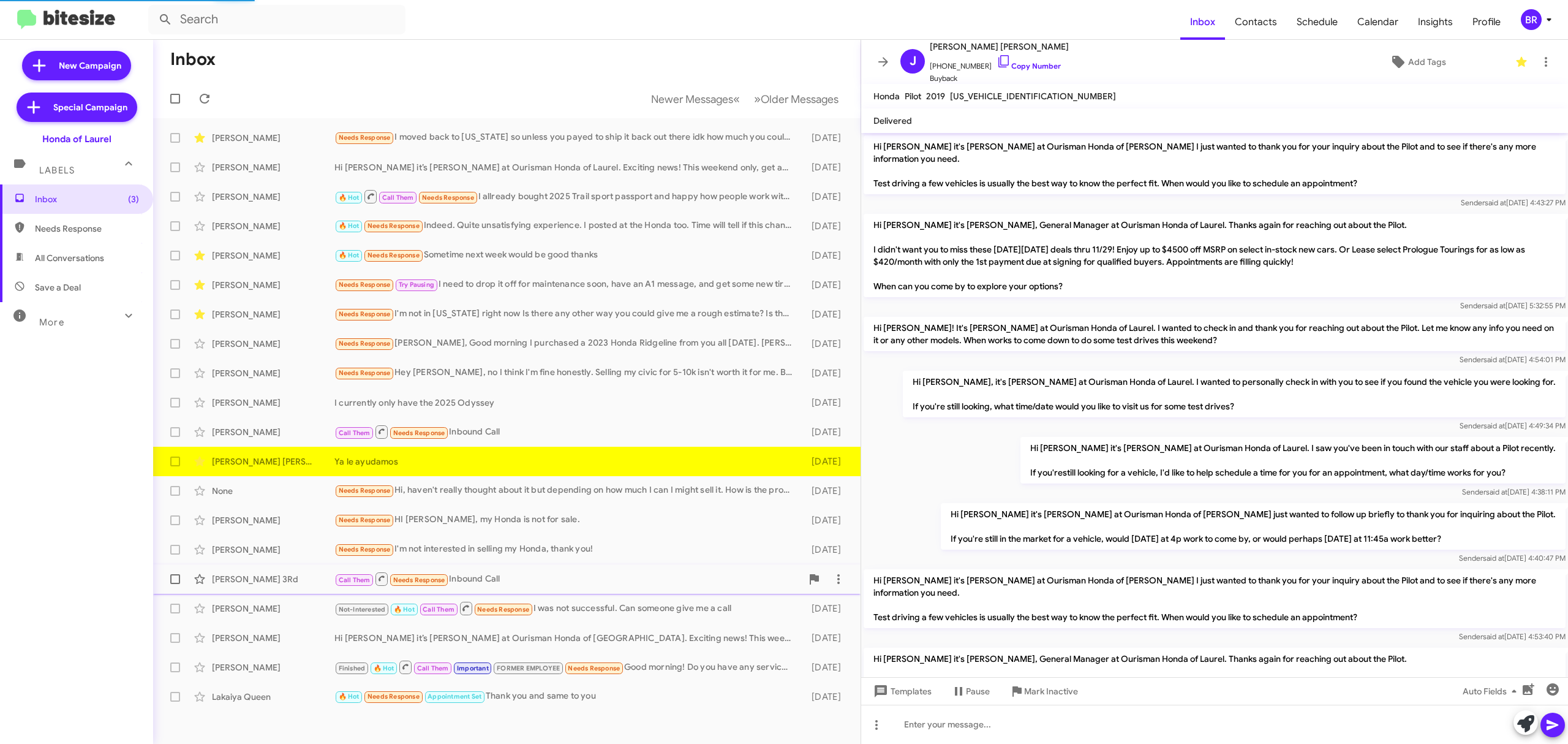
scroll to position [766, 0]
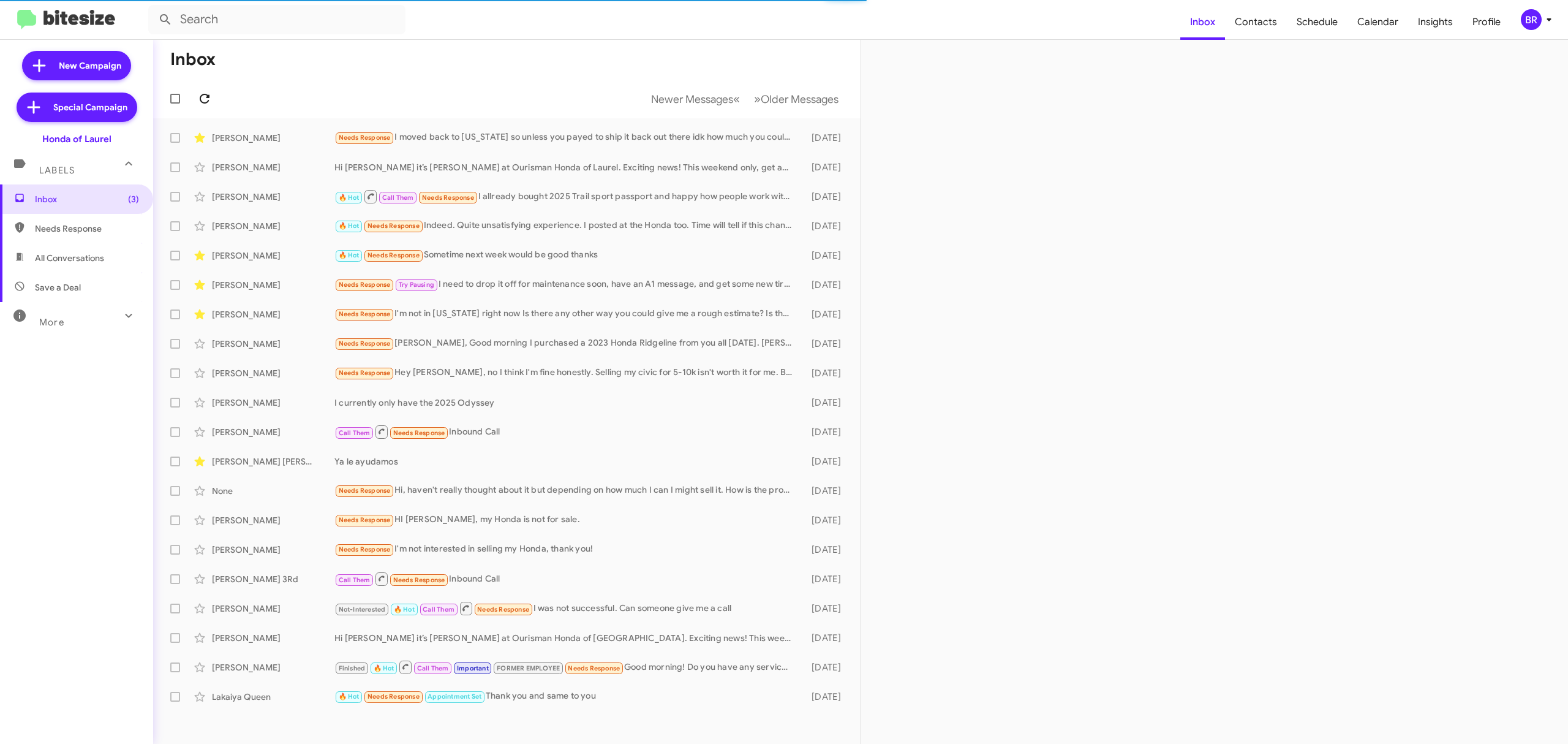
click at [204, 98] on icon at bounding box center [204, 99] width 15 height 15
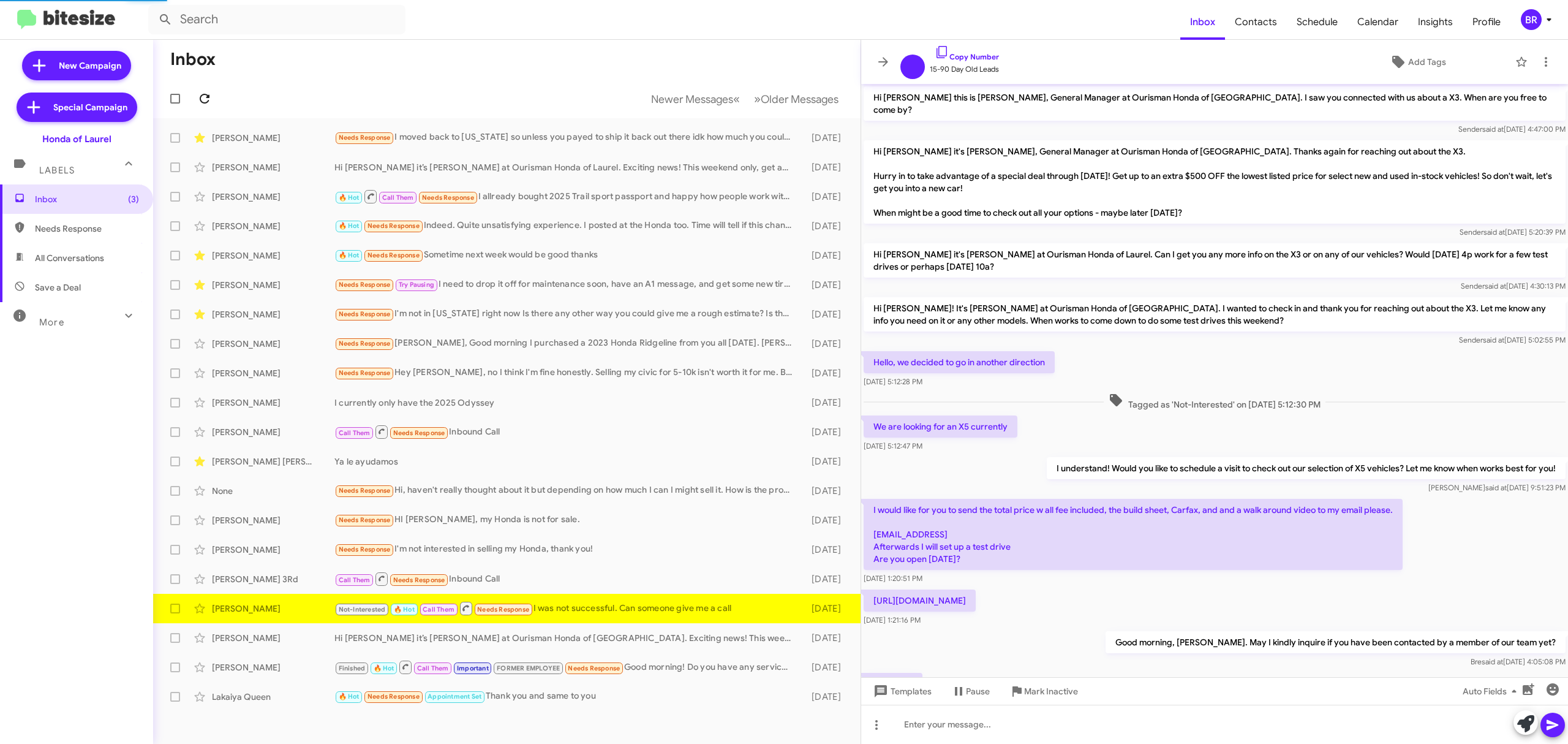
scroll to position [353, 0]
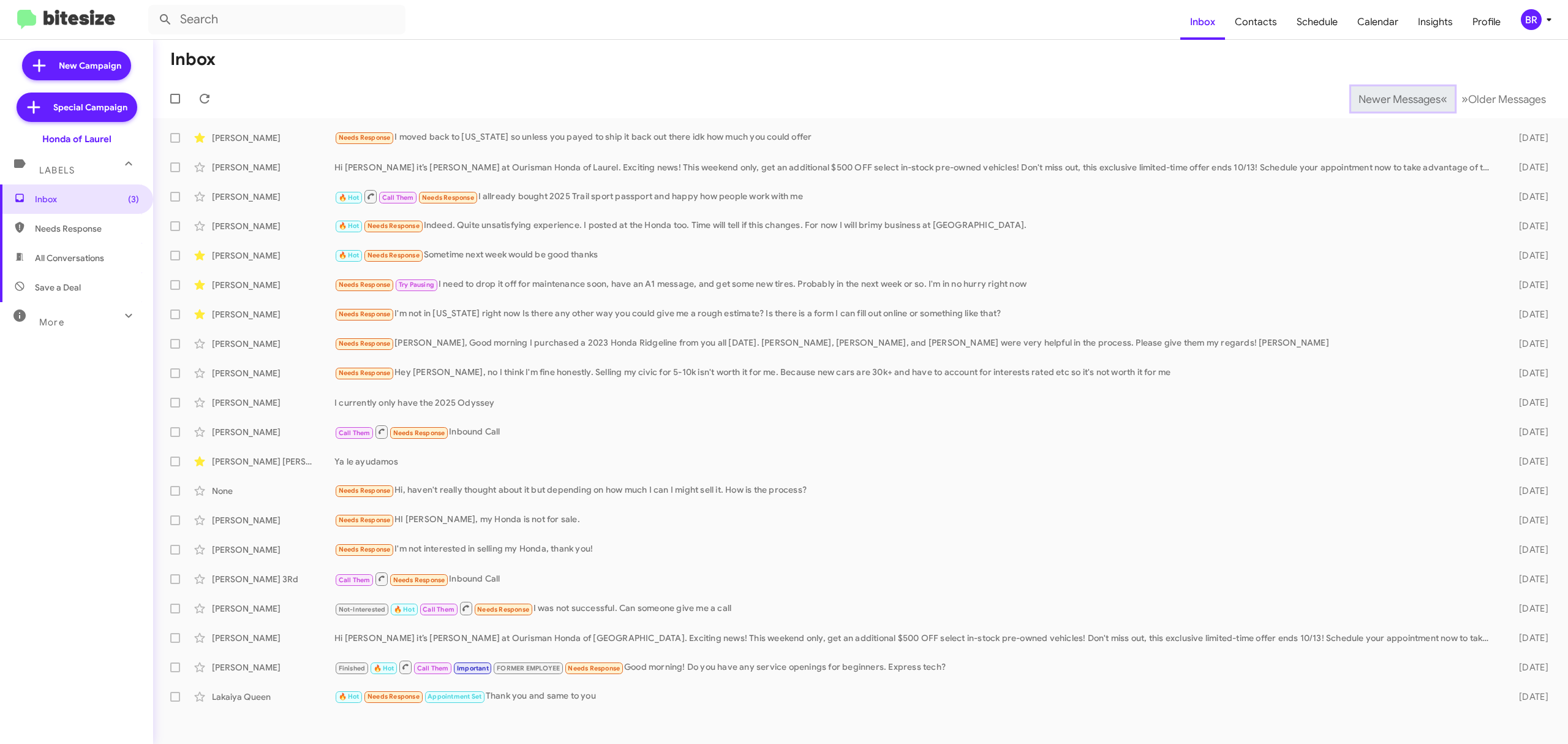
click at [1390, 98] on span "Newer Messages" at bounding box center [1400, 99] width 82 height 13
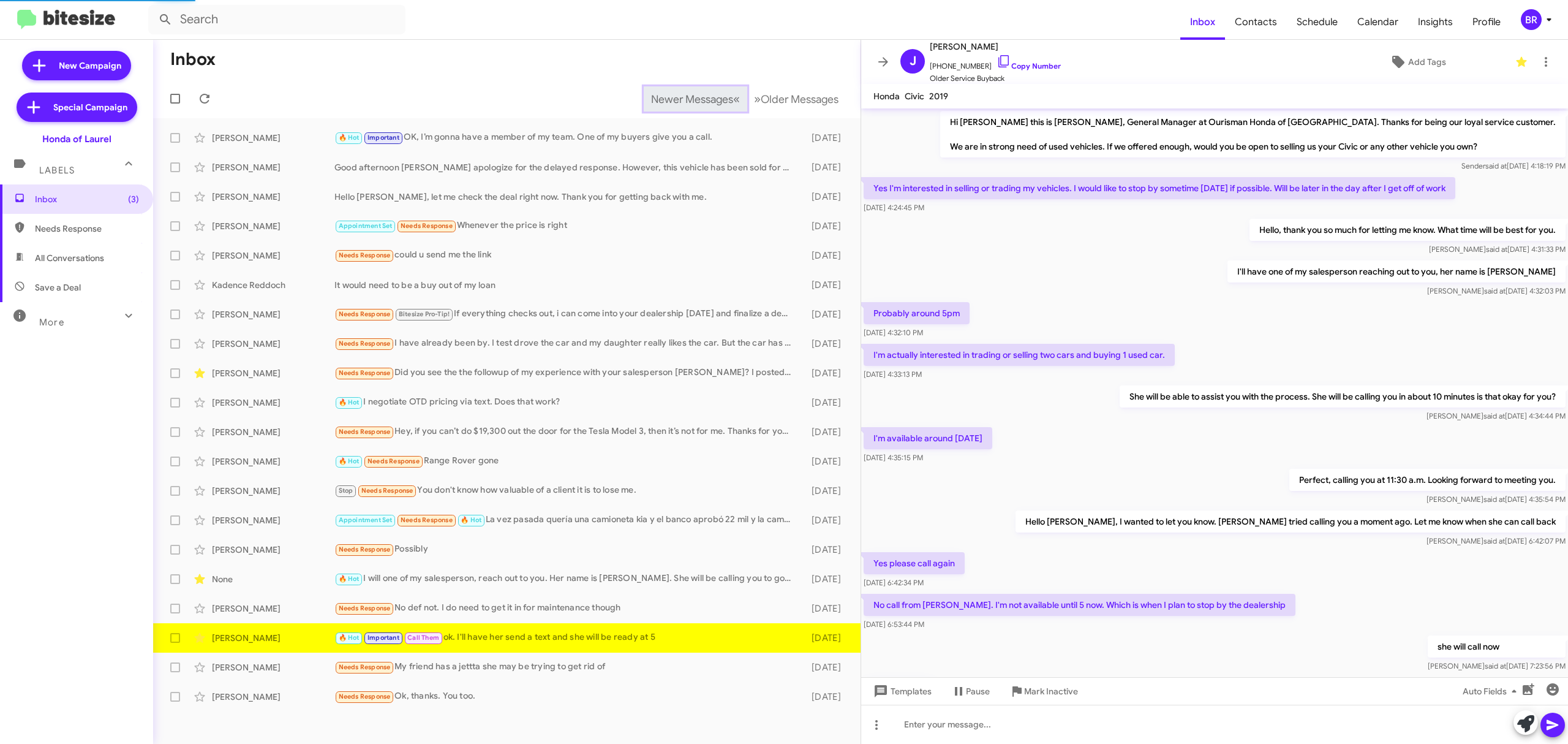
scroll to position [126, 0]
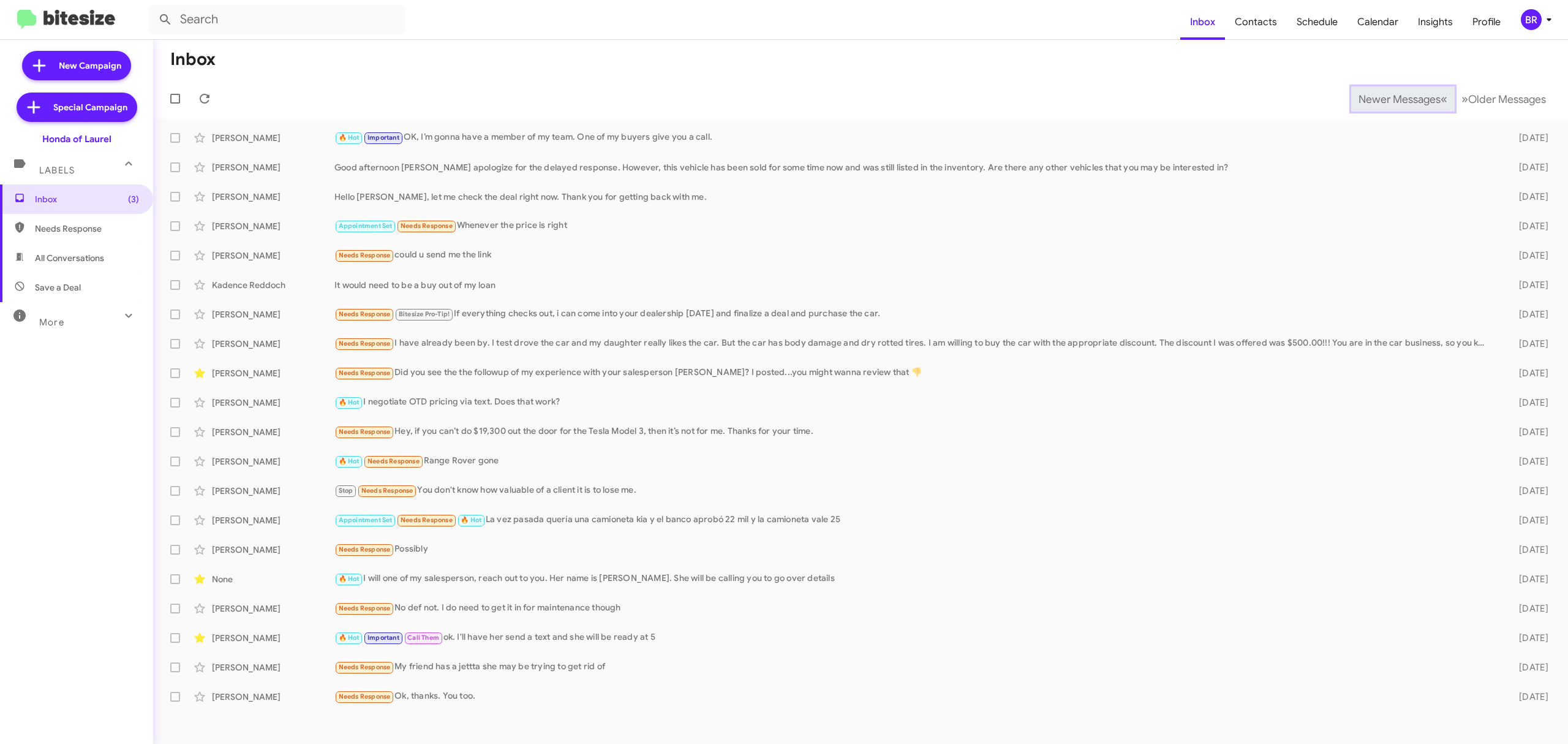
click at [1390, 98] on span "Newer Messages" at bounding box center [1400, 99] width 82 height 13
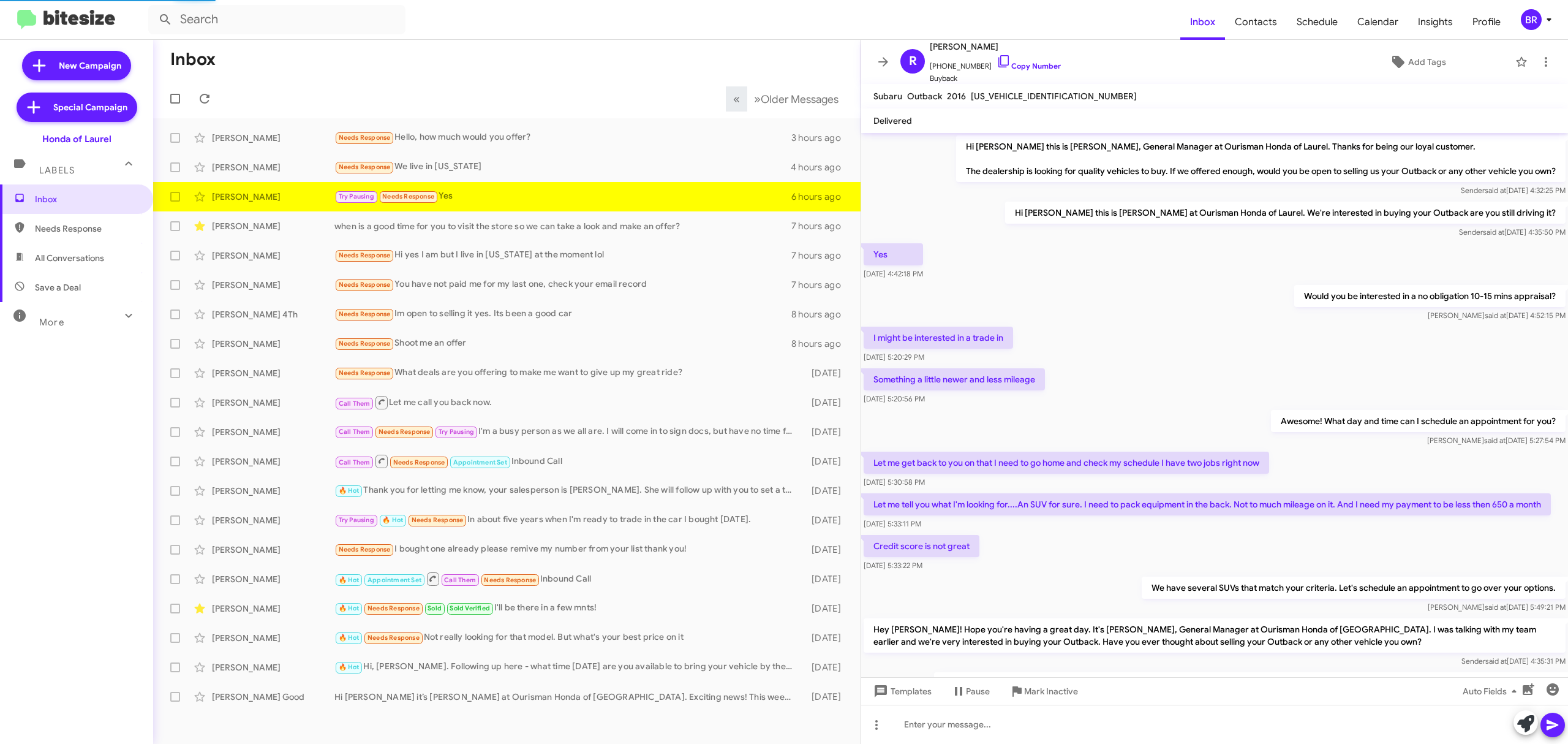
scroll to position [82, 0]
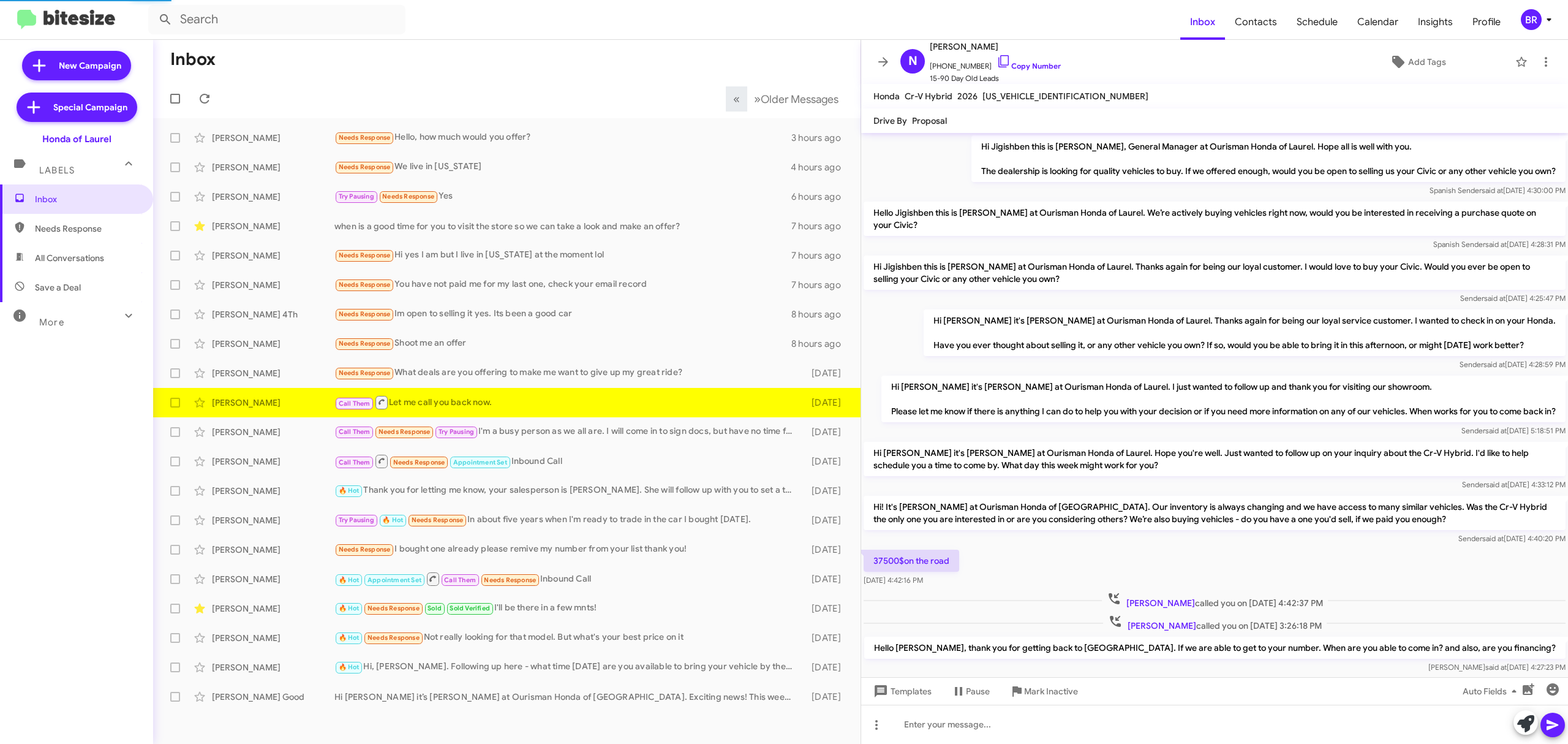
scroll to position [116, 0]
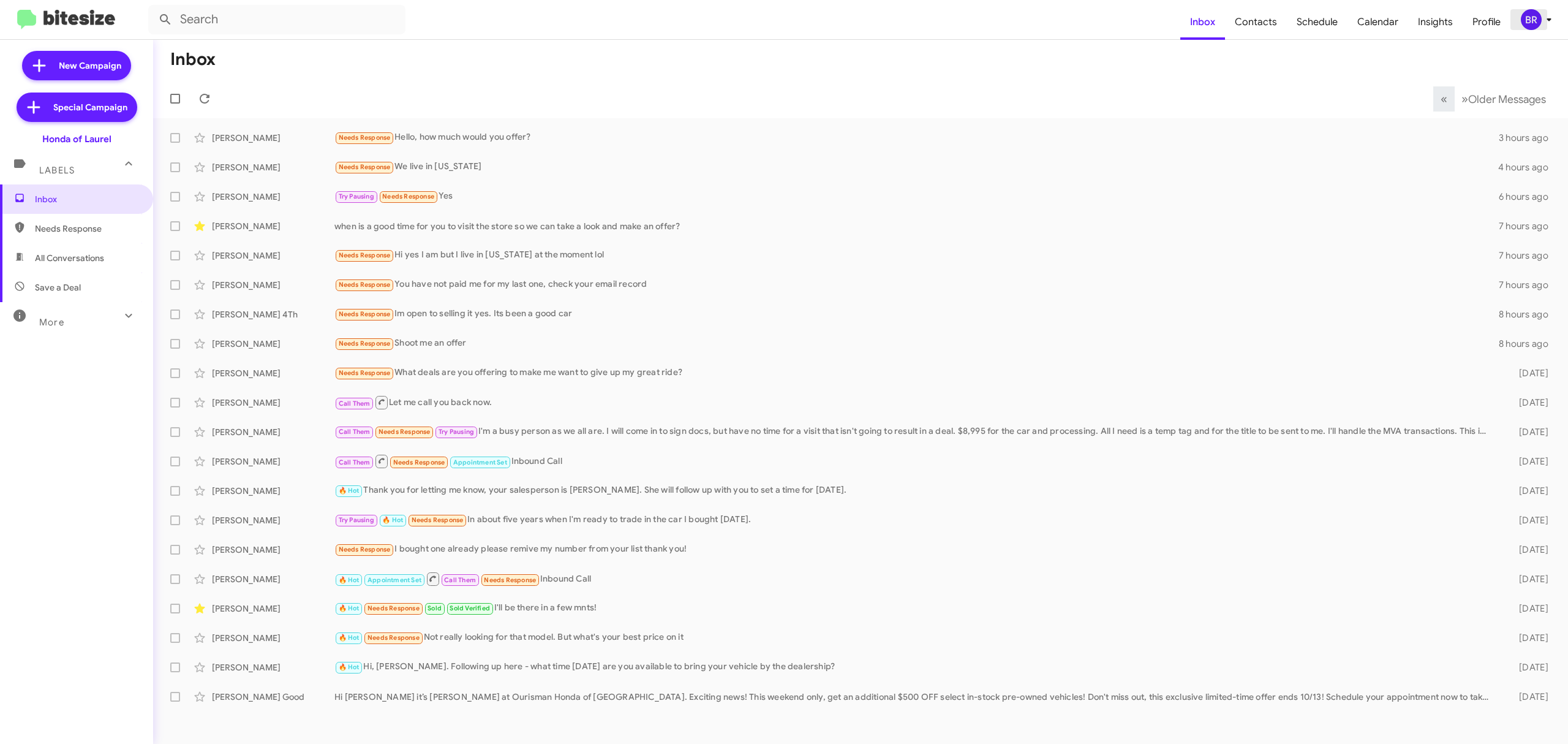
click at [1528, 25] on div "BR" at bounding box center [1531, 19] width 21 height 21
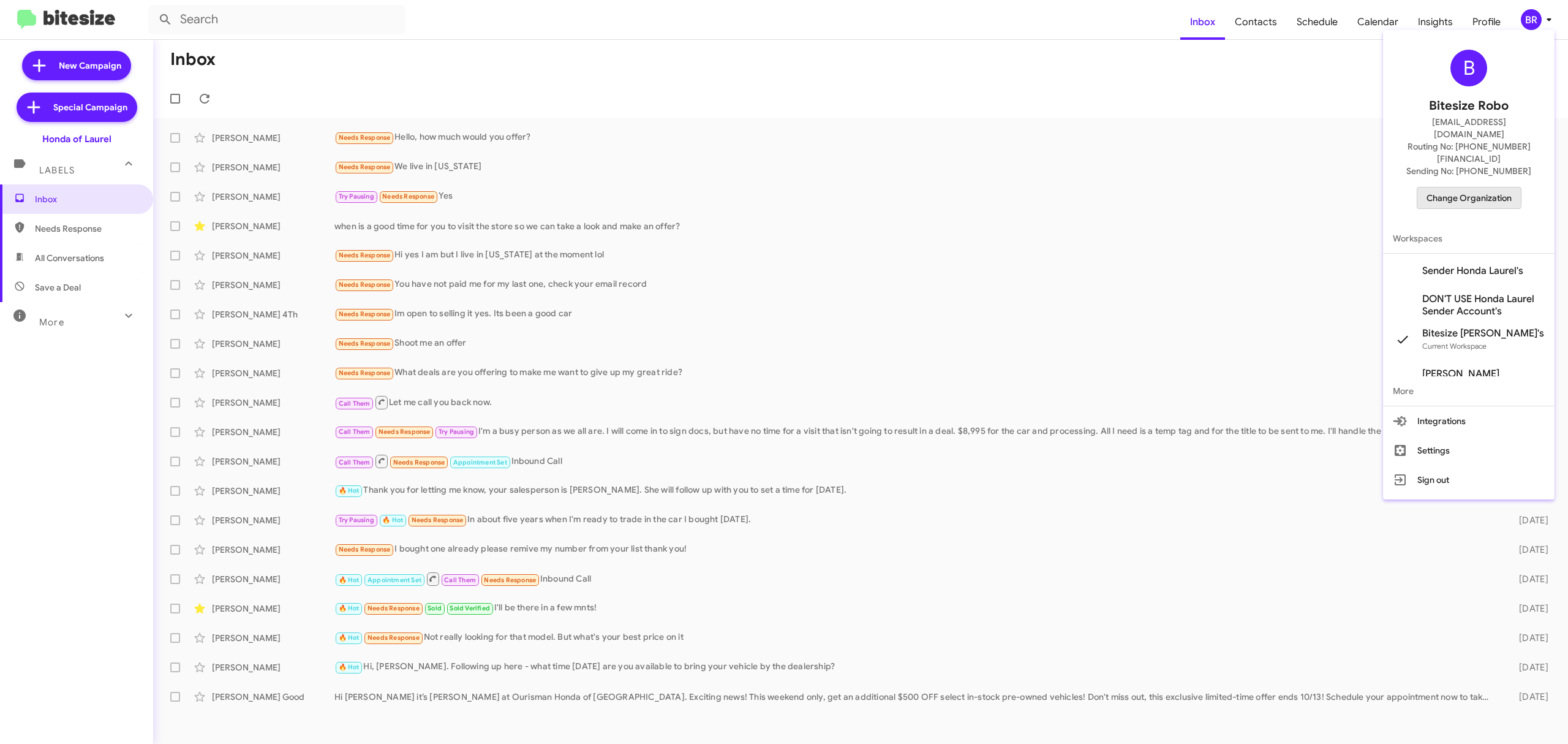
click at [1447, 187] on span "Change Organization" at bounding box center [1469, 197] width 85 height 21
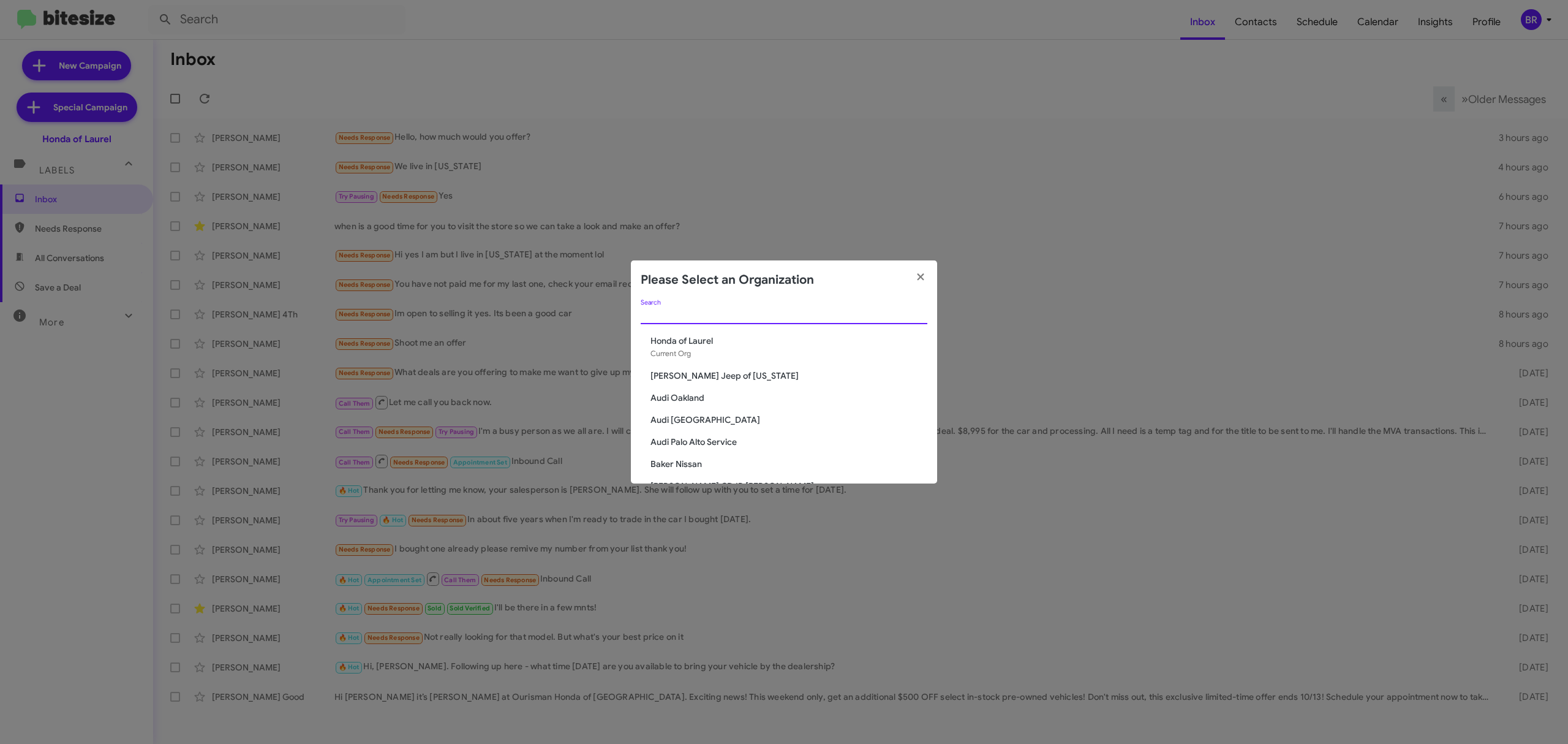
click at [879, 314] on input "Search" at bounding box center [784, 315] width 287 height 10
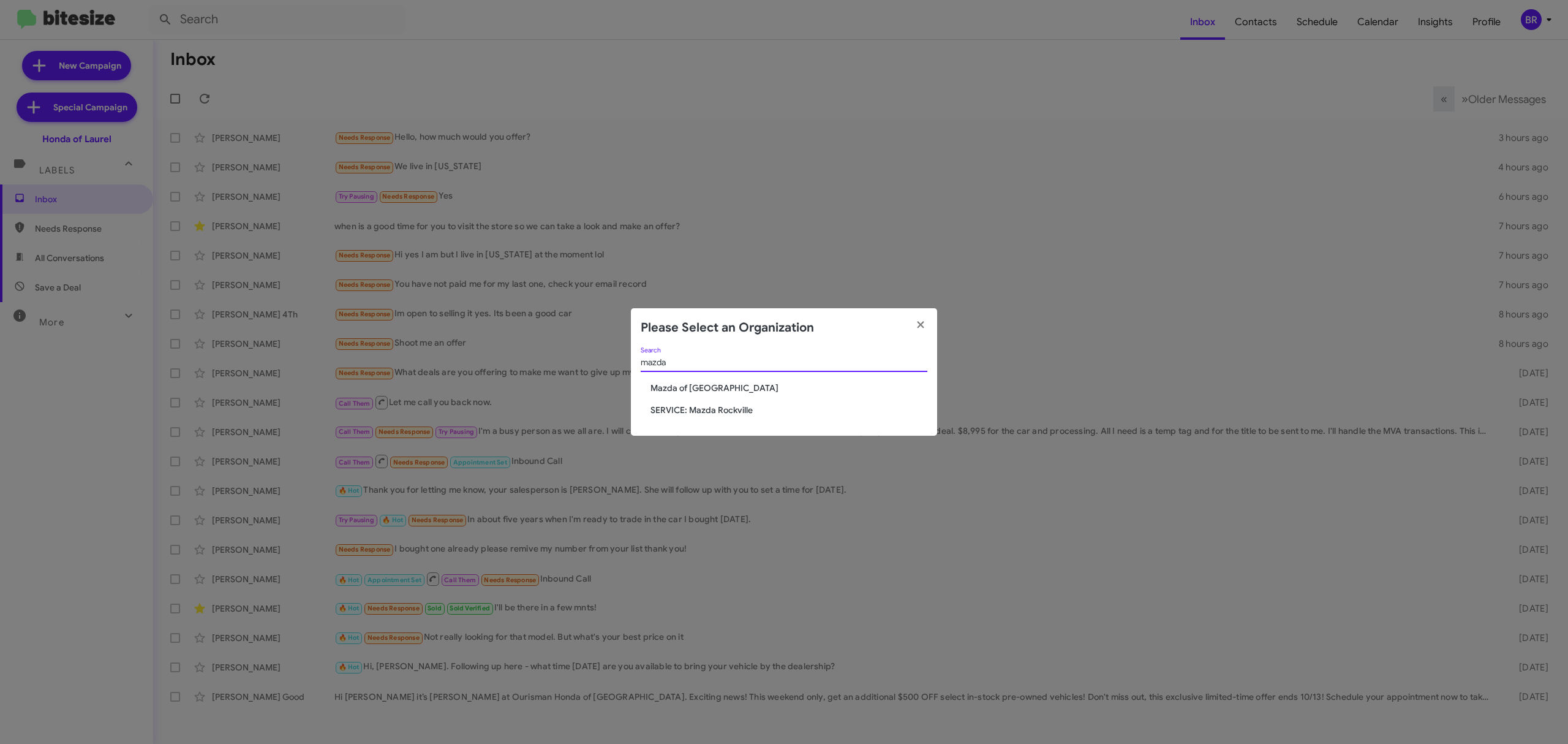
type input "mazda"
click at [706, 386] on span "Mazda of [GEOGRAPHIC_DATA]" at bounding box center [789, 387] width 277 height 12
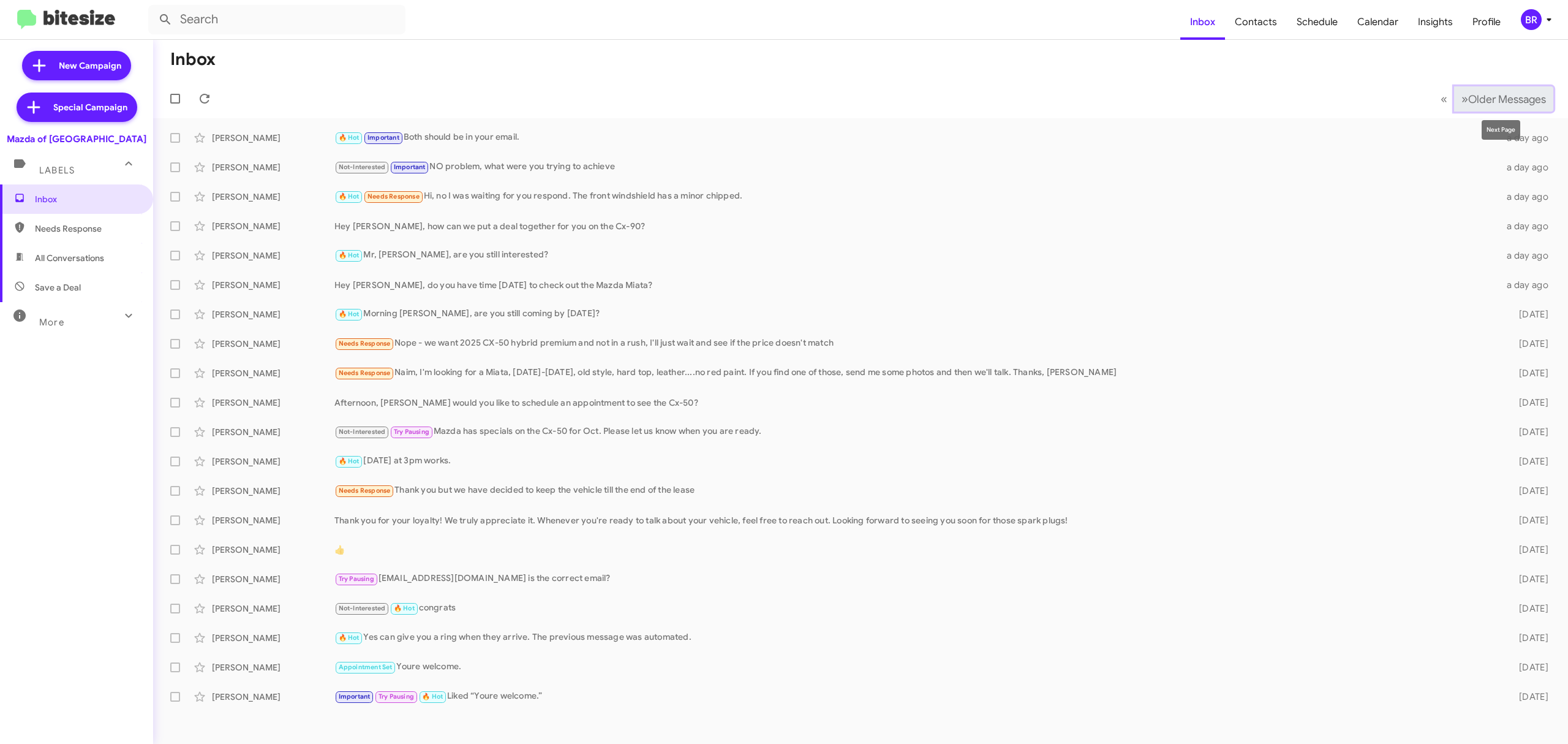
click at [1501, 99] on span "Older Messages" at bounding box center [1507, 99] width 78 height 13
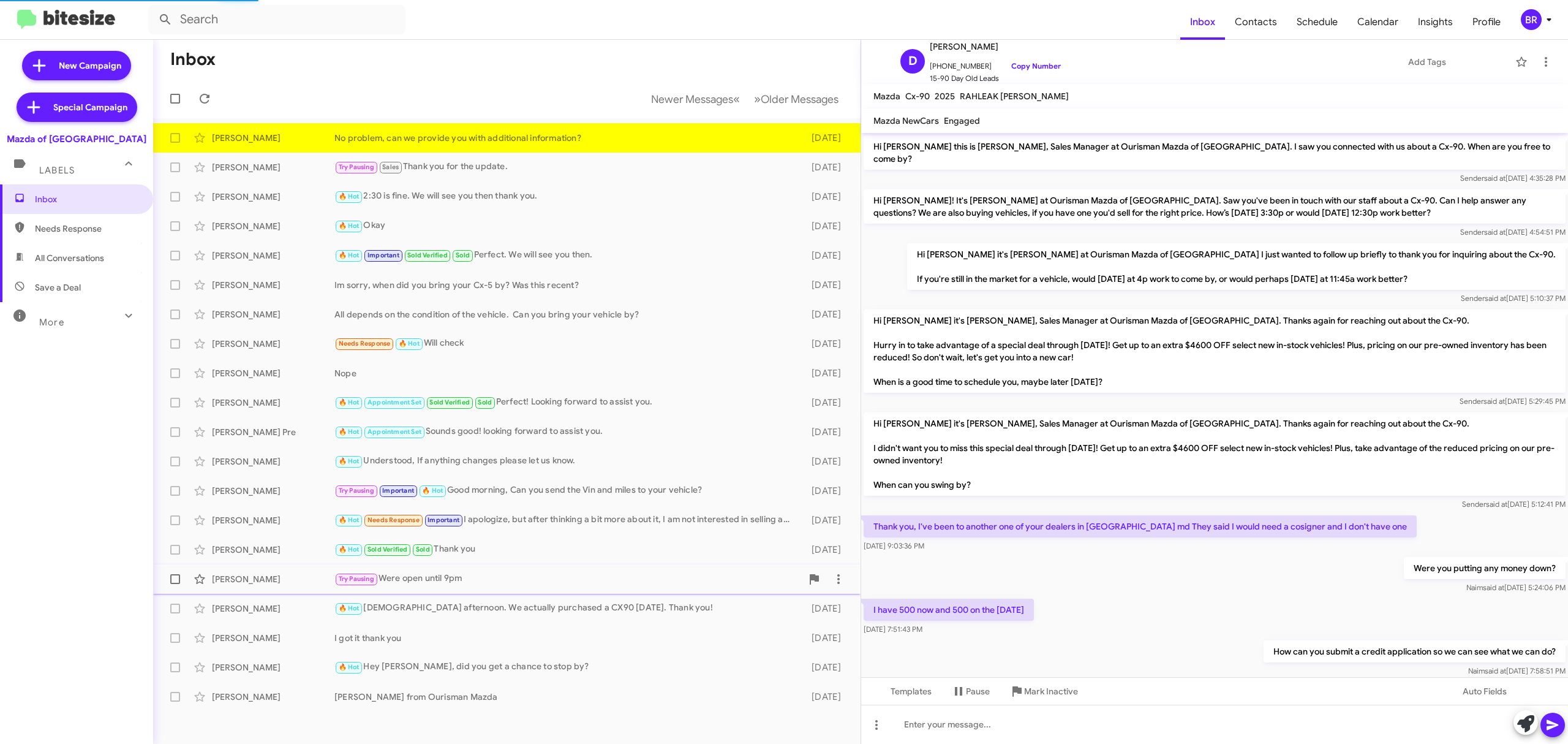
scroll to position [196, 0]
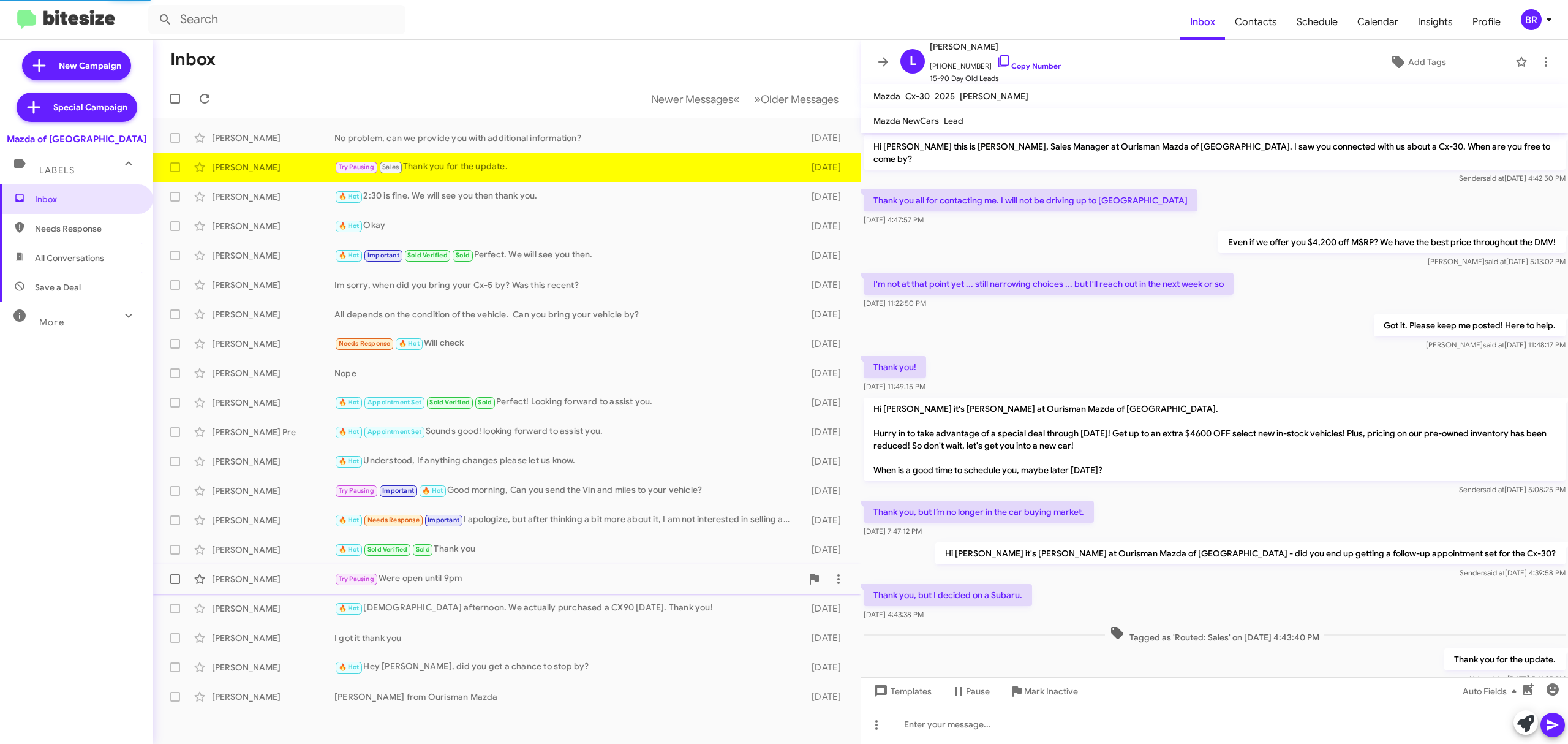
scroll to position [35, 0]
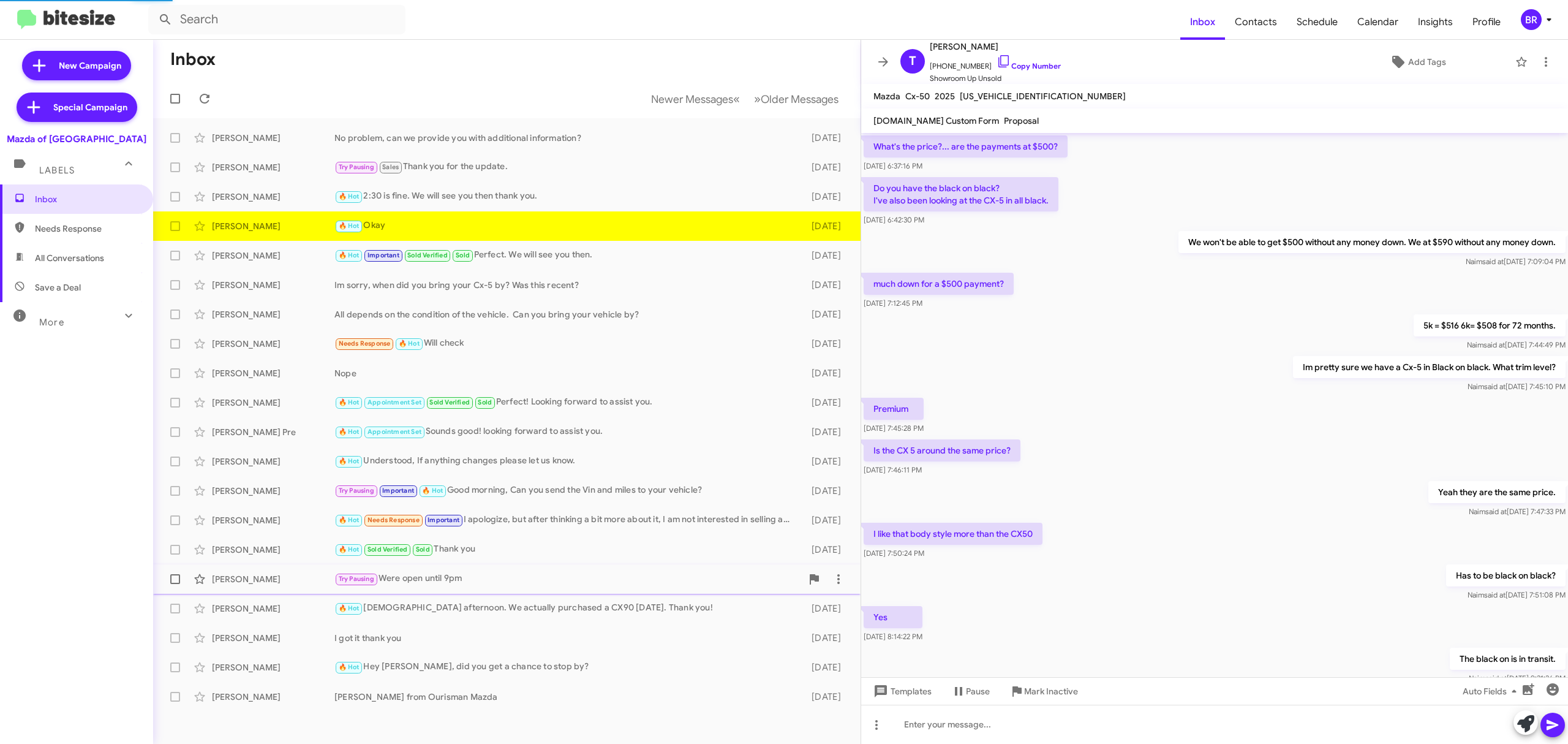
scroll to position [362, 0]
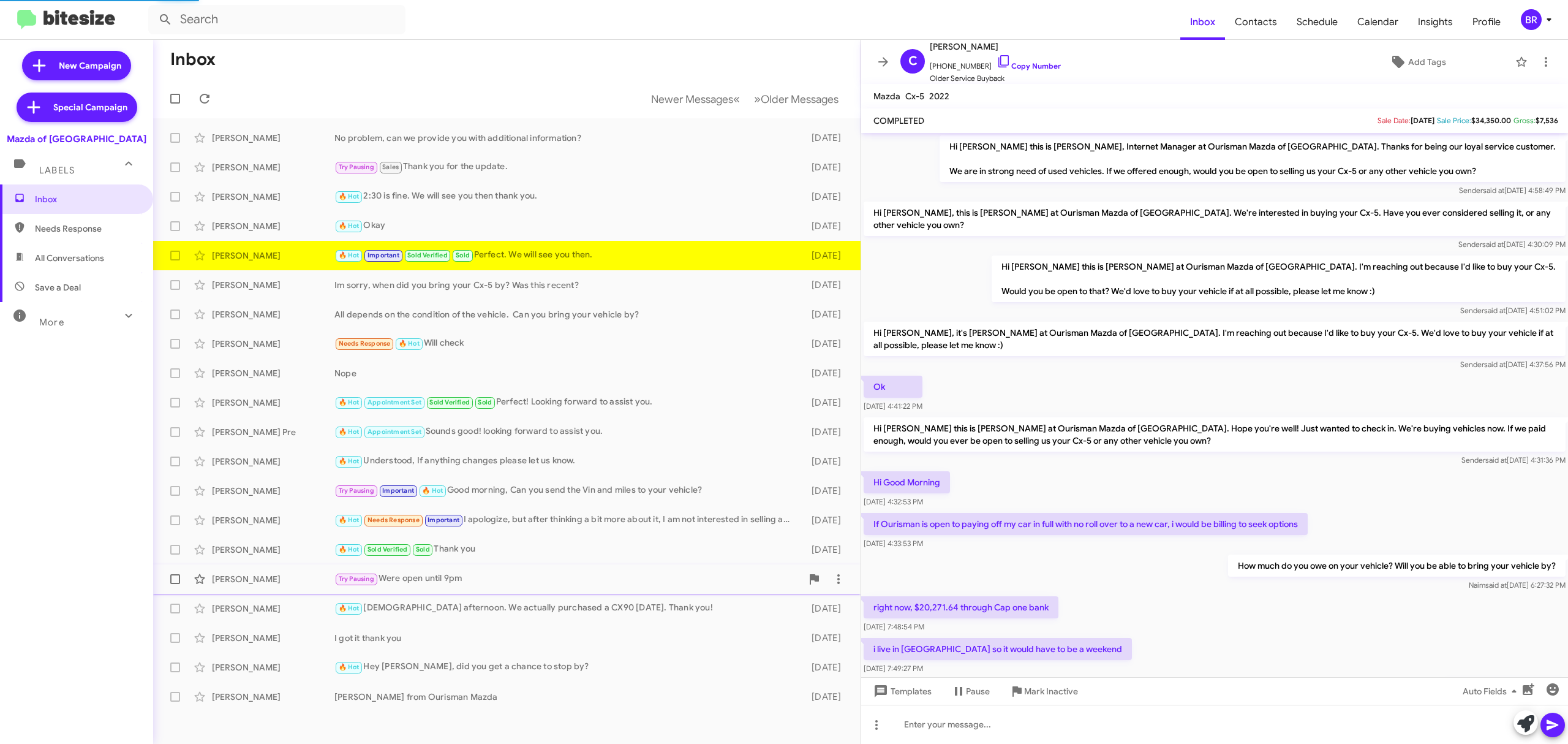
scroll to position [341, 0]
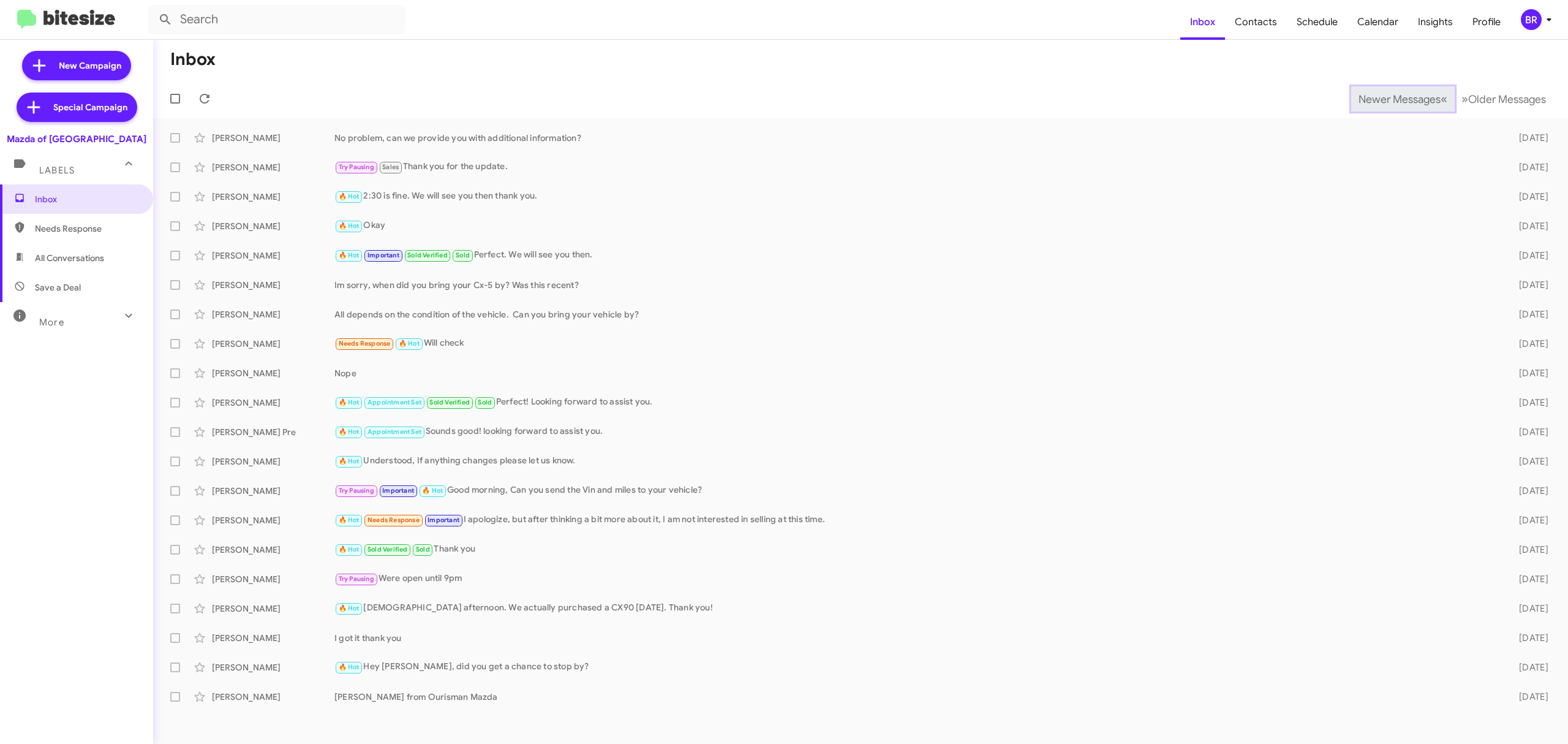
click at [1390, 98] on span "Newer Messages" at bounding box center [1400, 99] width 82 height 13
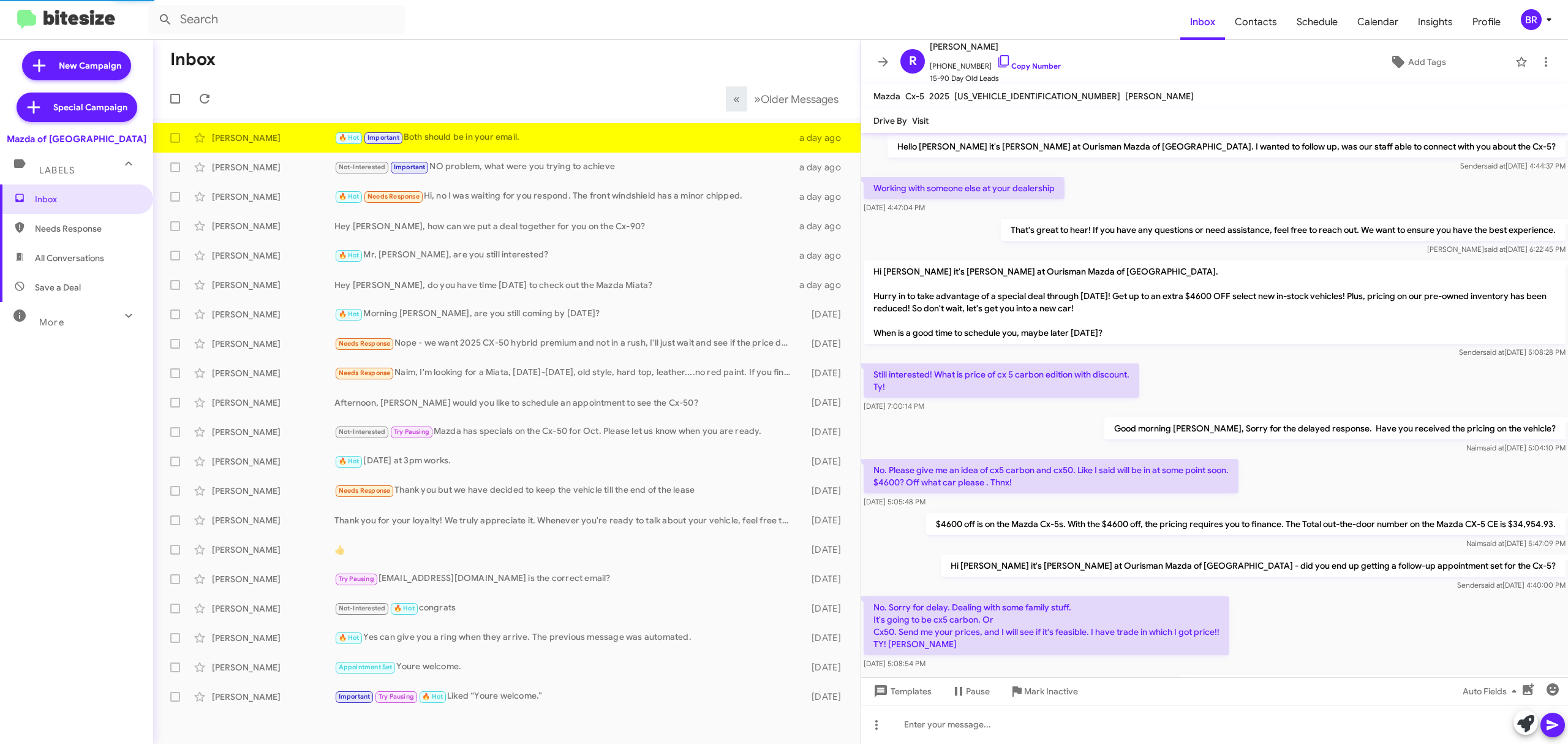
scroll to position [497, 0]
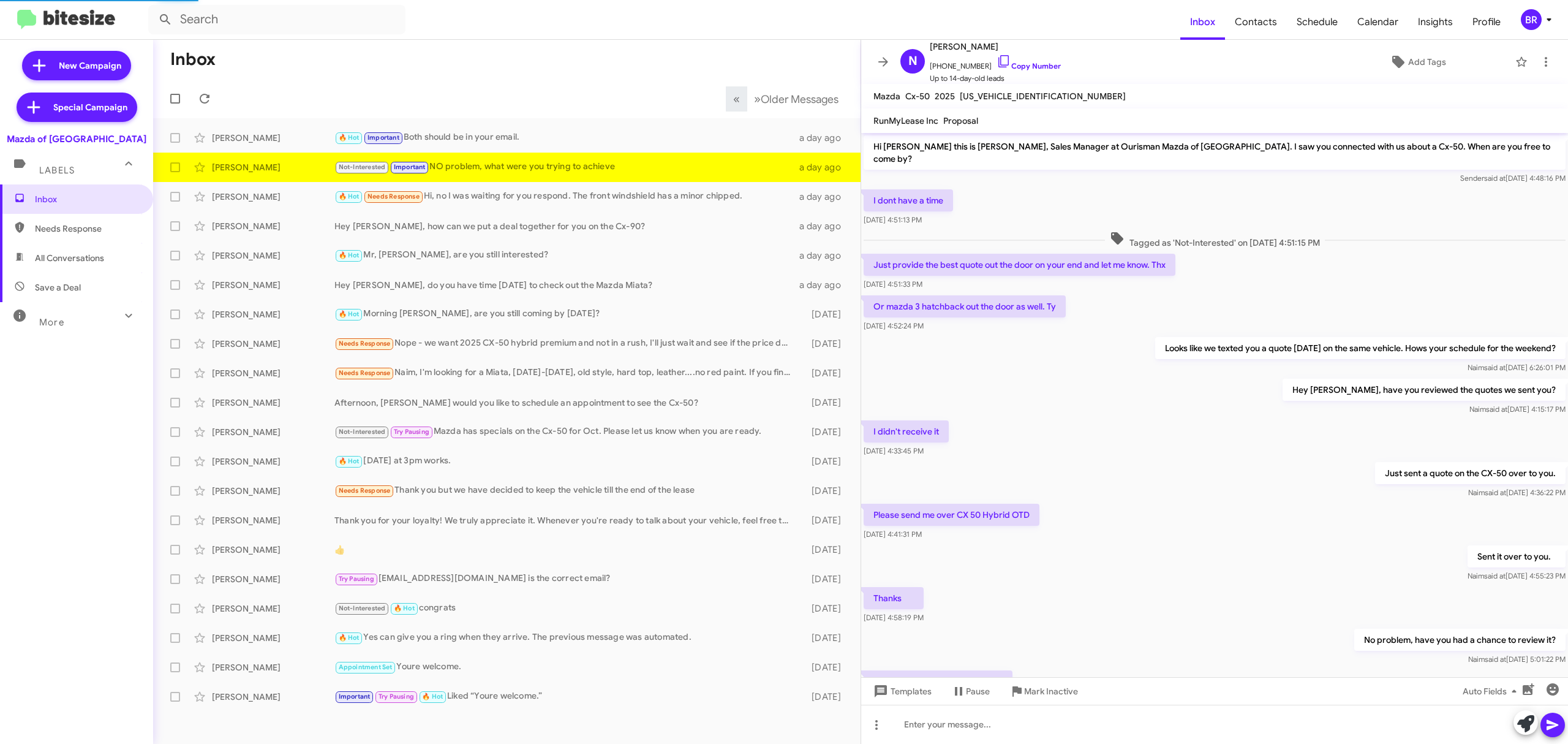
scroll to position [331, 0]
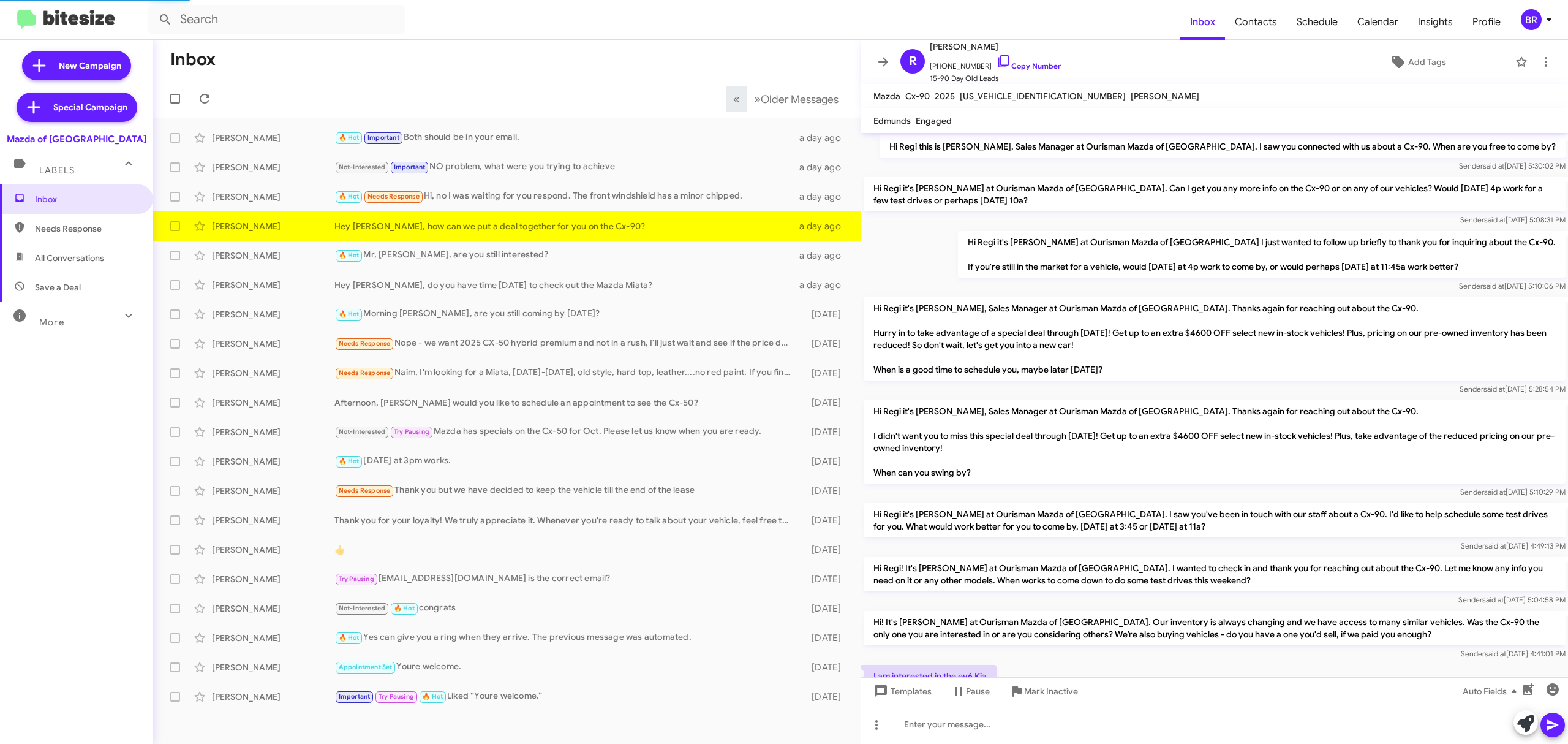
scroll to position [233, 0]
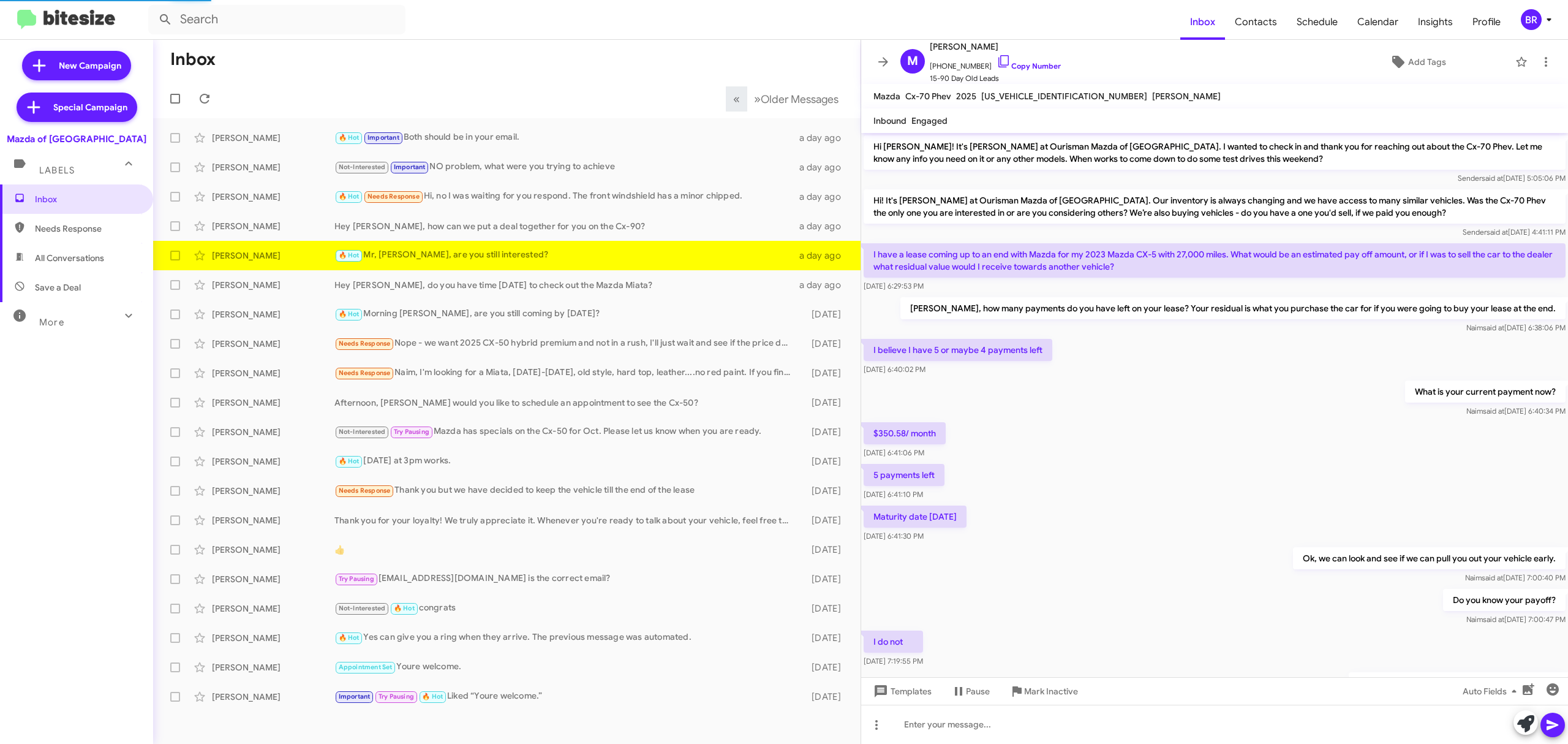
scroll to position [338, 0]
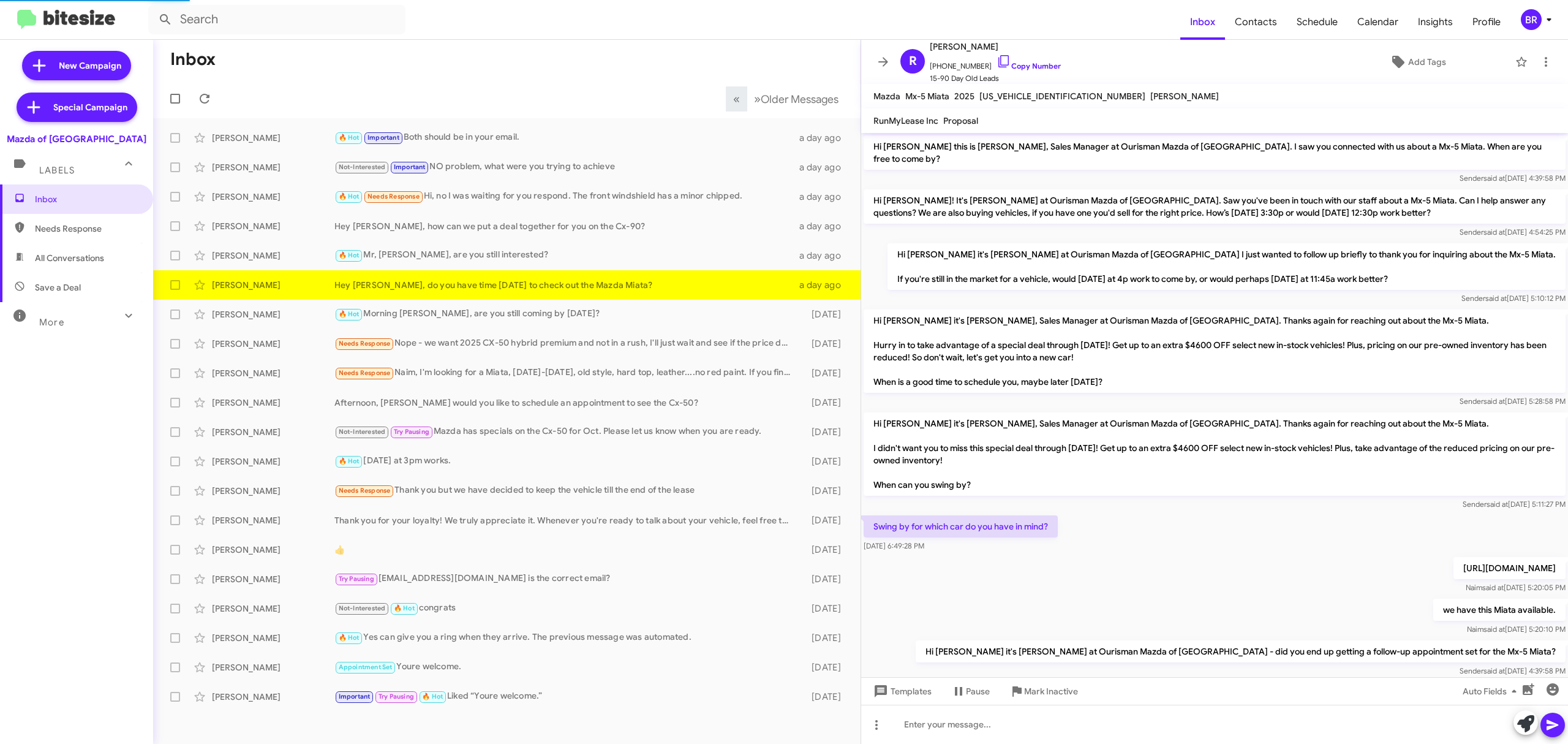
scroll to position [152, 0]
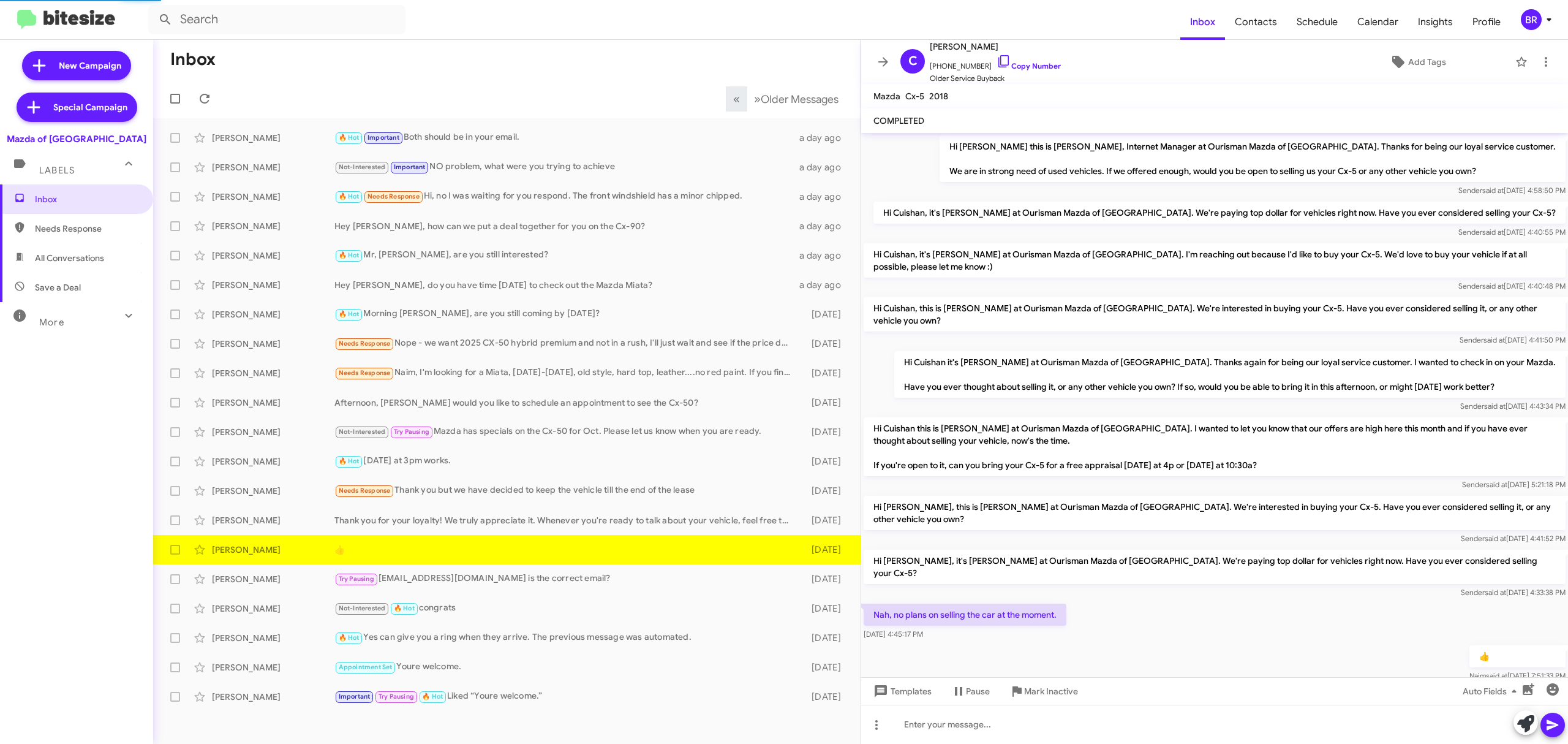
scroll to position [13, 0]
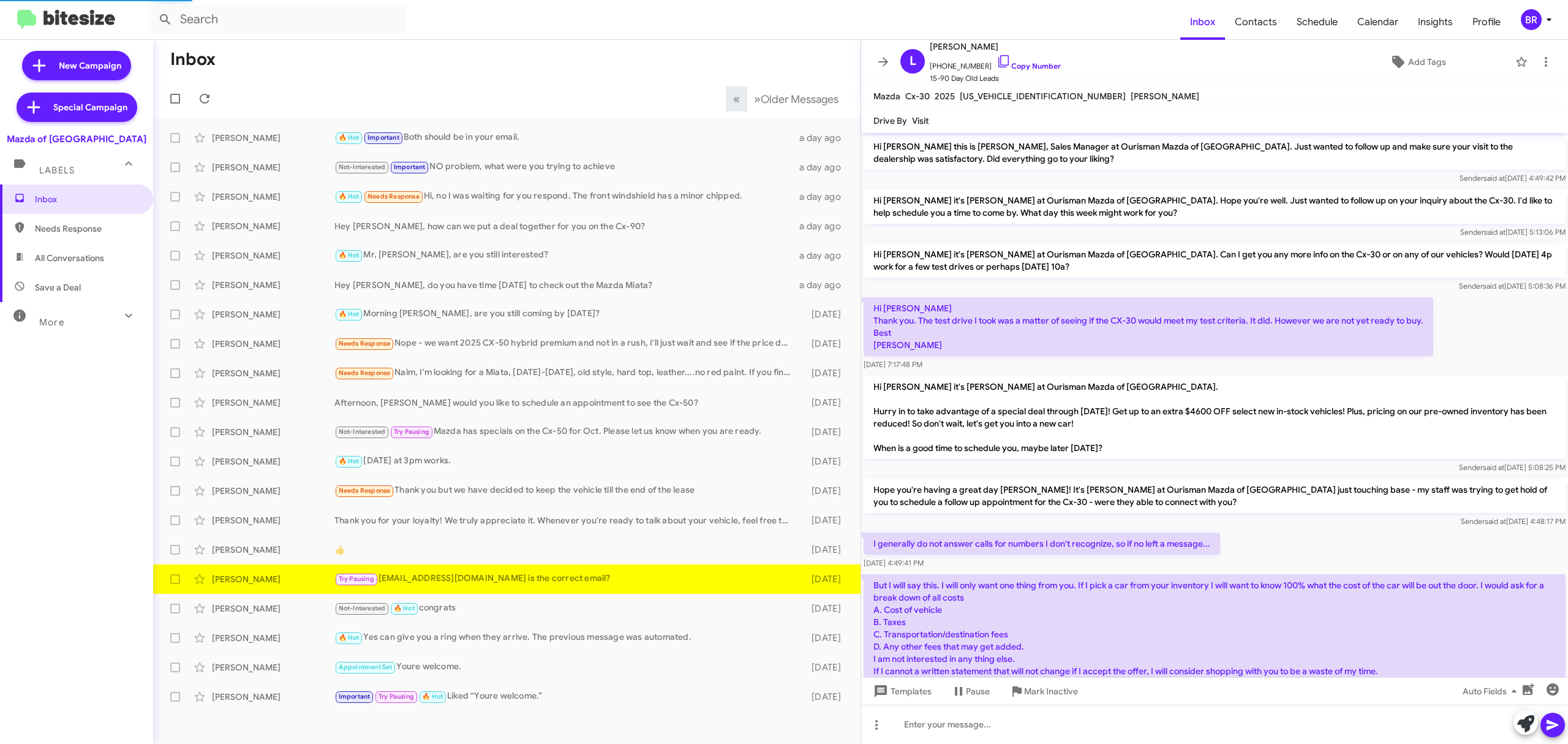
scroll to position [416, 0]
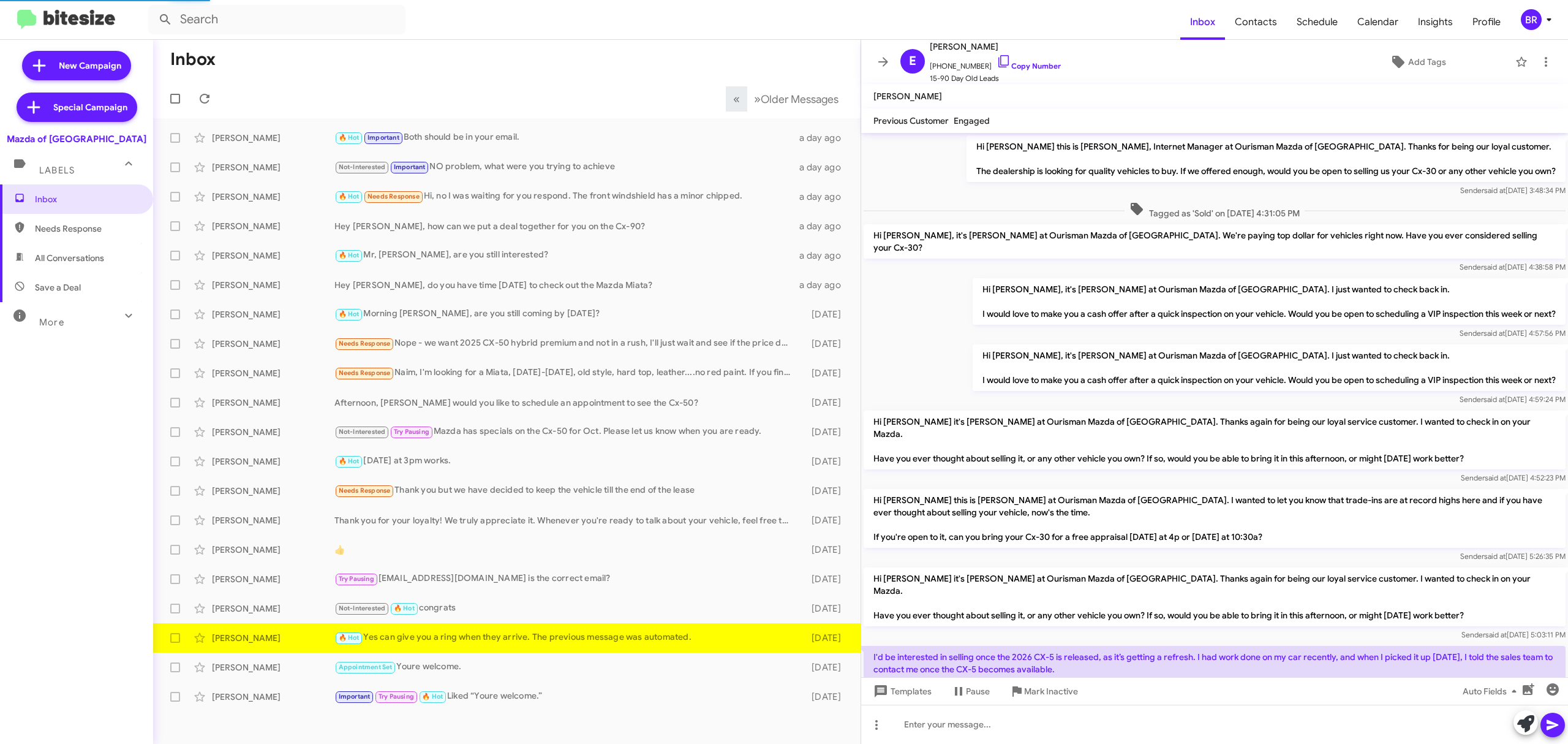
scroll to position [438, 0]
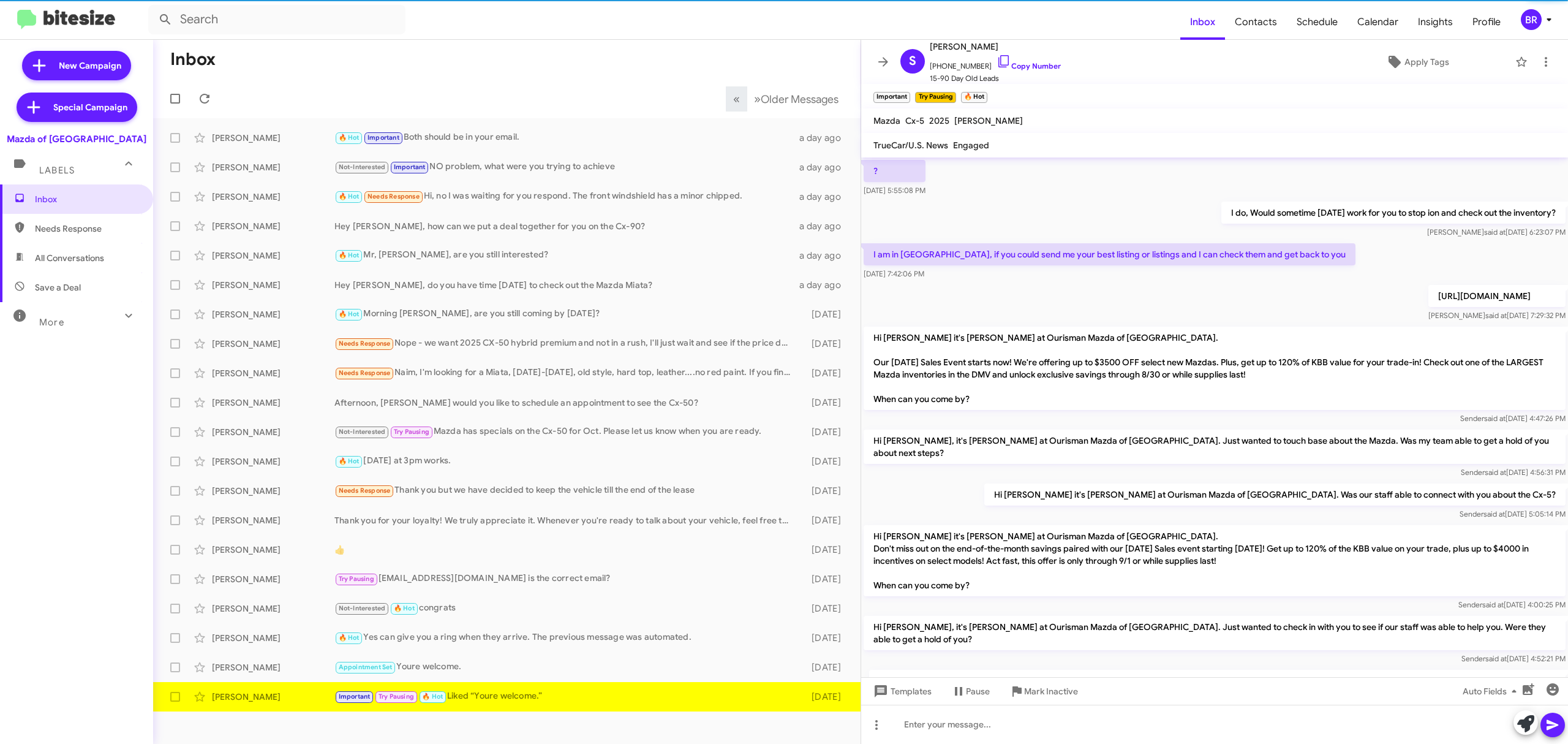
scroll to position [559, 0]
